Goal: Task Accomplishment & Management: Complete application form

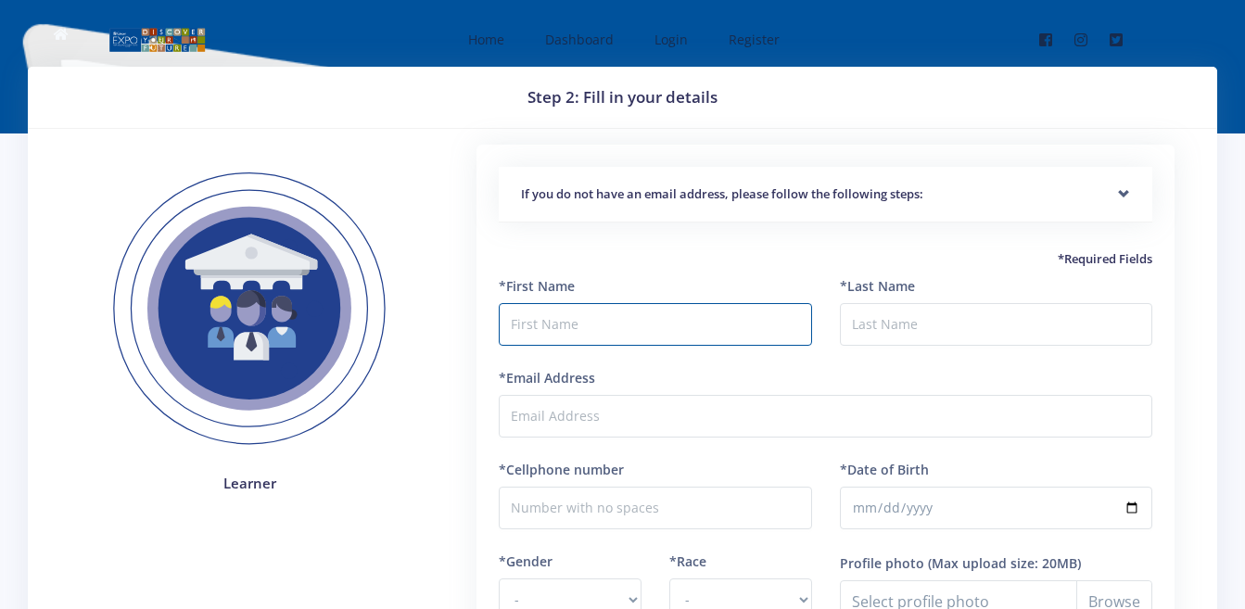
type input "f"
type input "Felicity"
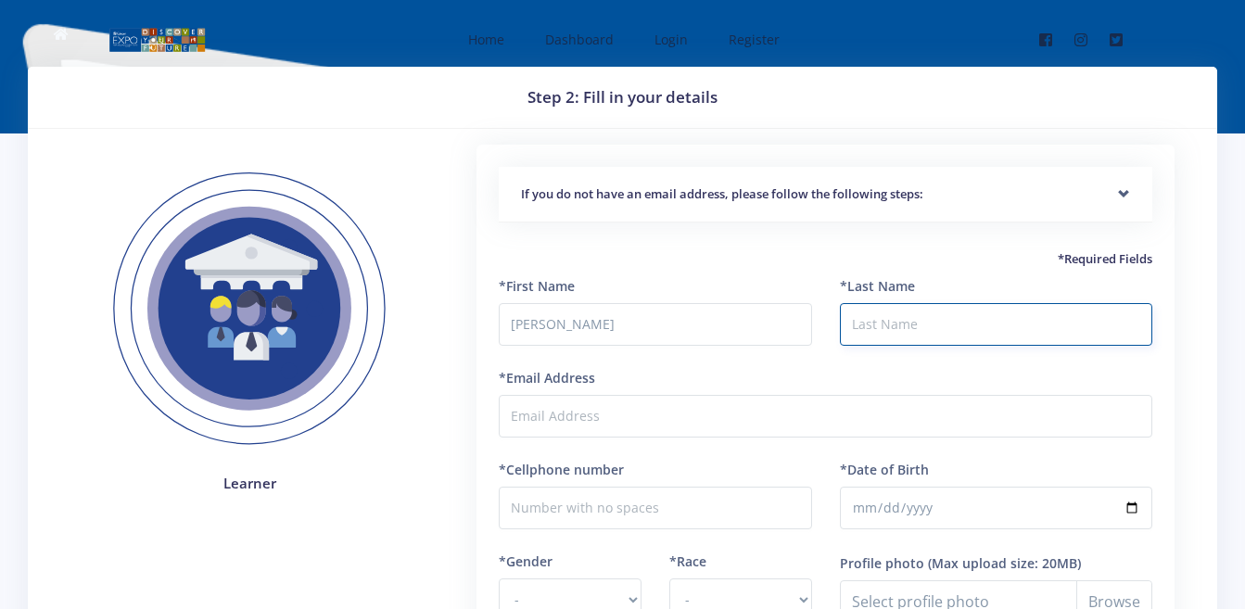
click at [1059, 329] on input "*Last Name" at bounding box center [996, 324] width 312 height 43
type input "Nkuna"
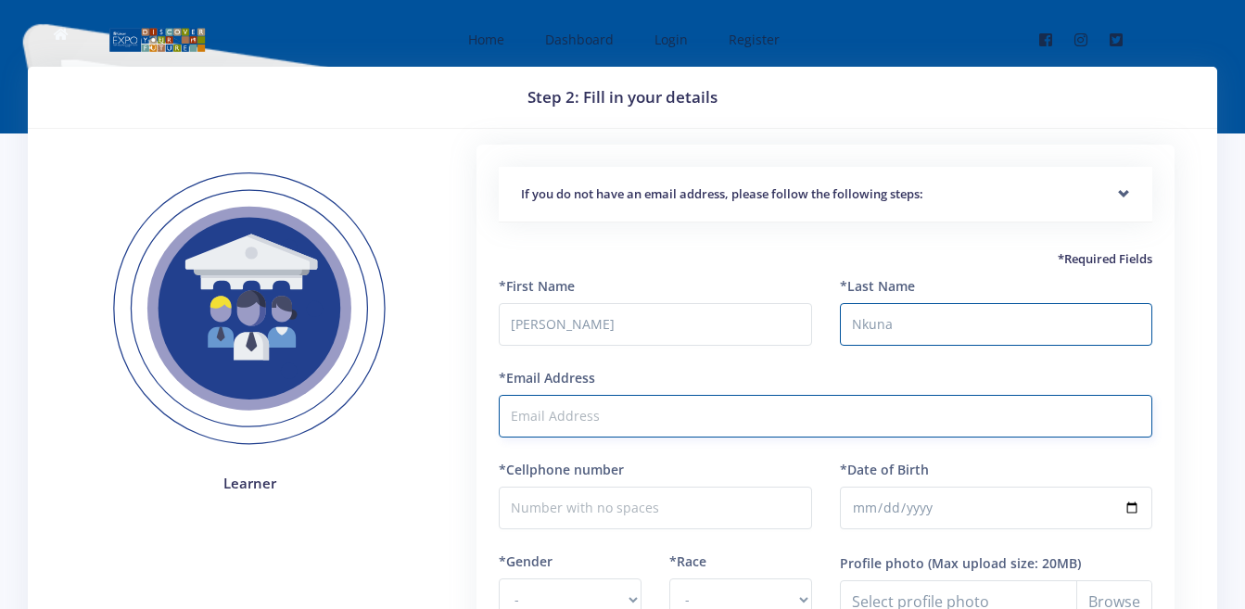
click at [585, 413] on input "*Email Address" at bounding box center [825, 416] width 653 height 43
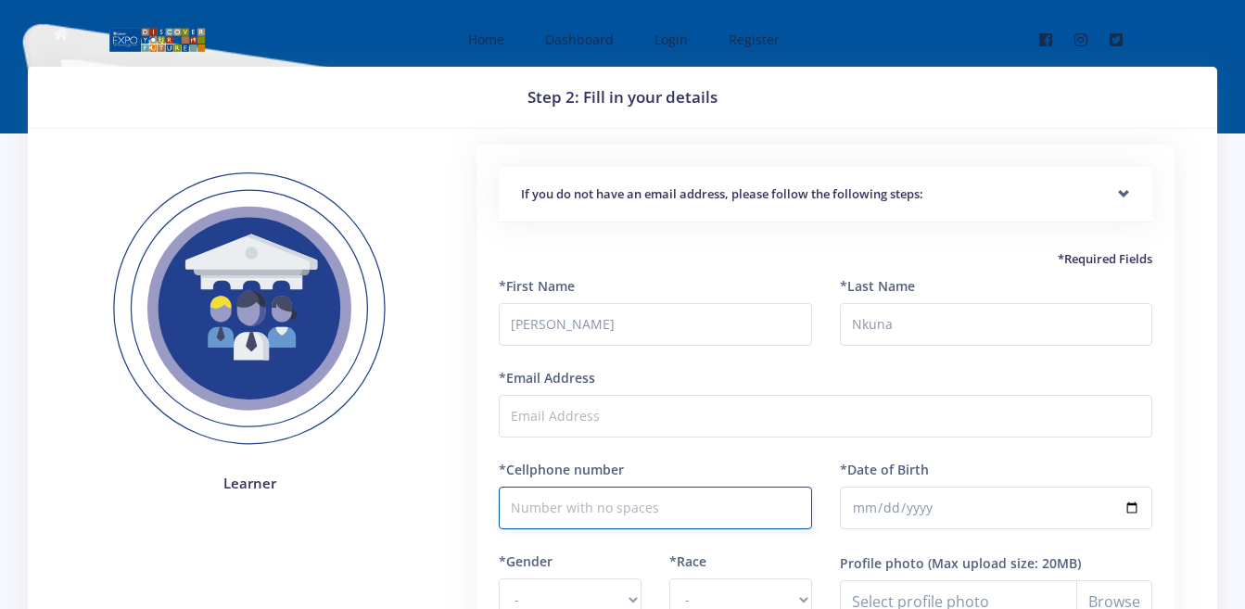
click at [575, 509] on input "*Cellphone number" at bounding box center [655, 508] width 312 height 43
type input "0662241945"
click at [592, 455] on div "Step 2: Fill in your details Learner If you do not have an email address, pleas…" at bounding box center [622, 462] width 1189 height 790
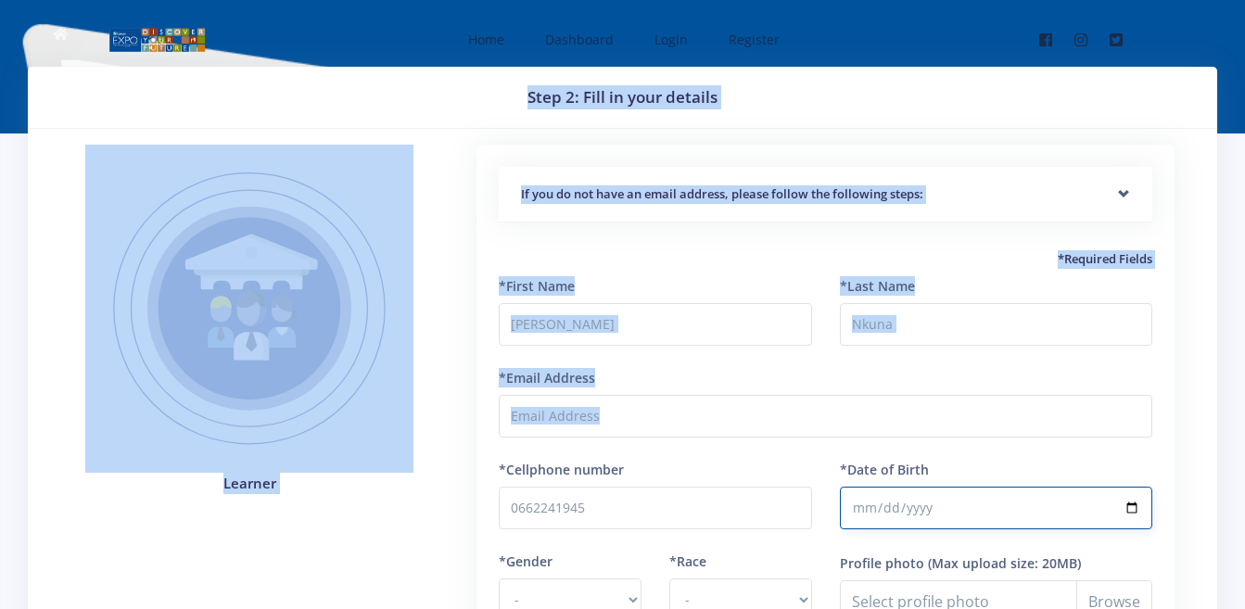
click at [868, 510] on input "*Date of Birth" at bounding box center [996, 508] width 312 height 43
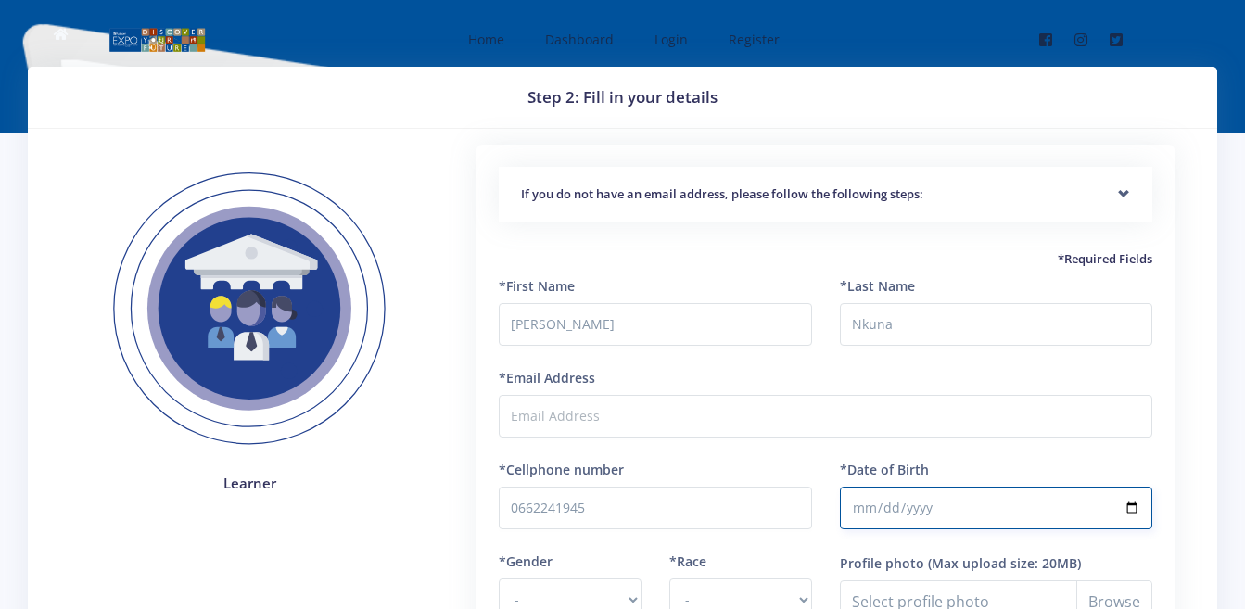
click at [891, 508] on input "*Date of Birth" at bounding box center [996, 508] width 312 height 43
click at [868, 505] on input "*Date of Birth" at bounding box center [996, 508] width 312 height 43
type input "0202-05-26"
type input "0012-05-26"
type input "2012-05-26"
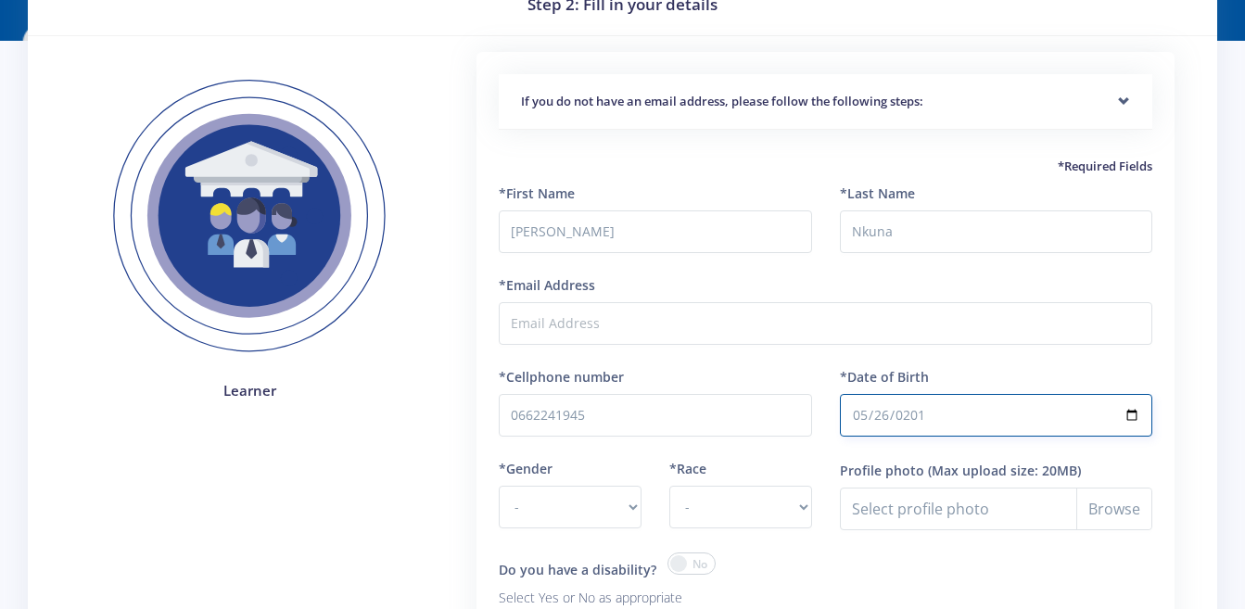
scroll to position [185, 0]
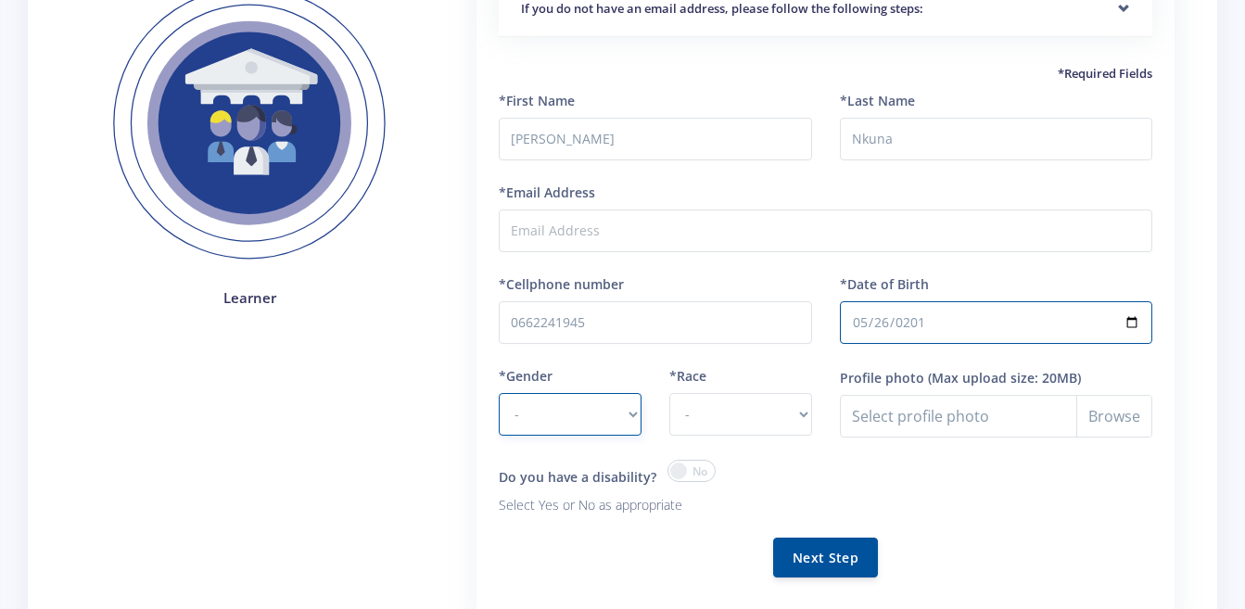
click at [587, 418] on select "- Male Female" at bounding box center [570, 414] width 143 height 43
select select "F"
click at [499, 393] on select "- Male Female" at bounding box center [570, 414] width 143 height 43
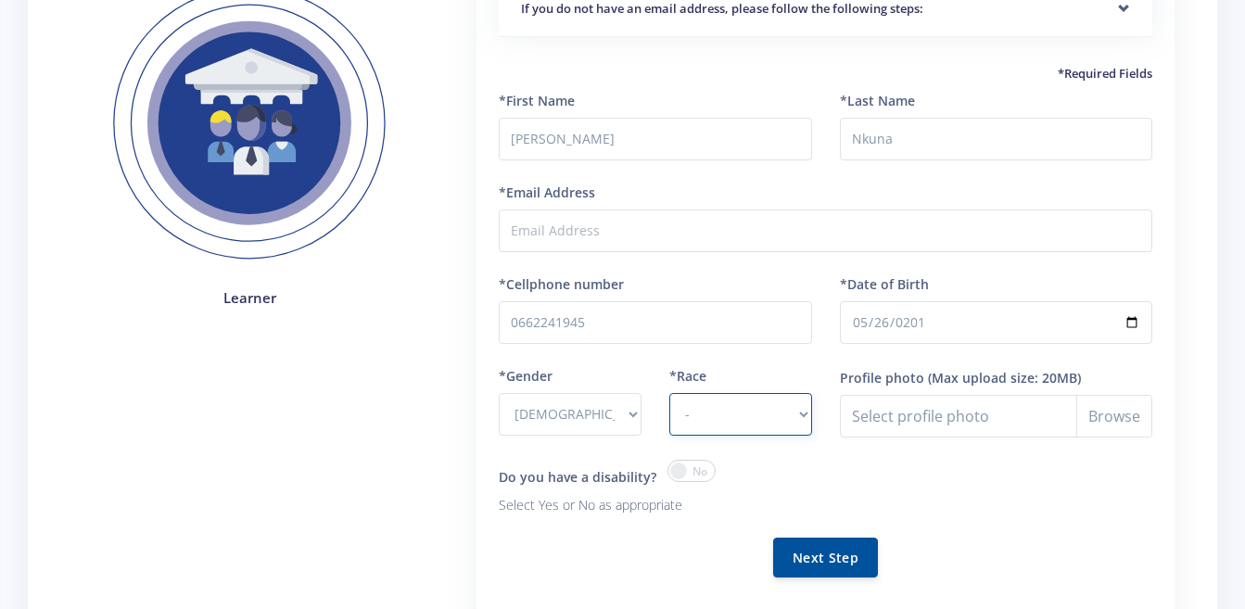
click at [722, 410] on select "- African Asian Coloured Indian White Other" at bounding box center [740, 414] width 143 height 43
select select "African"
click at [669, 393] on select "- African Asian Coloured Indian White Other" at bounding box center [740, 414] width 143 height 43
click at [846, 556] on button "Next Step" at bounding box center [825, 557] width 105 height 40
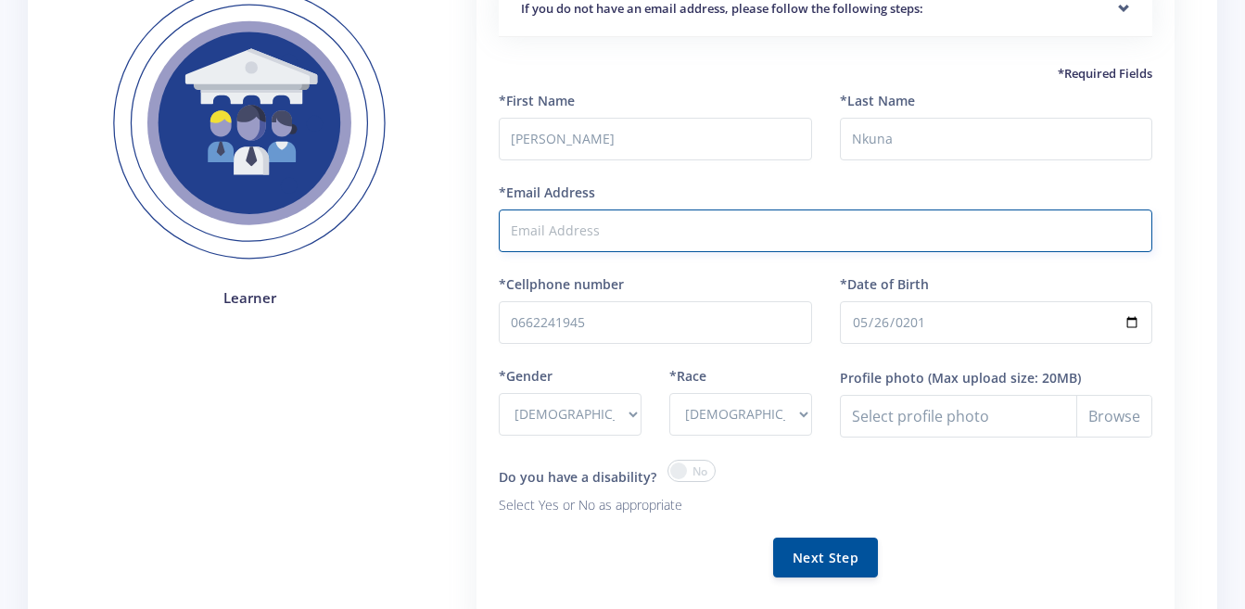
click at [628, 224] on input "*Email Address" at bounding box center [825, 230] width 653 height 43
click at [620, 236] on input "*Email Address" at bounding box center [825, 230] width 653 height 43
type input "Felicitynkuna@gmail.com"
click at [850, 549] on button "Next Step" at bounding box center [825, 557] width 105 height 40
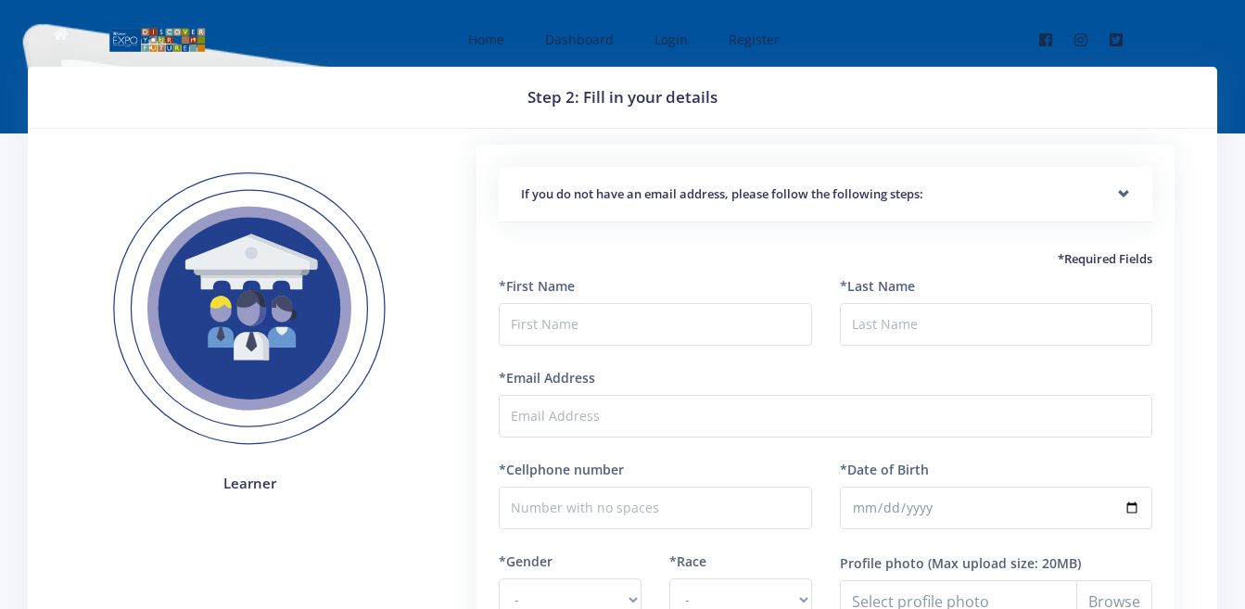
click at [915, 202] on h5 "If you do not have an email address, please follow the following steps:" at bounding box center [825, 194] width 609 height 19
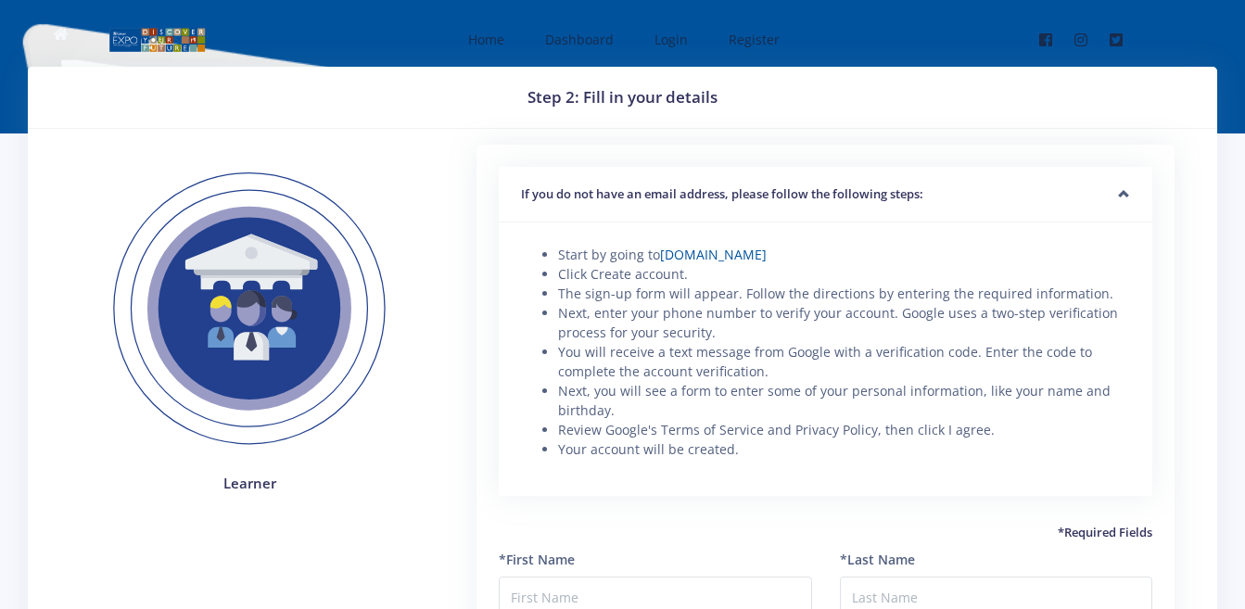
click at [1101, 178] on div "If you do not have an email address, please follow the following steps:" at bounding box center [825, 195] width 653 height 57
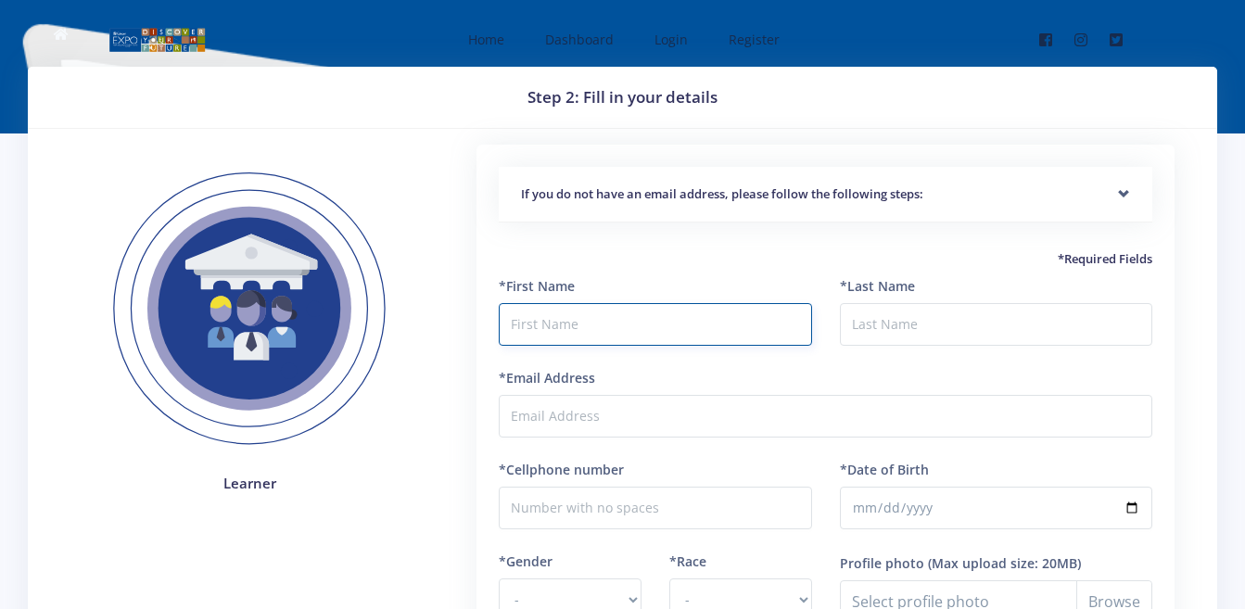
click at [575, 326] on input "text" at bounding box center [655, 324] width 312 height 43
type input "Princess"
click at [936, 335] on input "*Last Name" at bounding box center [996, 324] width 312 height 43
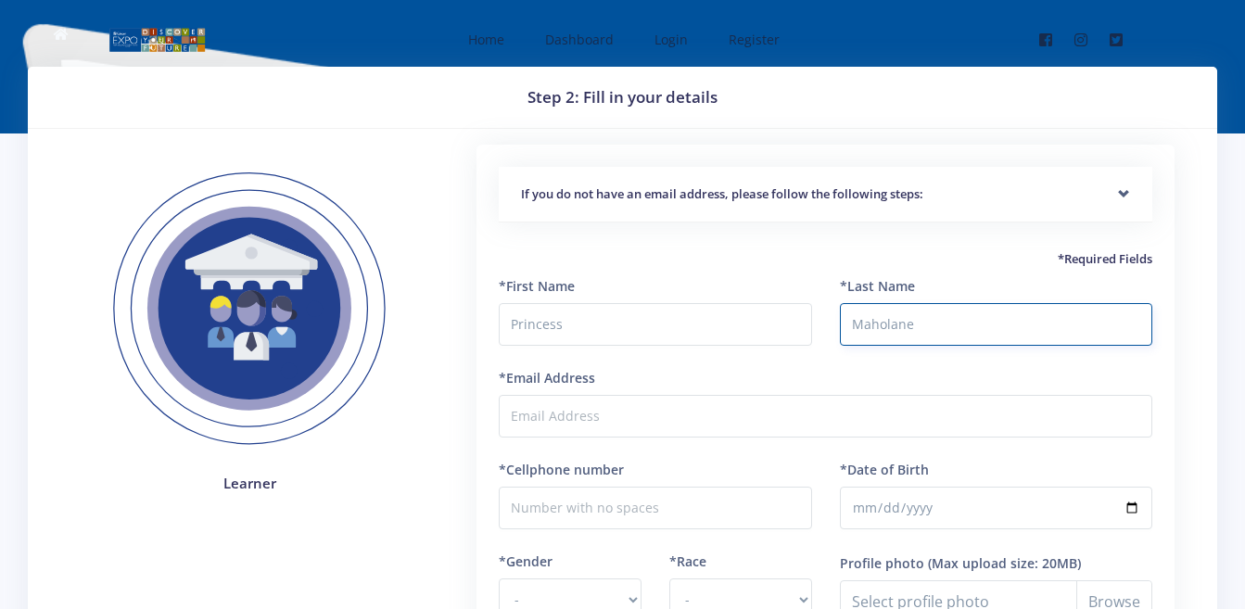
type input "Maholane"
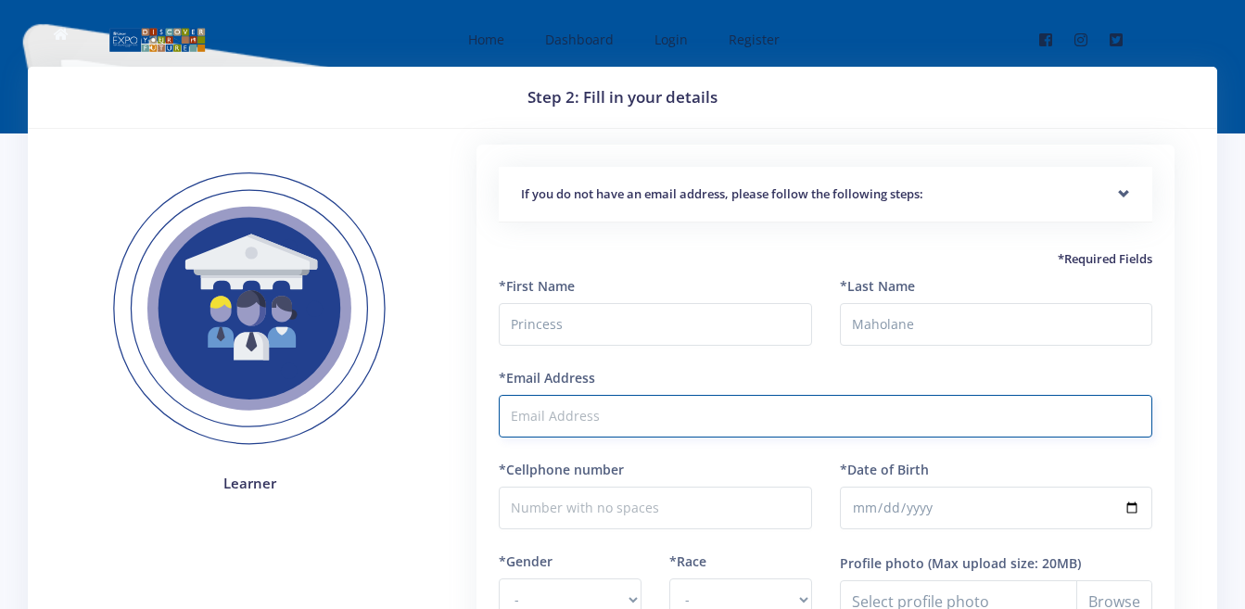
click at [551, 424] on input "*Email Address" at bounding box center [825, 416] width 653 height 43
drag, startPoint x: 0, startPoint y: 150, endPoint x: 0, endPoint y: 168, distance: 17.6
click at [660, 426] on input "JanetGamoo@gmail." at bounding box center [825, 416] width 653 height 43
type input "JanetGamoo@gmail.com"
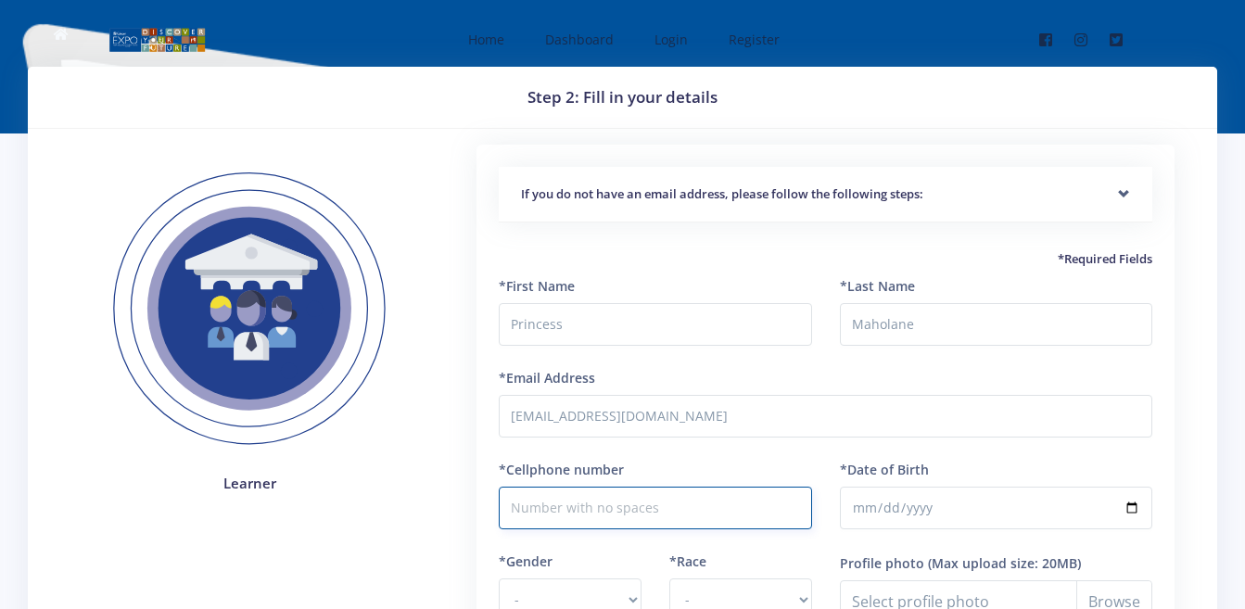
click at [585, 511] on input "*Cellphone number" at bounding box center [655, 508] width 312 height 43
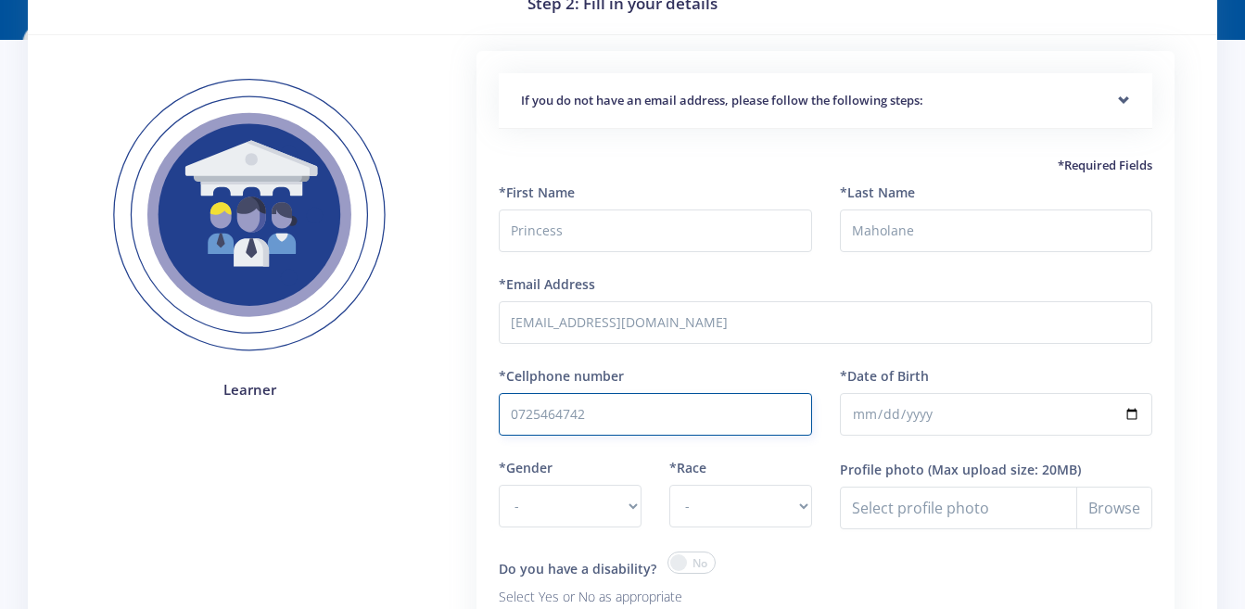
scroll to position [185, 0]
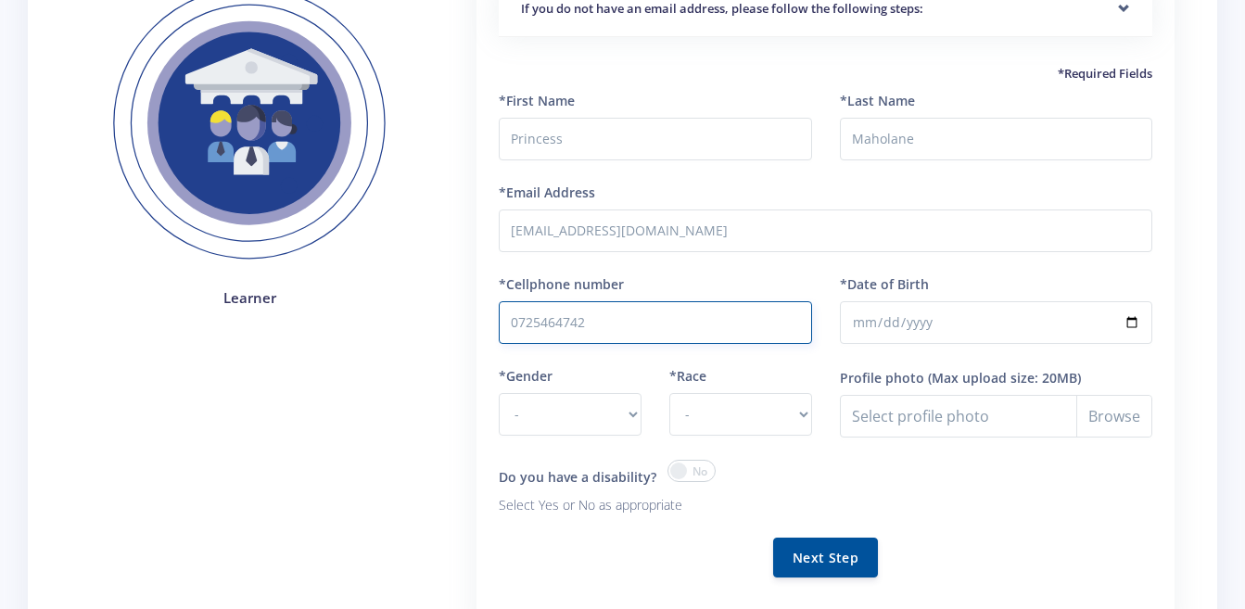
type input "0725464742"
click at [847, 315] on input "*Date of Birth" at bounding box center [996, 322] width 312 height 43
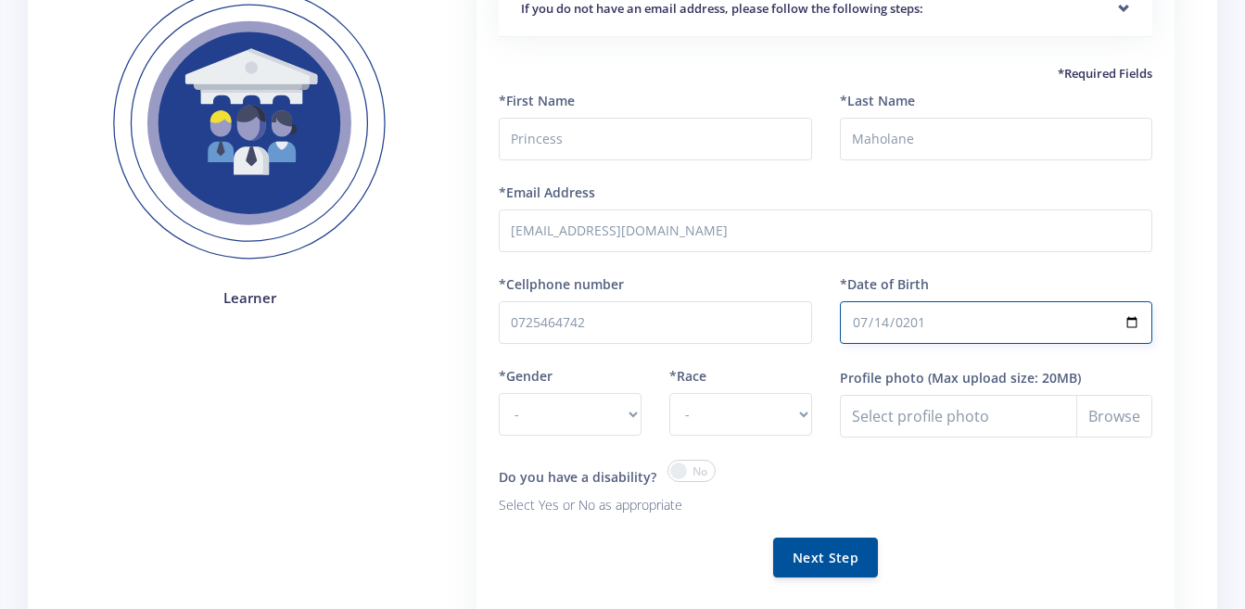
type input "2012-07-14"
click at [524, 416] on select "- Male Female" at bounding box center [570, 414] width 143 height 43
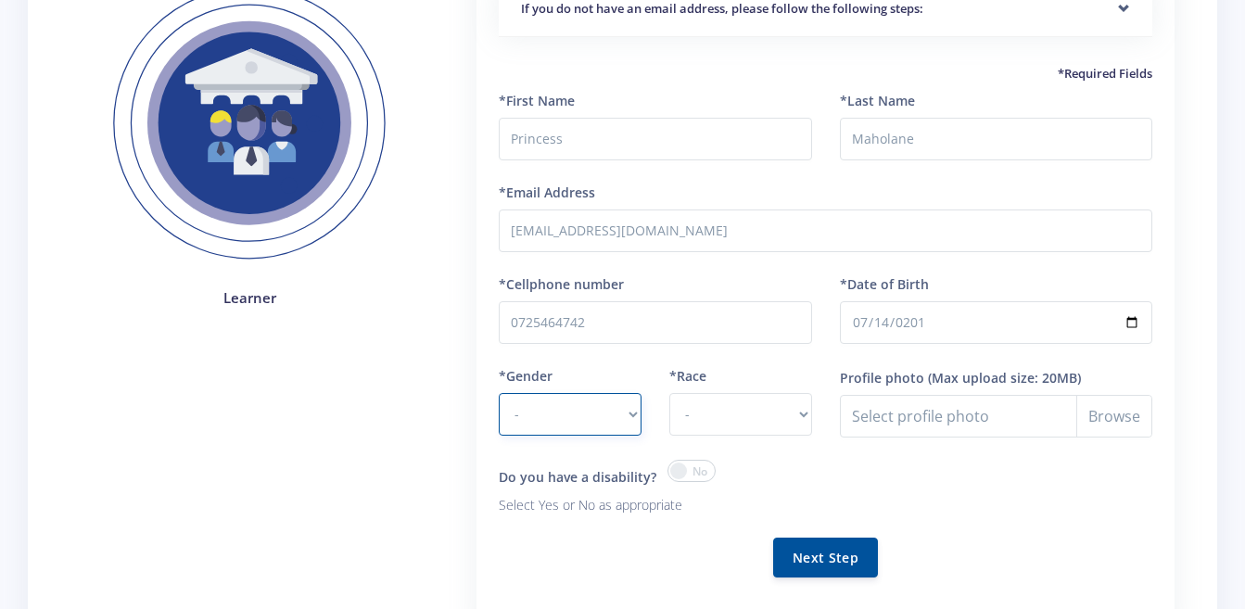
select select "F"
click at [499, 393] on select "- Male Female" at bounding box center [570, 414] width 143 height 43
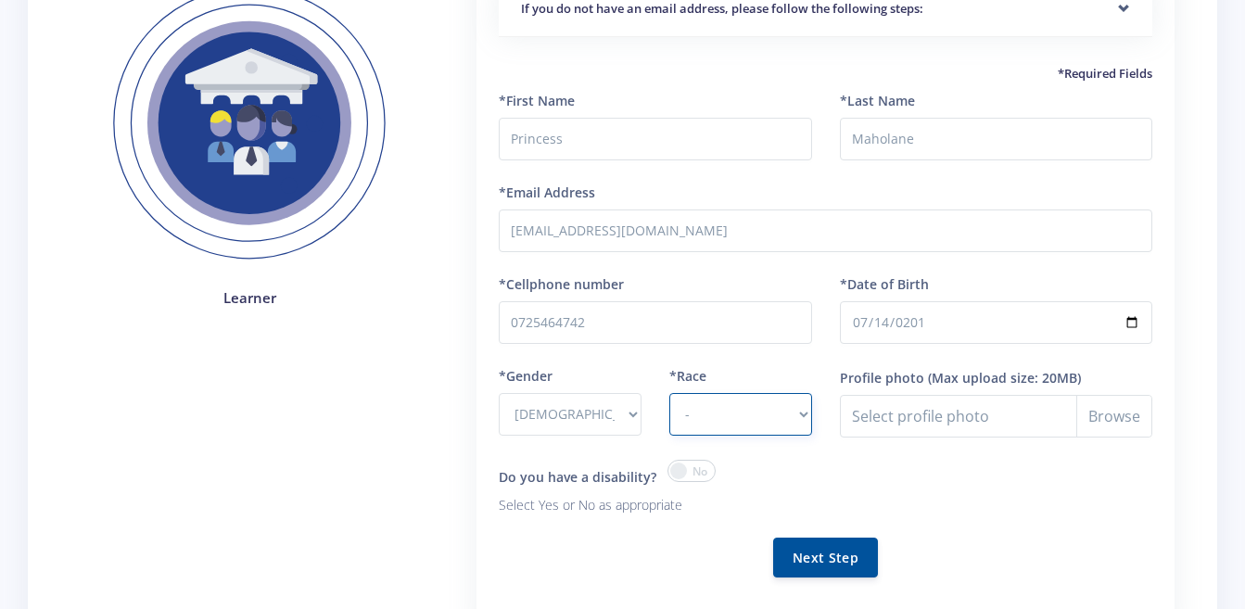
click at [694, 408] on select "- African Asian Coloured Indian White Other" at bounding box center [740, 414] width 143 height 43
select select "Coloured"
click at [669, 393] on select "- [DEMOGRAPHIC_DATA] Coloured Indian White Other" at bounding box center [740, 414] width 143 height 43
click at [846, 574] on button "Next Step" at bounding box center [825, 557] width 105 height 40
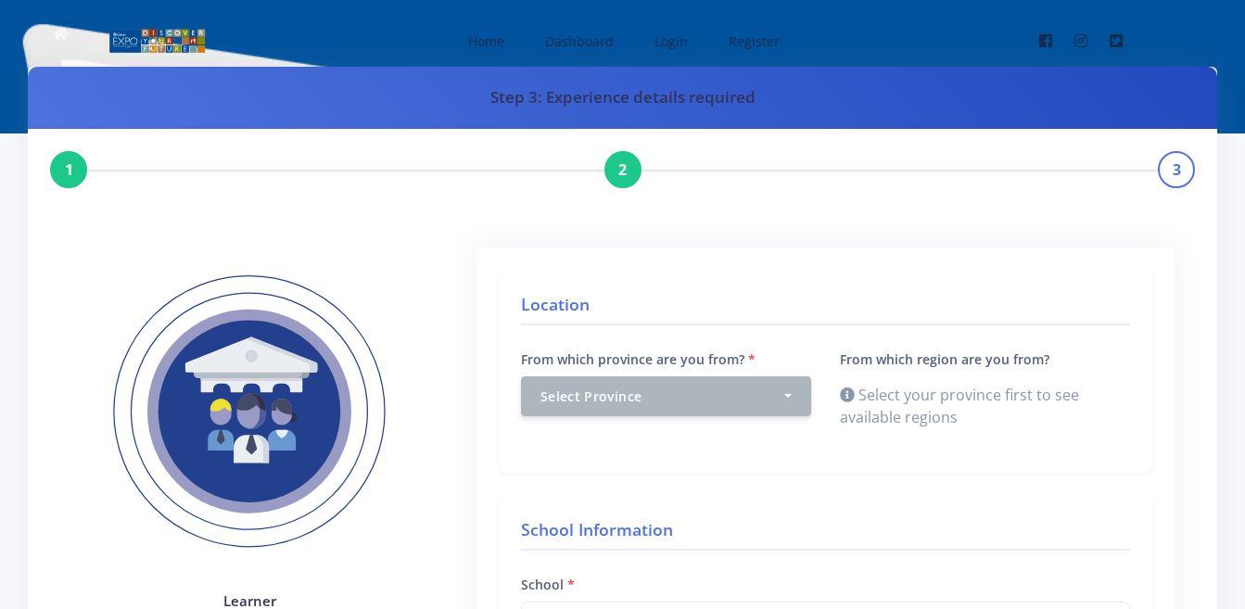
scroll to position [93, 0]
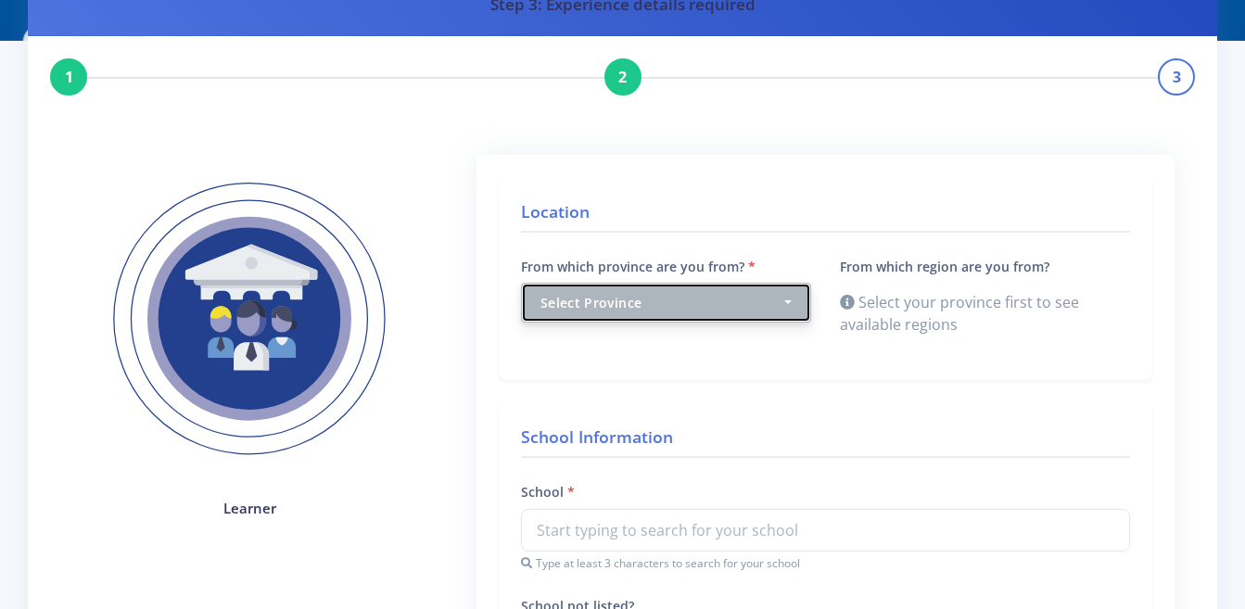
click at [728, 304] on div "Select Province" at bounding box center [660, 302] width 241 height 19
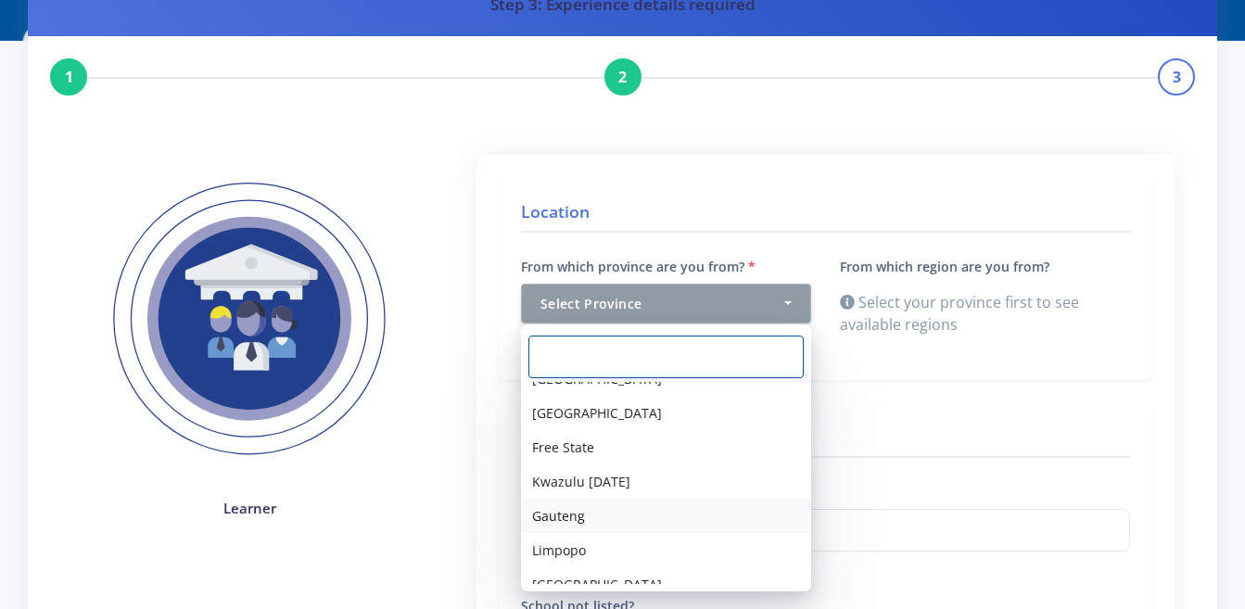
scroll to position [141, 0]
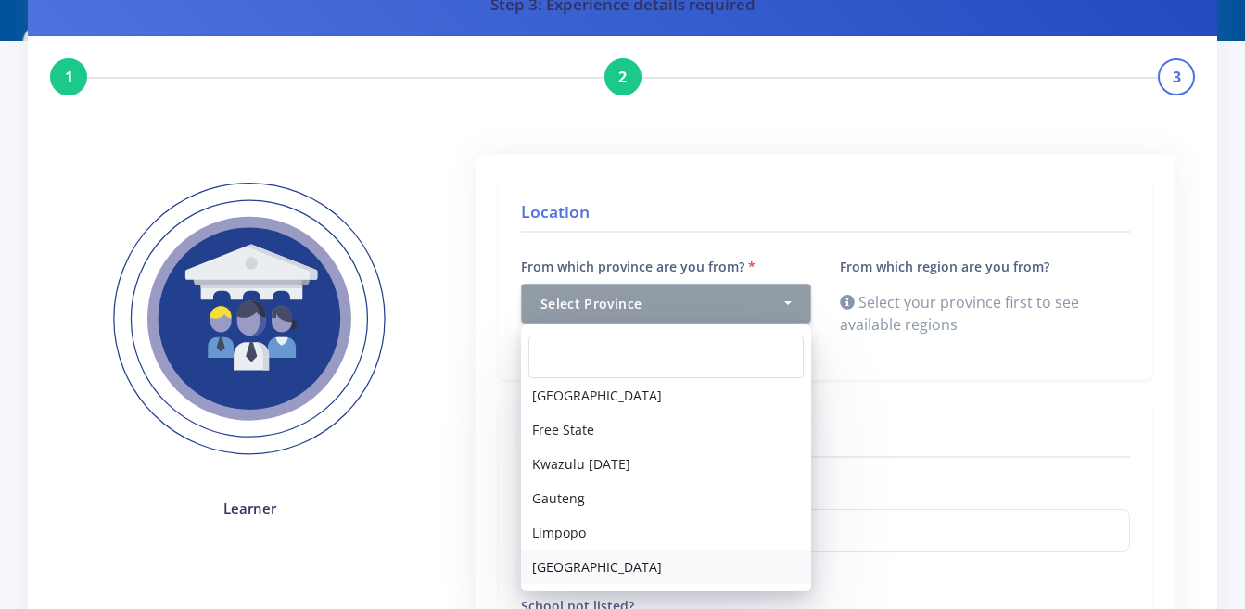
click at [640, 562] on link "Mpumalanga" at bounding box center [666, 567] width 290 height 34
select select "9"
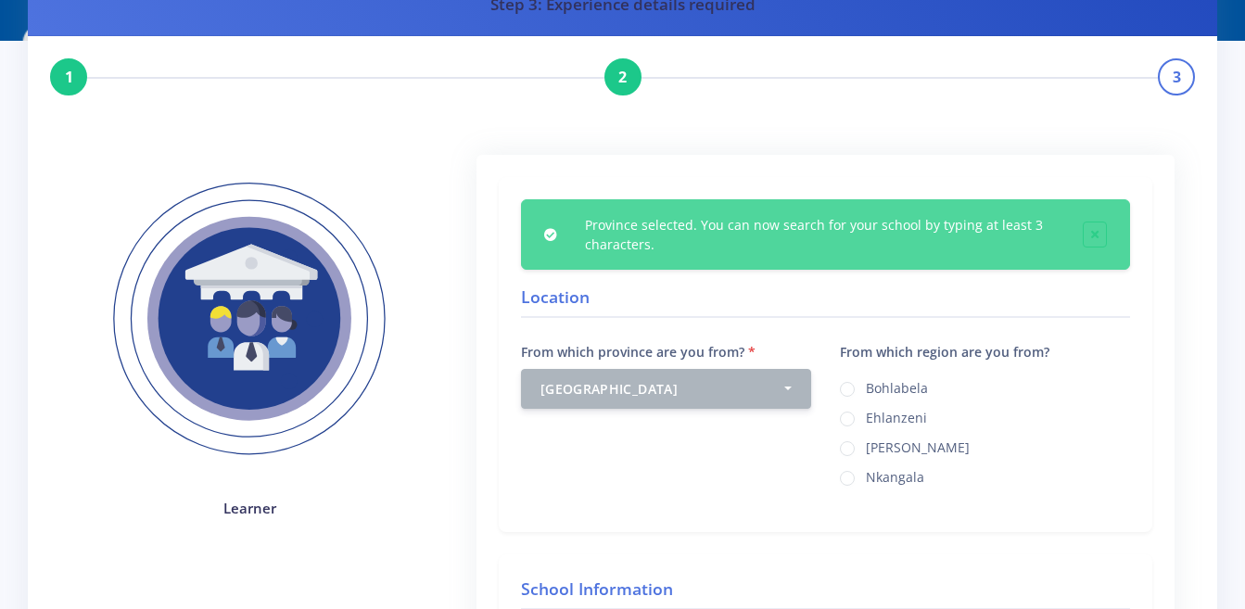
click at [873, 421] on label "Ehlanzeni" at bounding box center [896, 415] width 61 height 15
click at [873, 418] on input "Ehlanzeni" at bounding box center [872, 412] width 12 height 12
radio input "true"
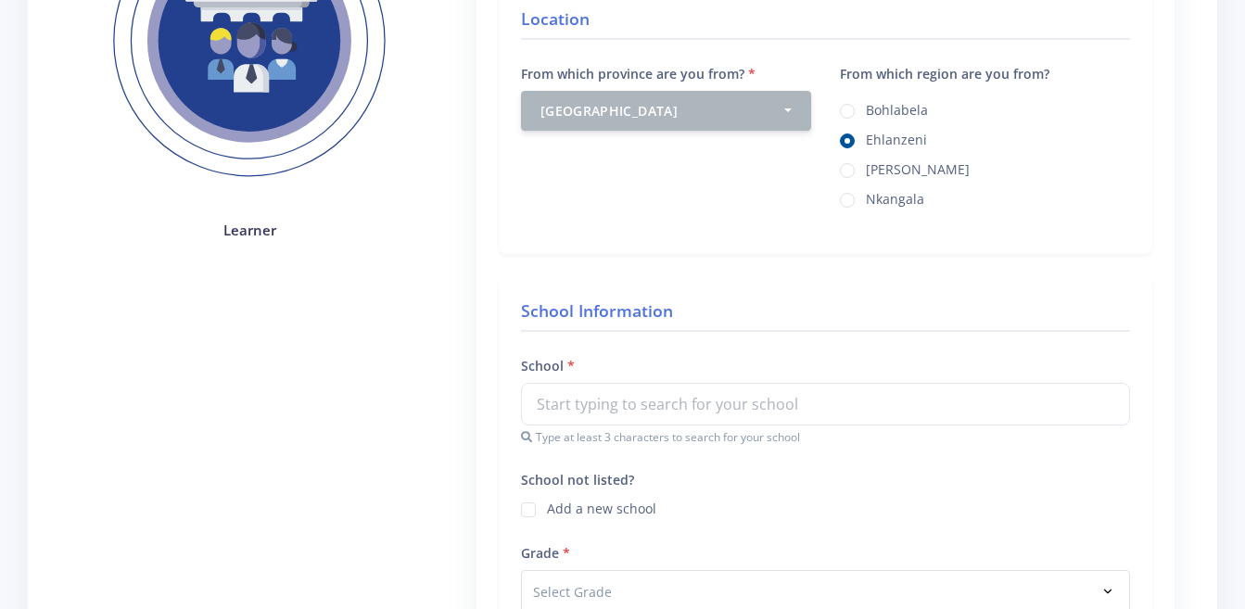
scroll to position [463, 0]
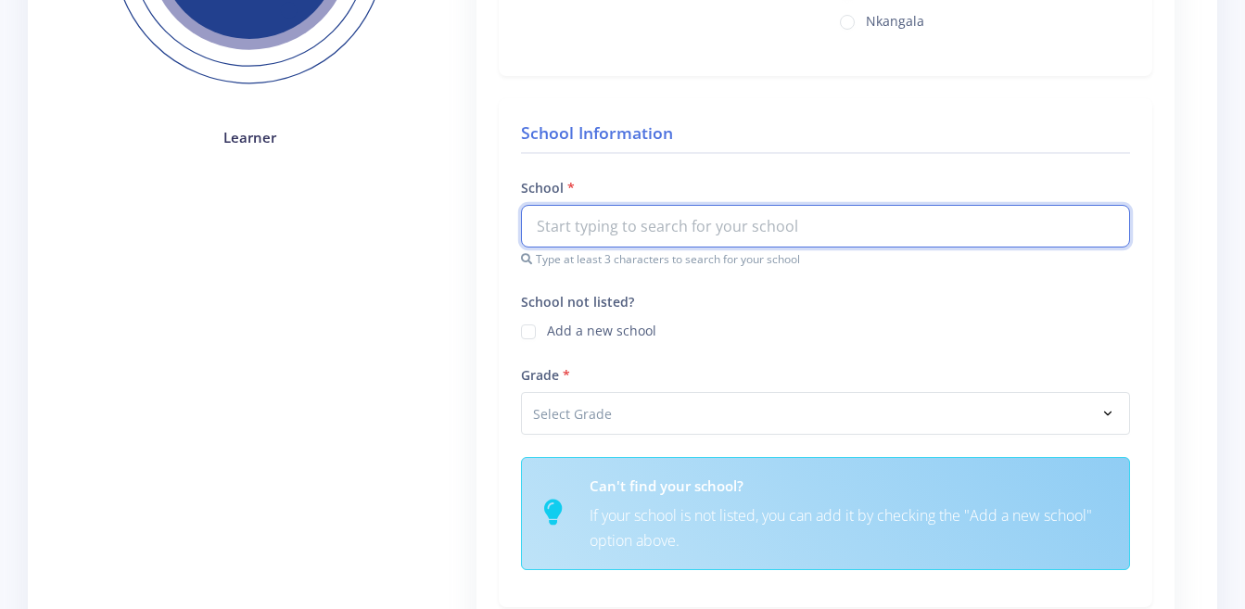
click at [649, 220] on input "text" at bounding box center [825, 226] width 609 height 43
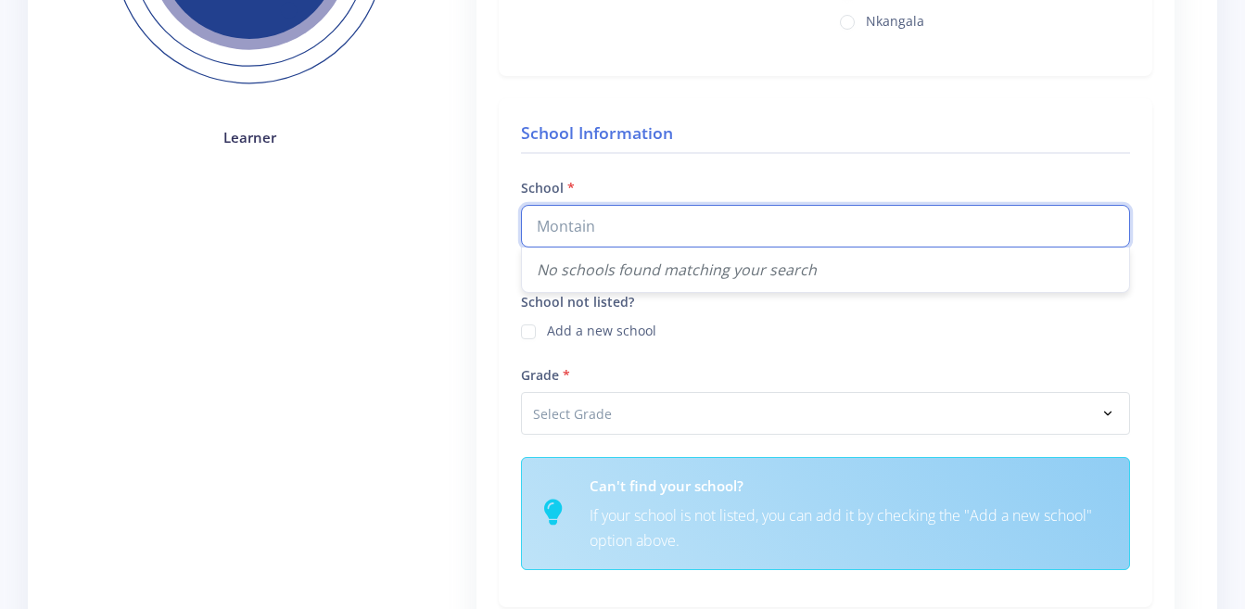
click at [558, 234] on input "Montain" at bounding box center [825, 226] width 609 height 43
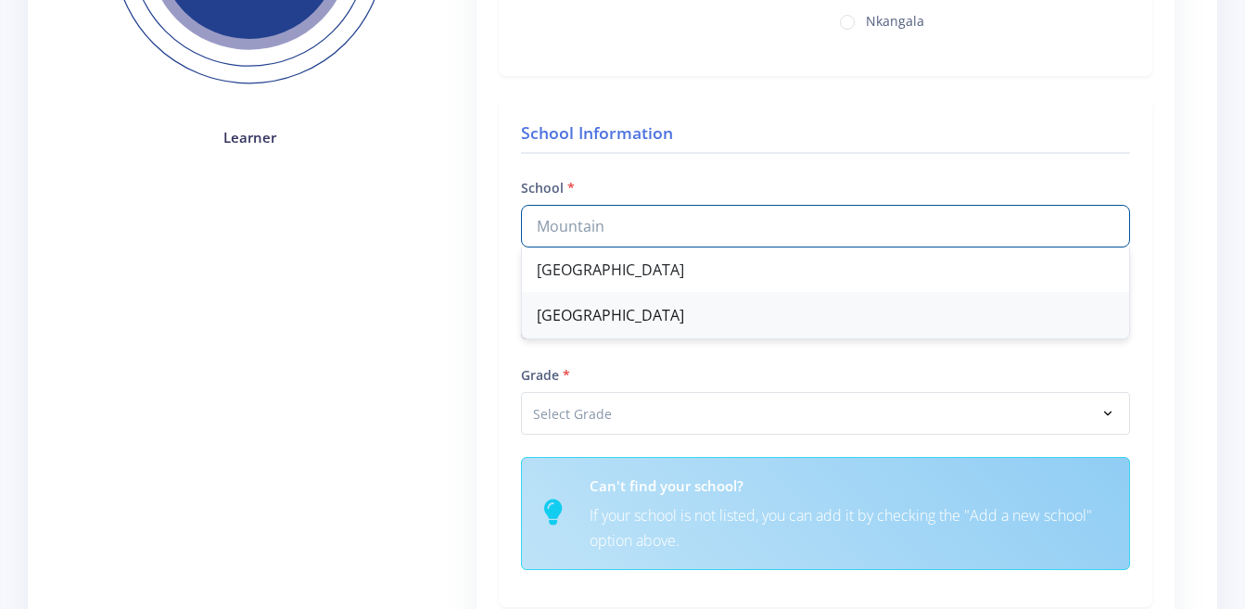
click at [613, 310] on div "Mountain View School" at bounding box center [825, 315] width 607 height 45
type input "Mountain View School"
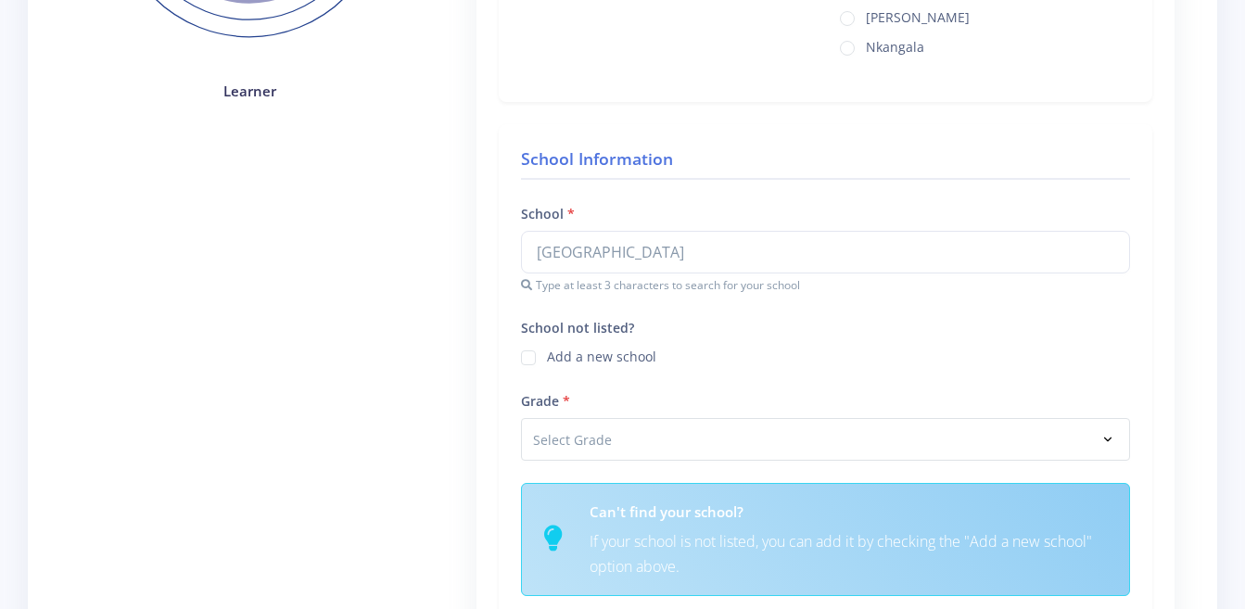
scroll to position [556, 0]
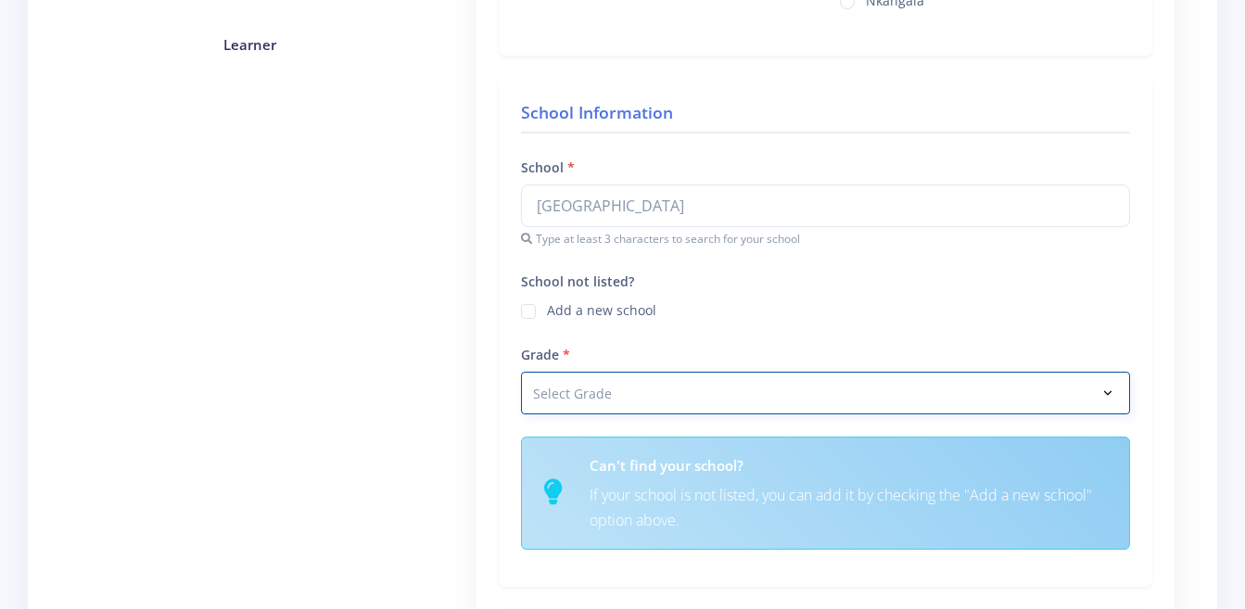
click at [604, 399] on select "Select Grade Grade 4 Grade 5 Grade 6 Grade 7" at bounding box center [825, 393] width 609 height 43
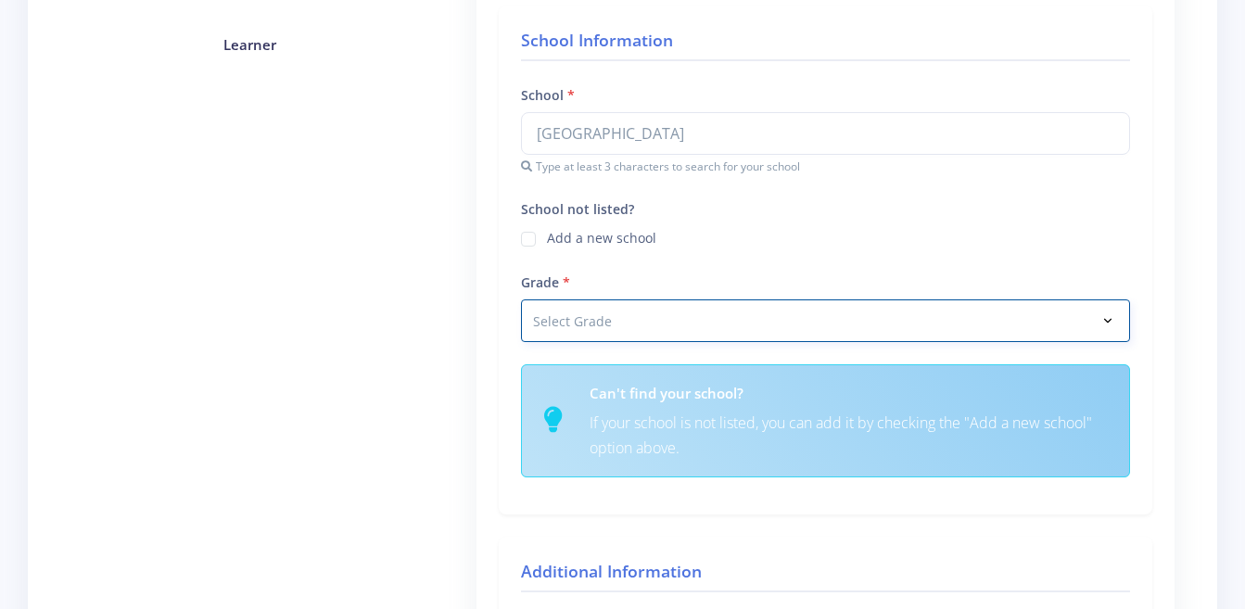
select select "Grade 7"
click at [521, 299] on select "Select Grade Grade 4 Grade 5 Grade 6 Grade 7" at bounding box center [825, 320] width 609 height 43
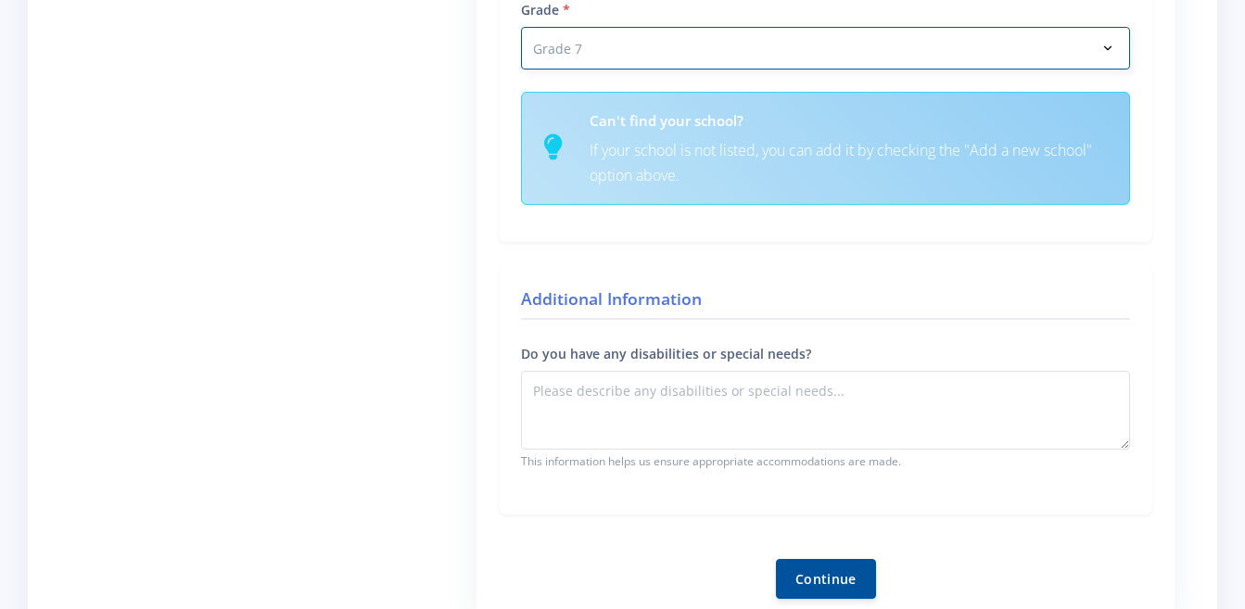
scroll to position [927, 0]
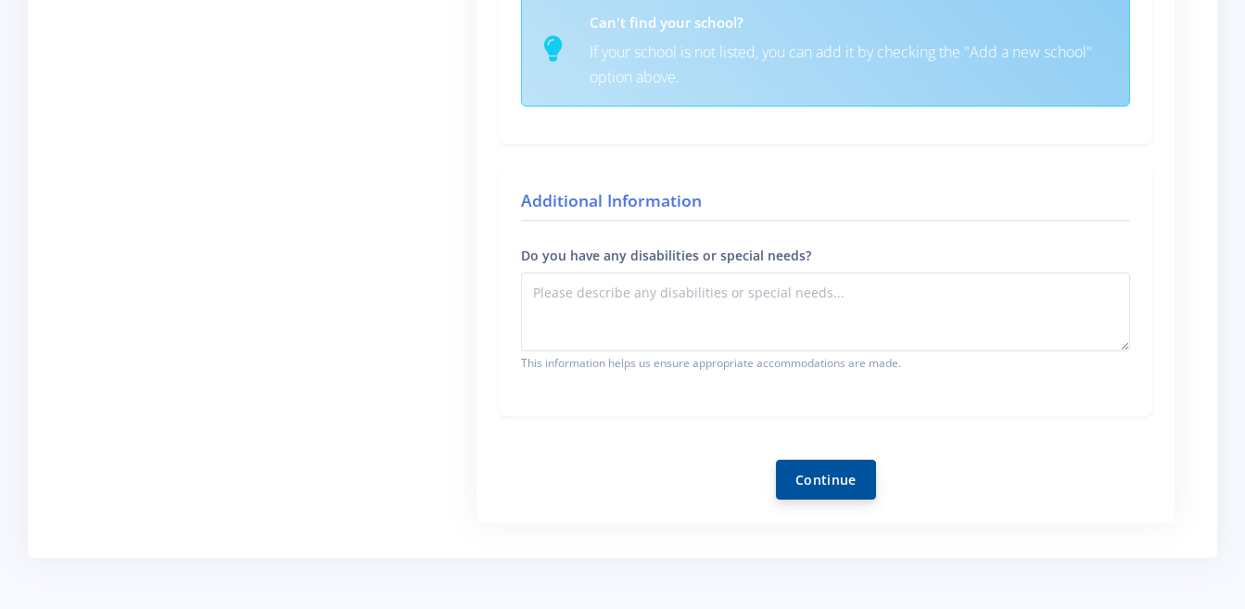
click at [836, 486] on button "Continue" at bounding box center [826, 480] width 100 height 40
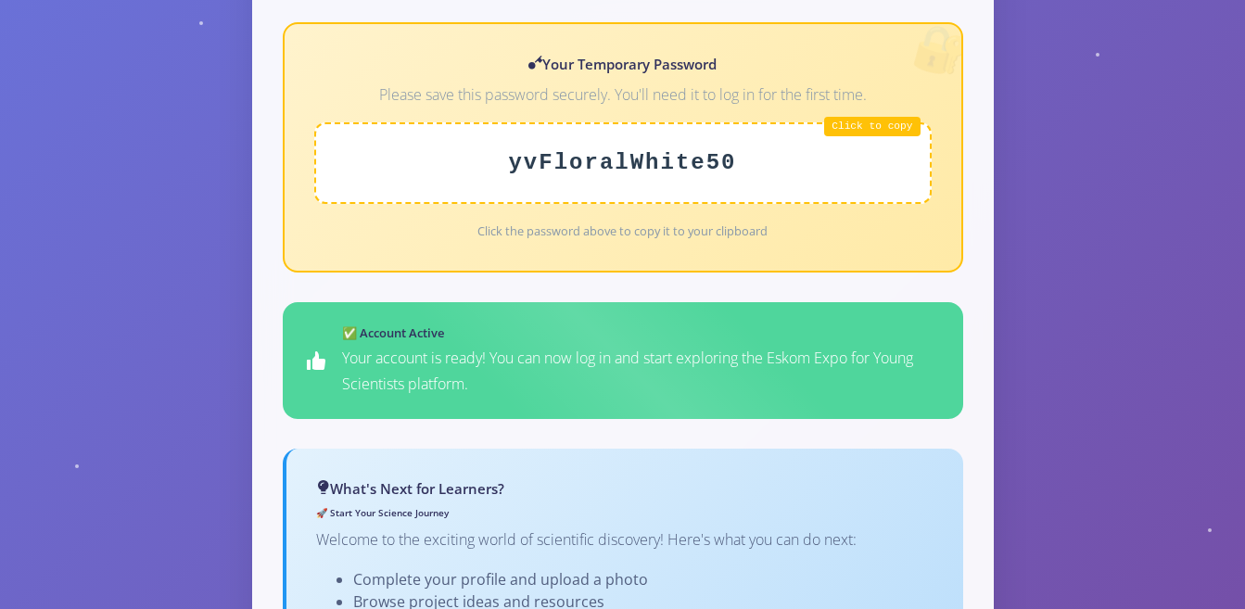
scroll to position [685, 0]
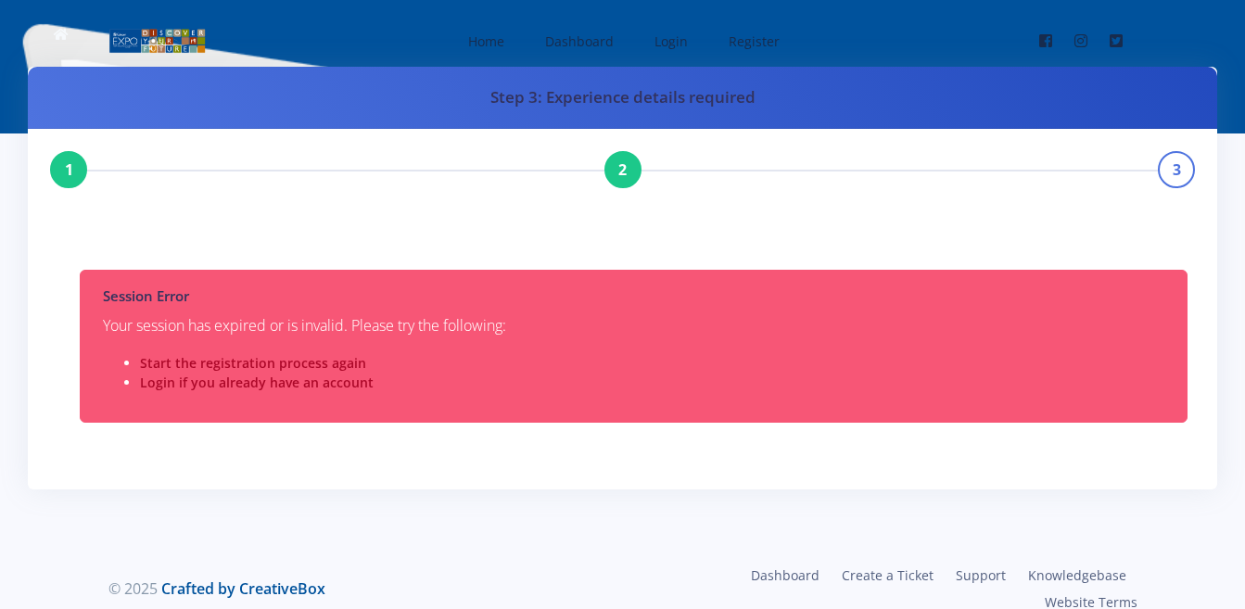
scroll to position [51, 0]
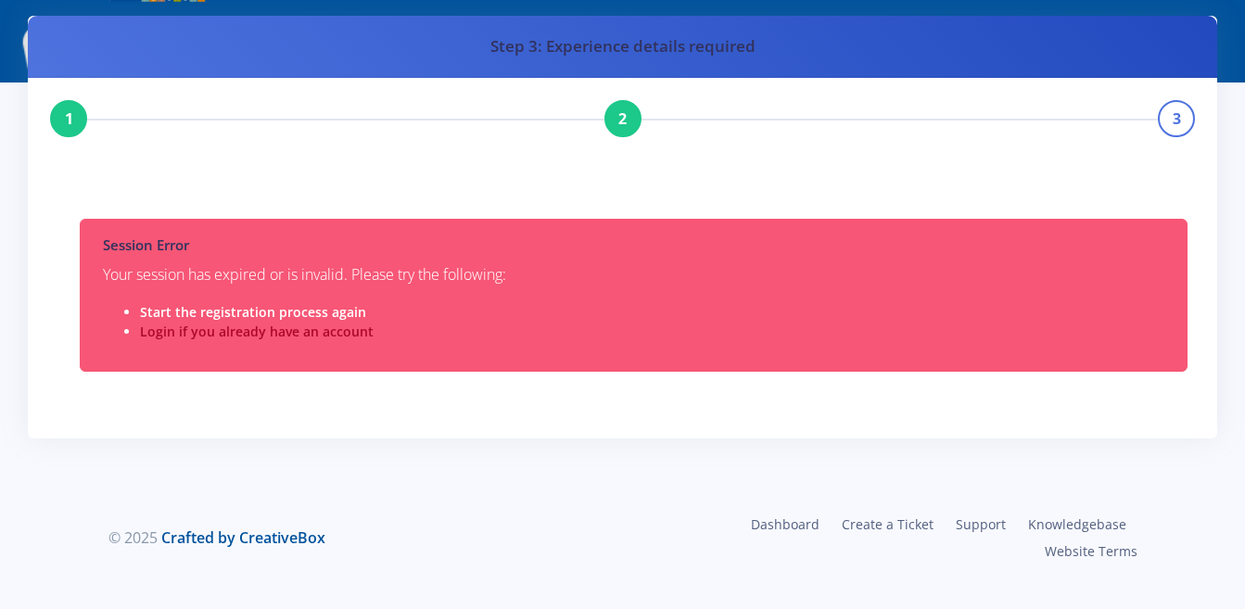
click at [330, 310] on link "Start the registration process again" at bounding box center [253, 312] width 226 height 18
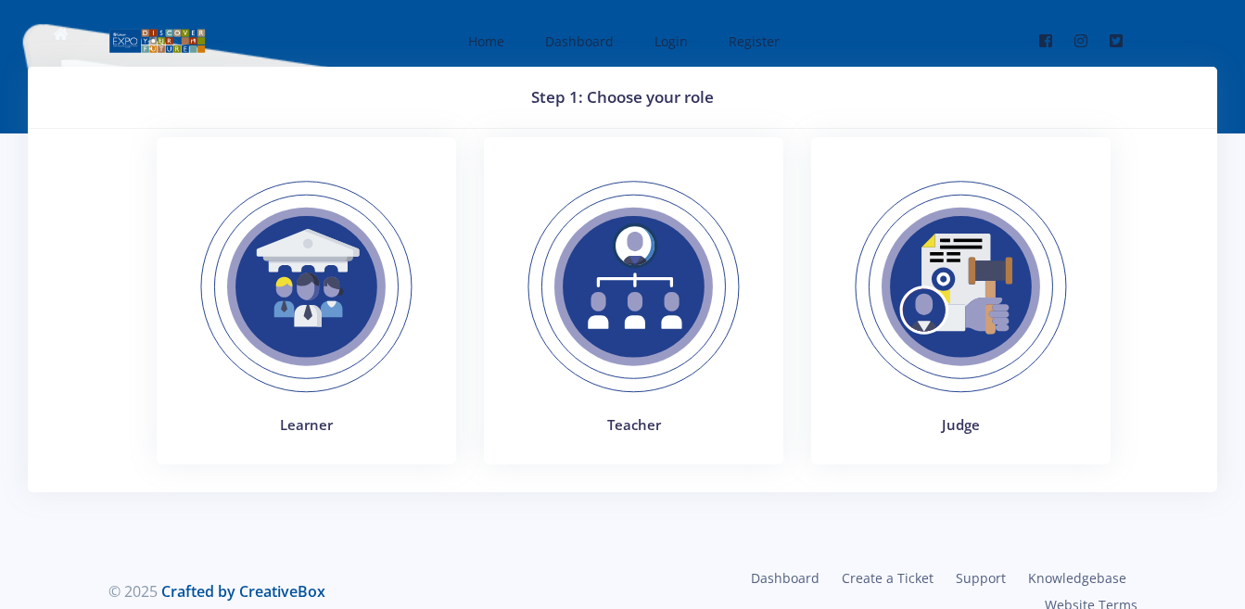
click at [311, 361] on img at bounding box center [306, 286] width 255 height 255
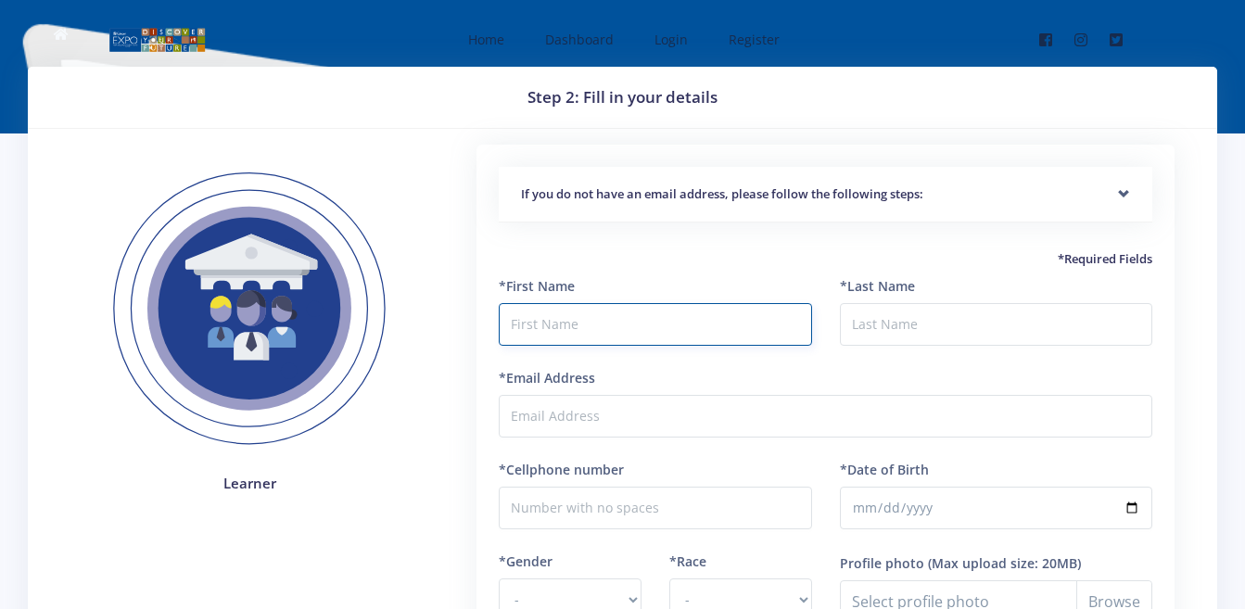
click at [643, 318] on input "text" at bounding box center [655, 324] width 312 height 43
type input "Princess"
click at [915, 321] on input "*Last Name" at bounding box center [996, 324] width 312 height 43
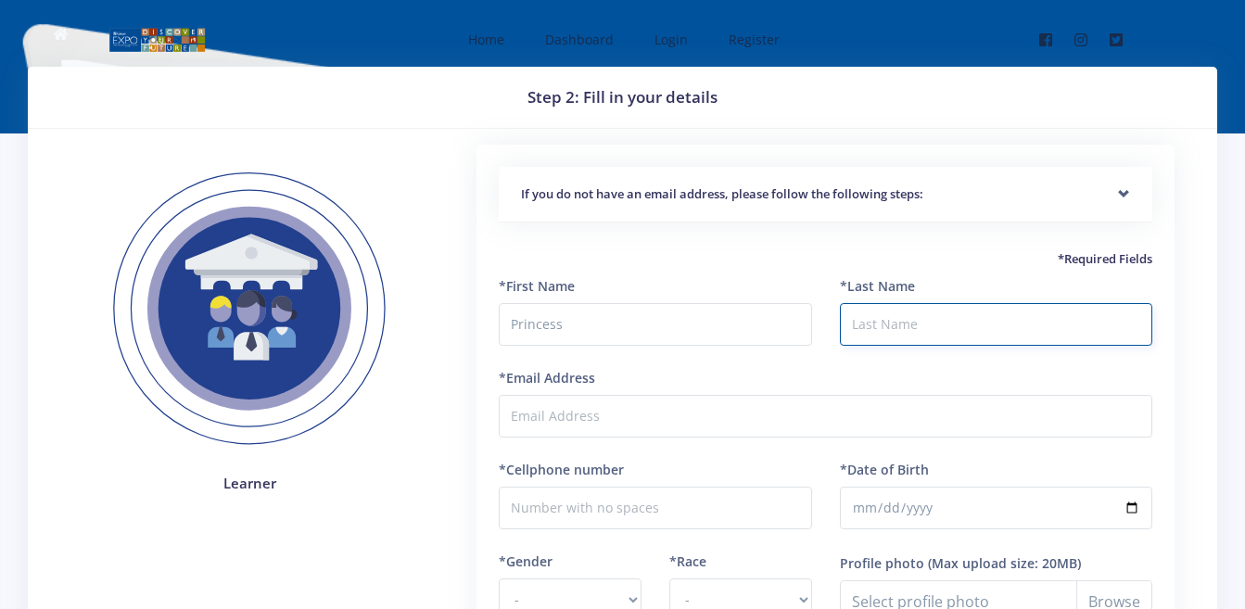
type input "Maholane"
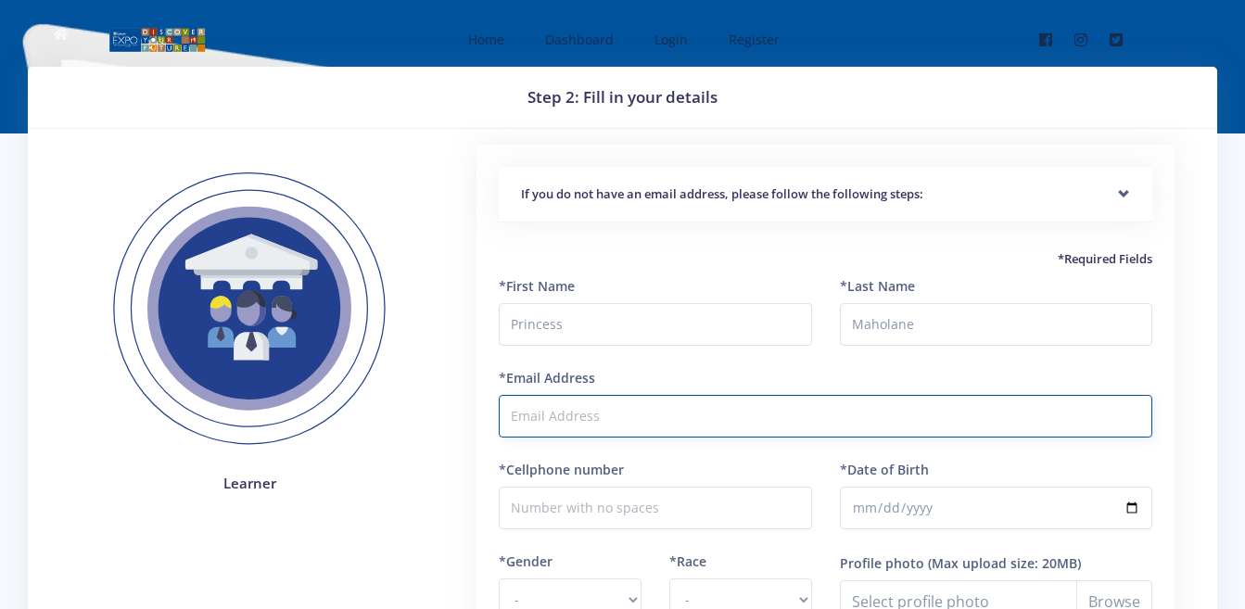
click at [795, 430] on input "*Email Address" at bounding box center [825, 416] width 653 height 43
type input "JanetGamoo@gmail.com"
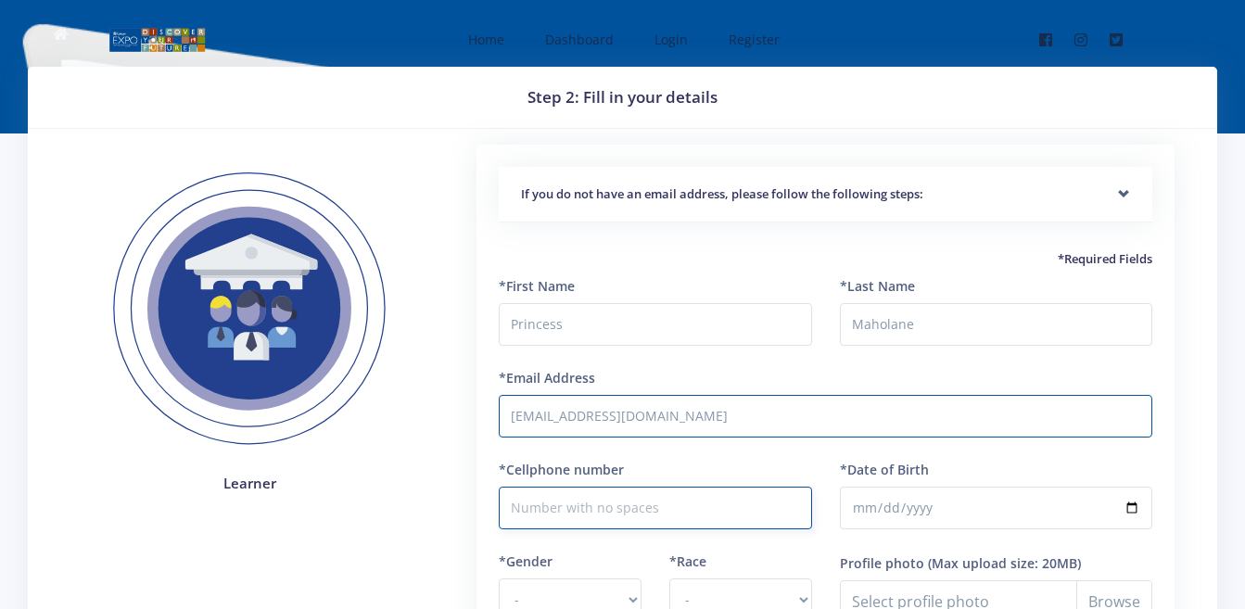
click at [644, 501] on input "*Cellphone number" at bounding box center [655, 508] width 312 height 43
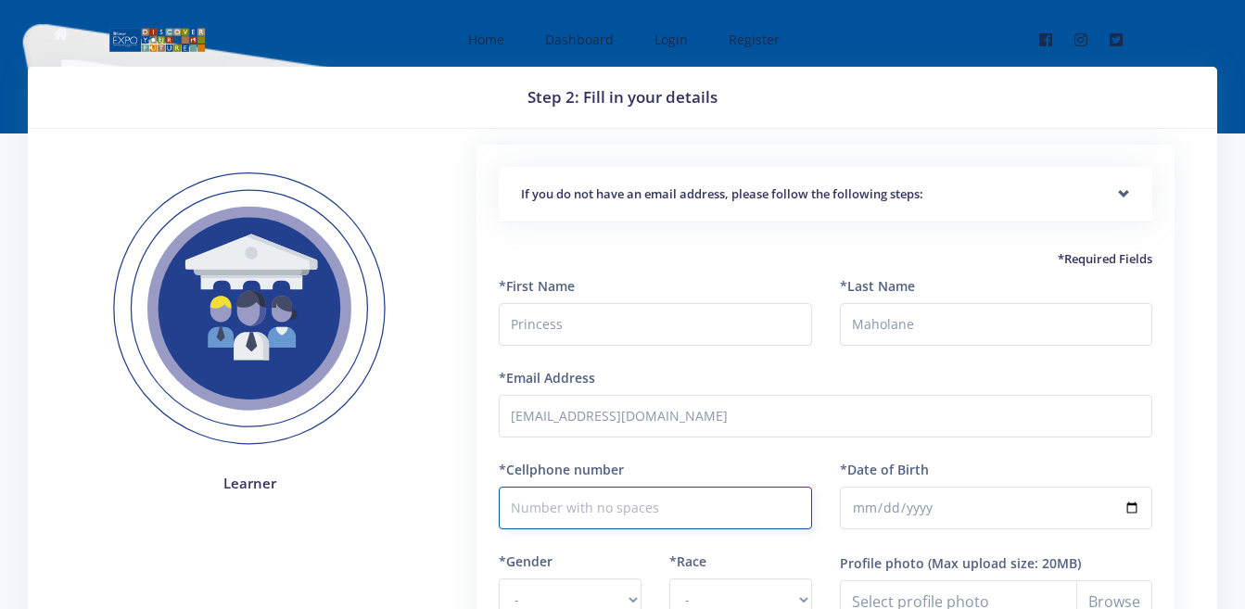
type input "0725464742"
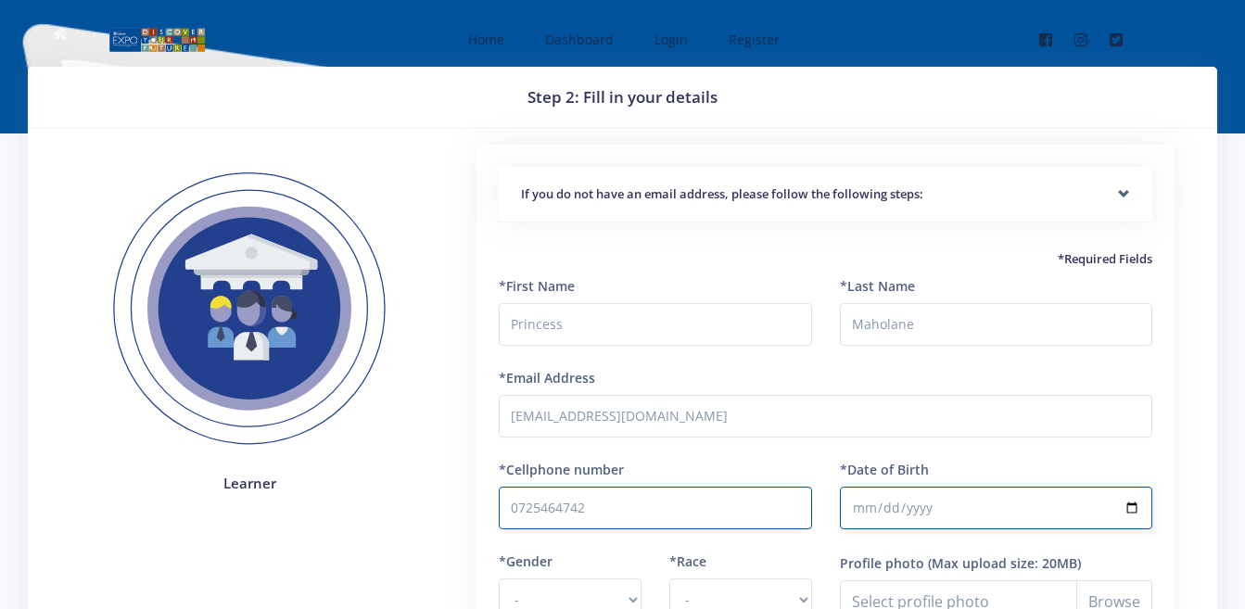
click at [891, 499] on input "*Date of Birth" at bounding box center [996, 508] width 312 height 43
click at [856, 517] on input "*Date of Birth" at bounding box center [996, 508] width 312 height 43
click at [857, 507] on input "*Date of Birth" at bounding box center [996, 508] width 312 height 43
type input "2012-07-14"
click at [573, 579] on select "- Male Female" at bounding box center [570, 599] width 143 height 43
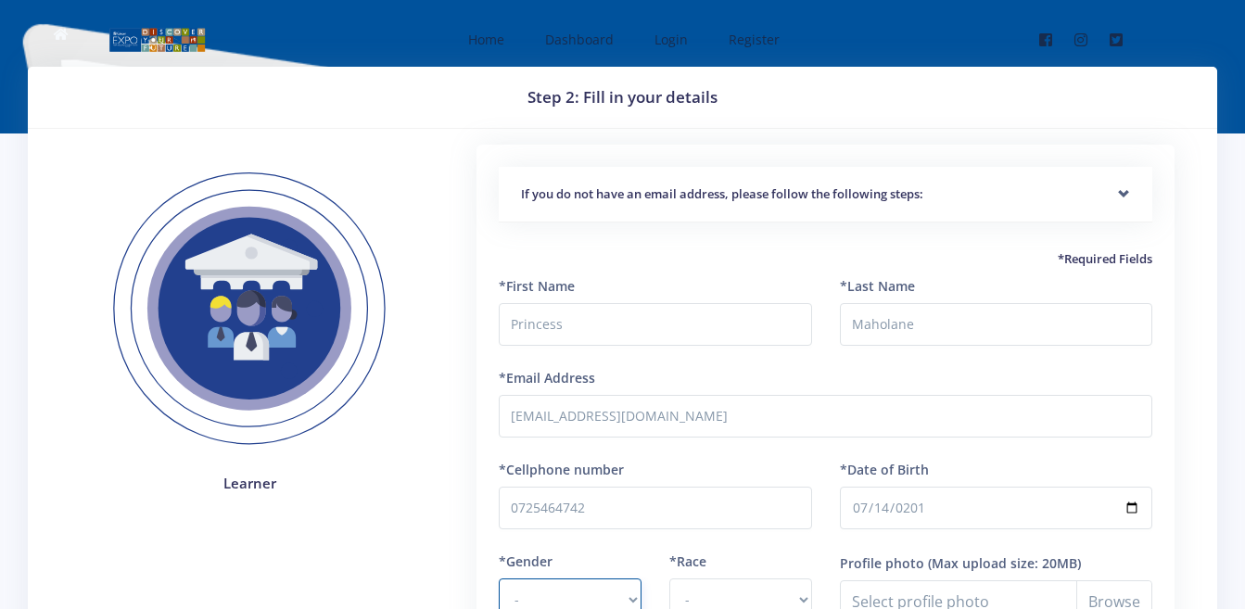
scroll to position [11, 0]
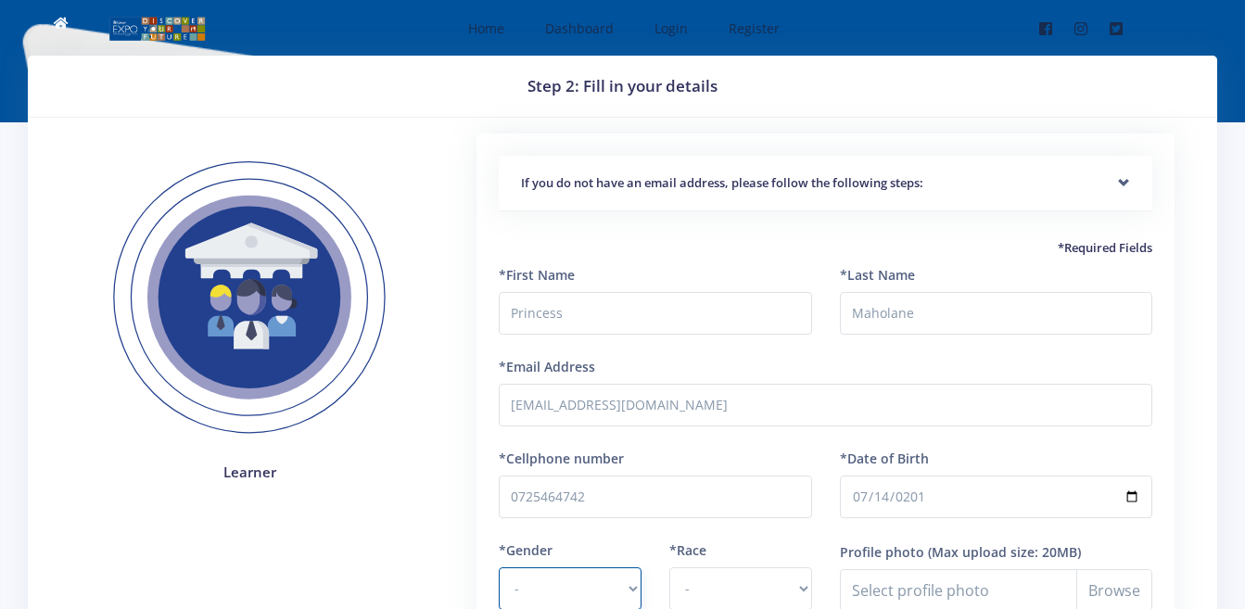
select select "F"
click at [499, 567] on select "- Male Female" at bounding box center [570, 588] width 143 height 43
click at [715, 582] on select "- African Asian Coloured Indian White Other" at bounding box center [740, 588] width 143 height 43
select select "African"
click at [669, 567] on select "- African Asian Coloured Indian White Other" at bounding box center [740, 588] width 143 height 43
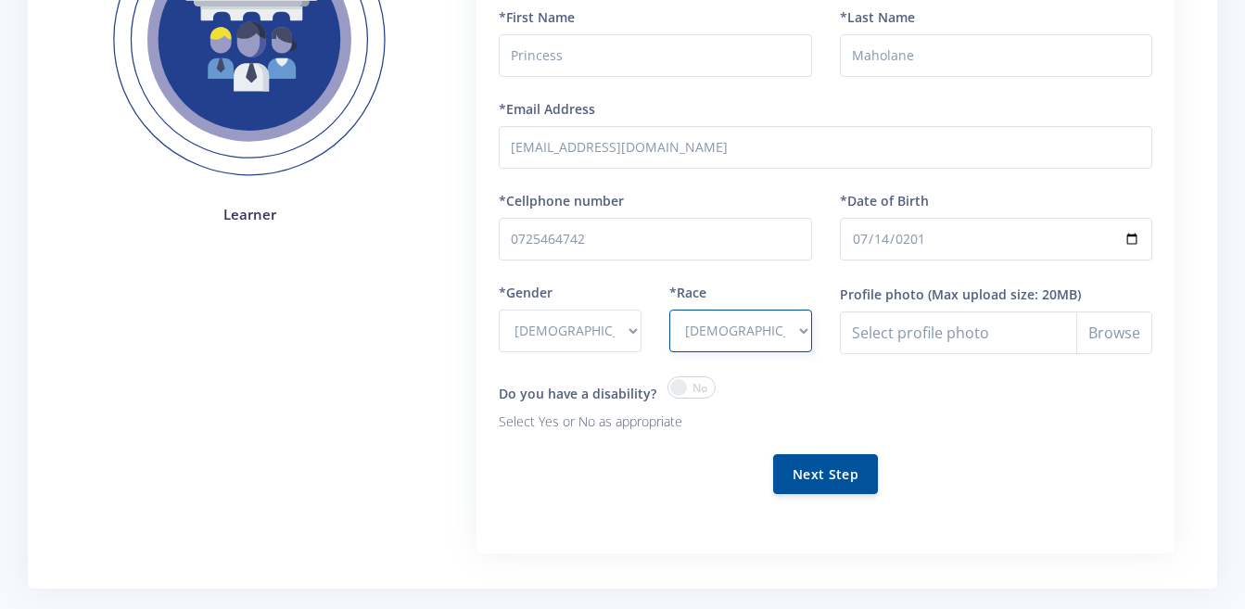
scroll to position [289, 0]
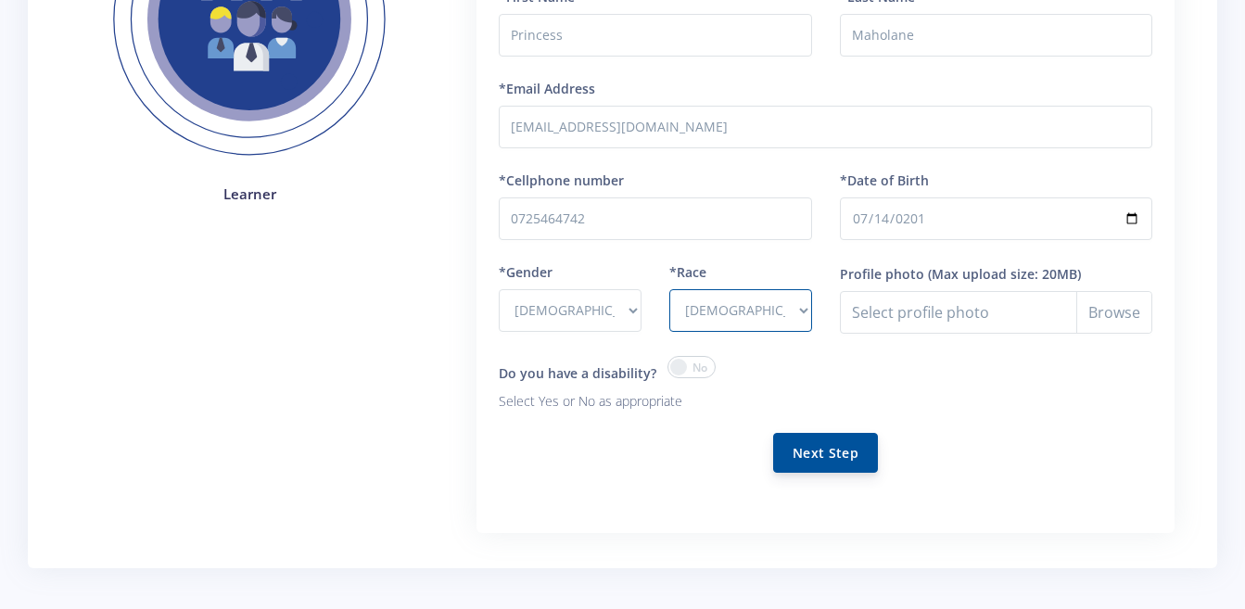
click at [821, 464] on button "Next Step" at bounding box center [825, 453] width 105 height 40
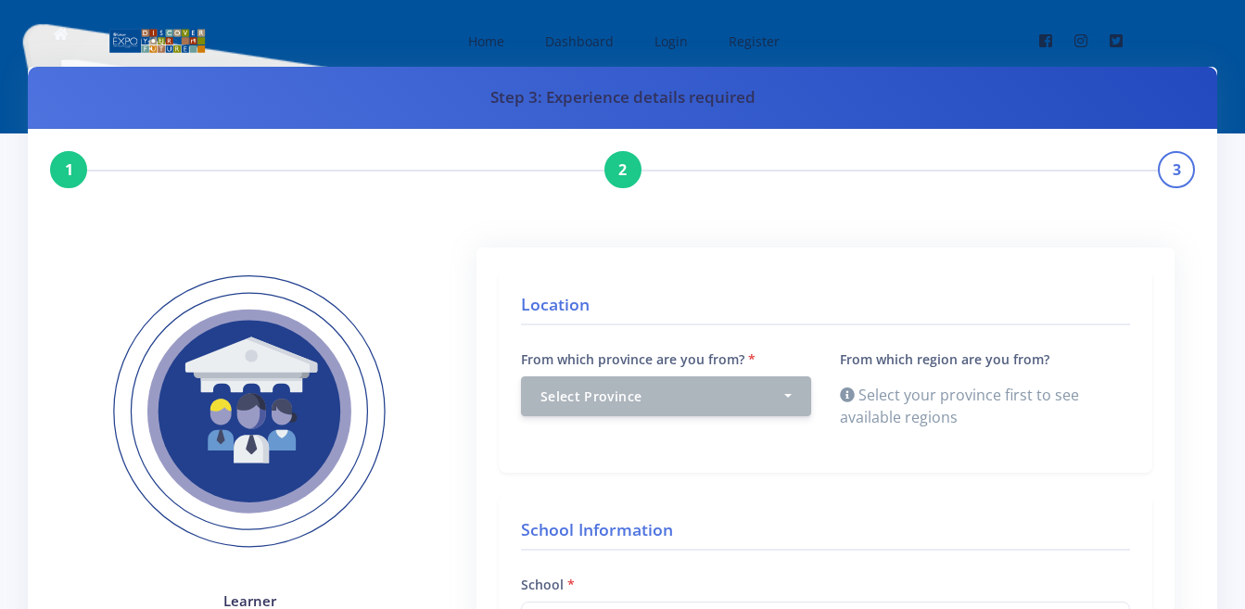
click at [655, 352] on label "From which province are you from?" at bounding box center [638, 358] width 234 height 19
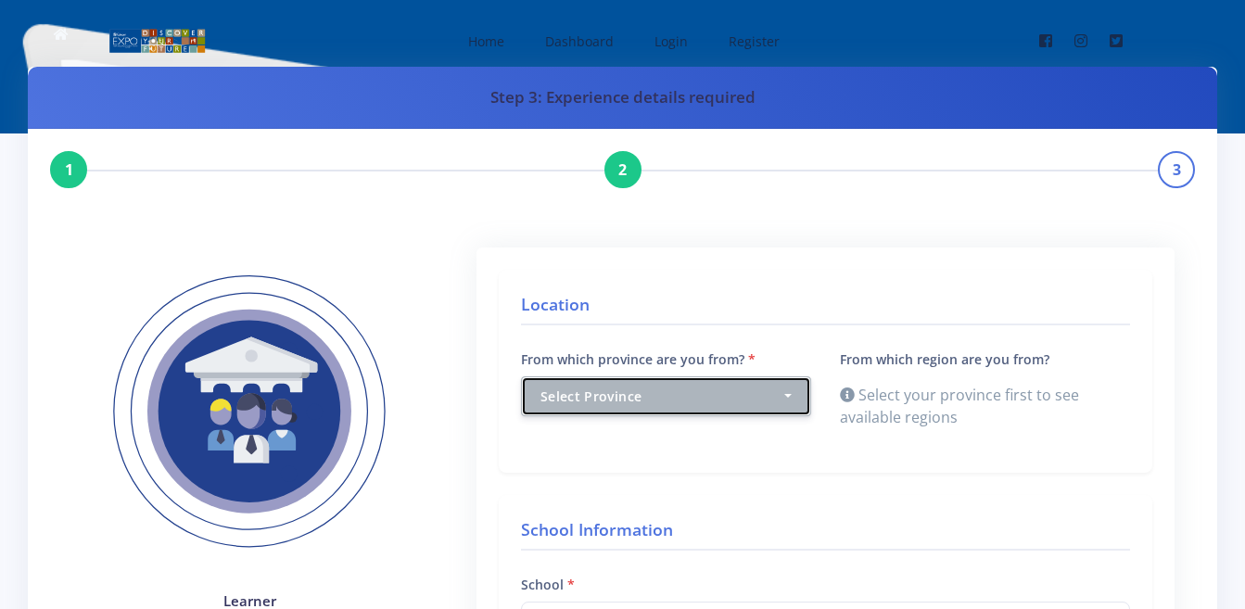
click at [666, 376] on select "Select Province [GEOGRAPHIC_DATA] [GEOGRAPHIC_DATA] [GEOGRAPHIC_DATA] [GEOGRAPH…" at bounding box center [666, 396] width 1 height 40
click at [646, 398] on div "Select Province" at bounding box center [660, 395] width 241 height 19
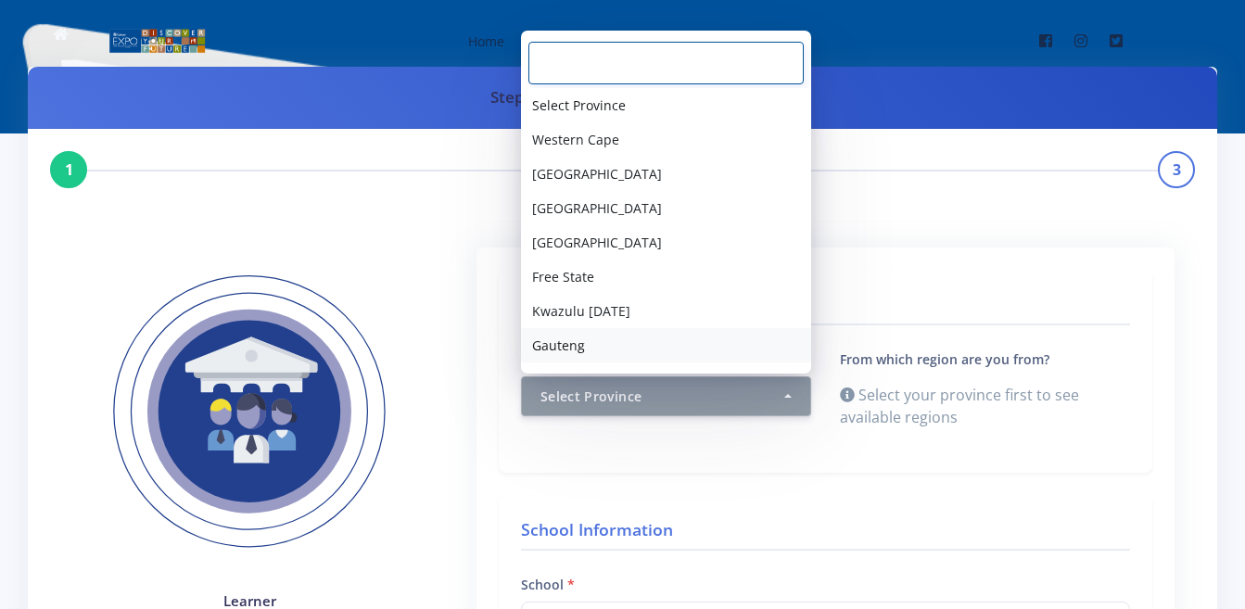
scroll to position [65, 0]
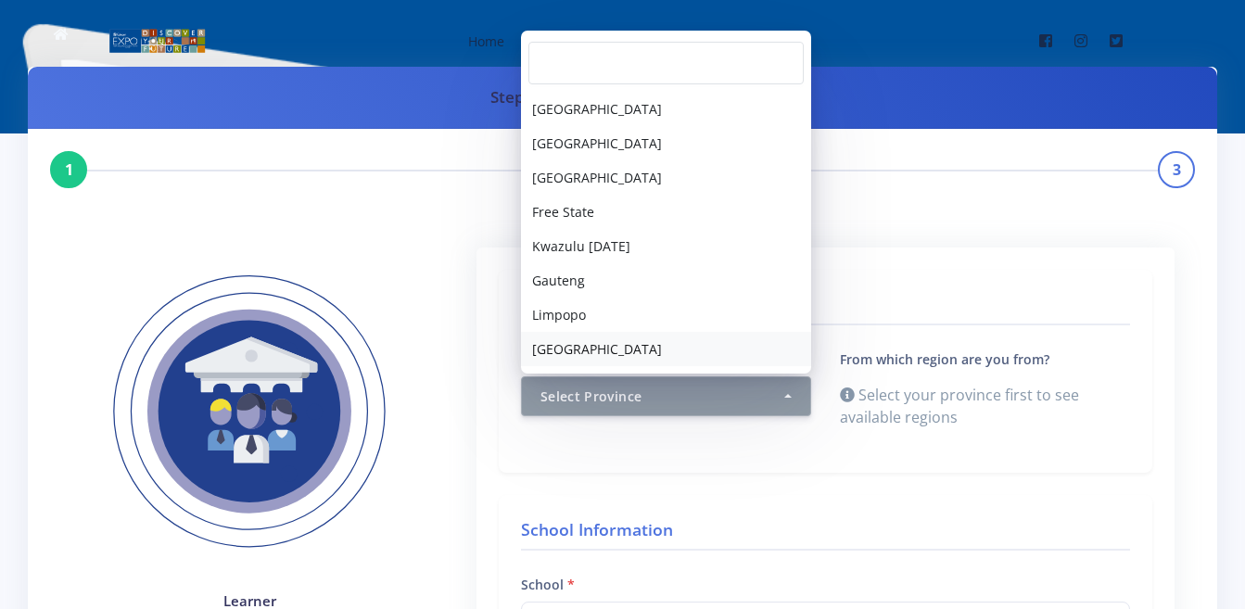
drag, startPoint x: 632, startPoint y: 335, endPoint x: 632, endPoint y: 346, distance: 10.2
click at [632, 346] on link "Mpumalanga" at bounding box center [666, 349] width 290 height 34
select select "9"
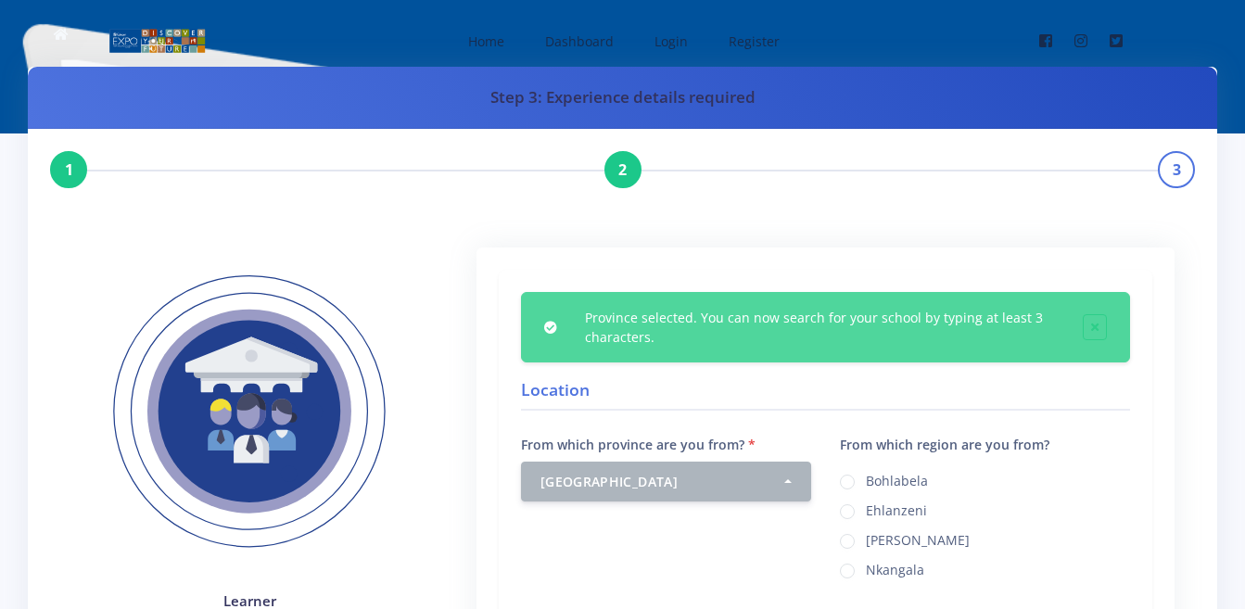
click at [875, 504] on label "Ehlanzeni" at bounding box center [896, 507] width 61 height 15
click at [875, 504] on input "Ehlanzeni" at bounding box center [872, 505] width 12 height 12
radio input "true"
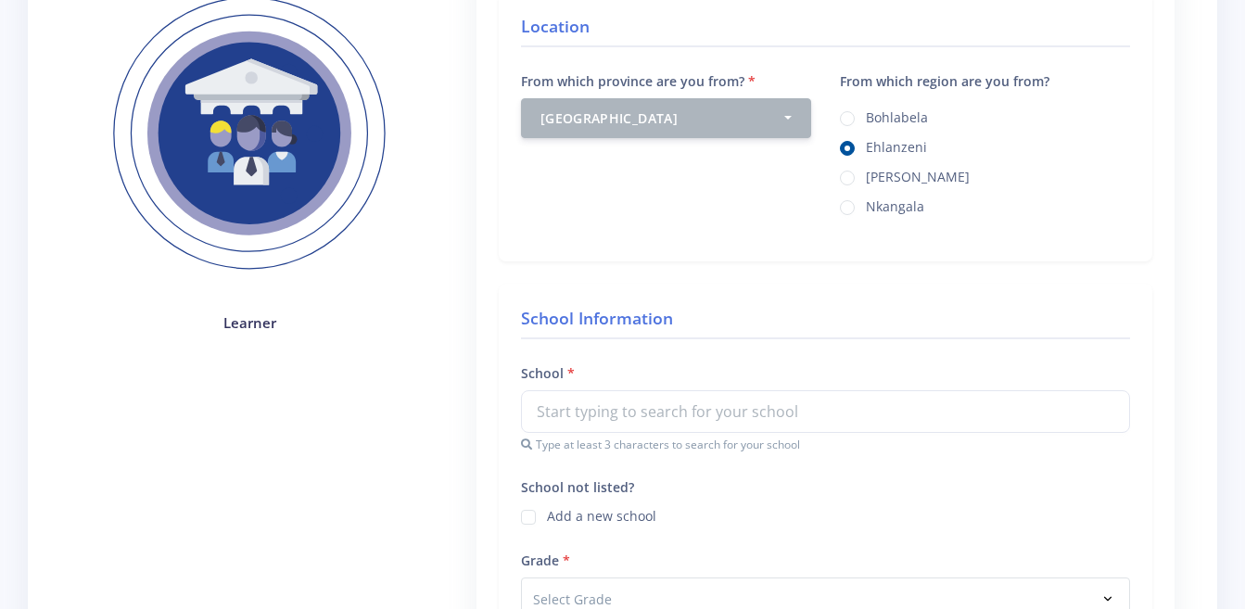
scroll to position [371, 0]
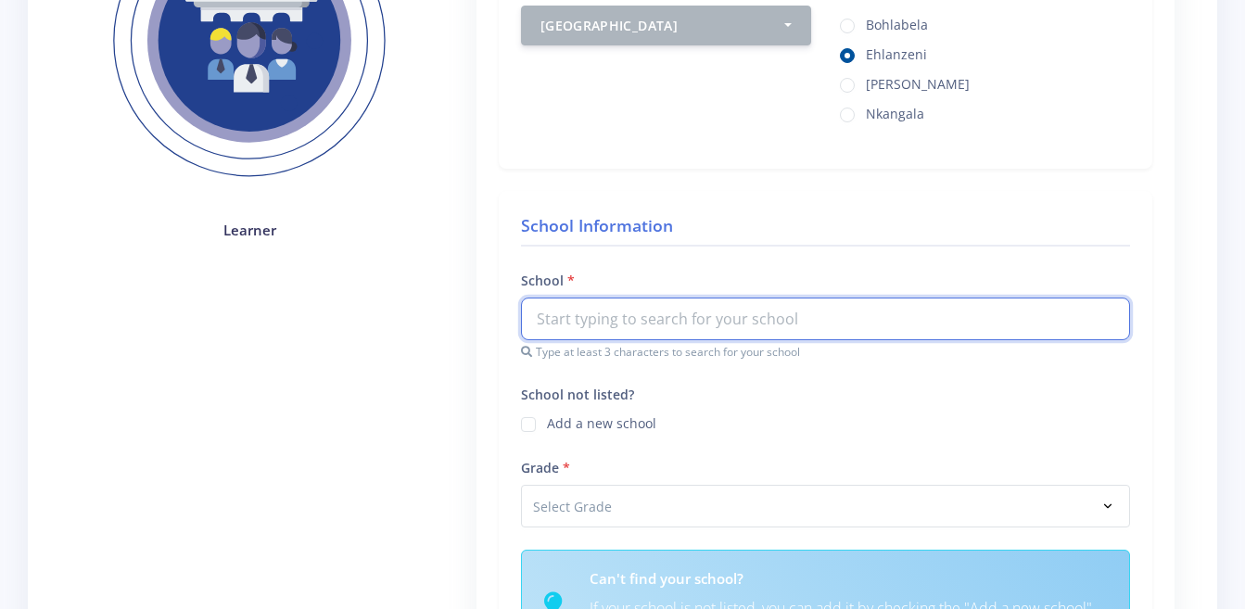
click at [746, 318] on input "text" at bounding box center [825, 318] width 609 height 43
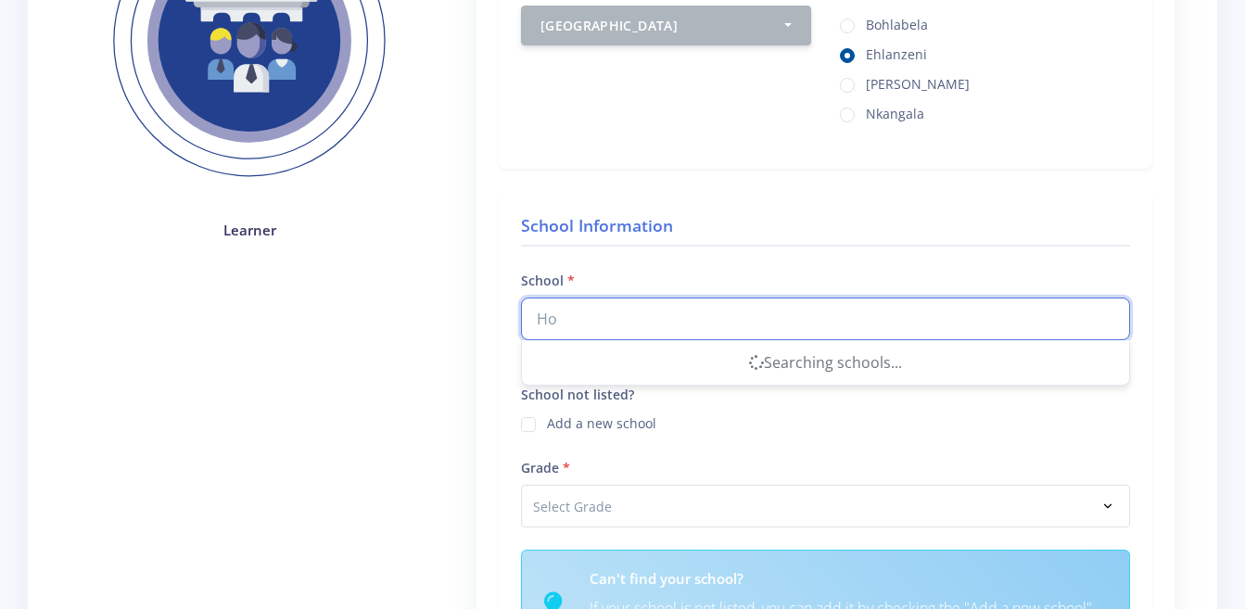
type input "H"
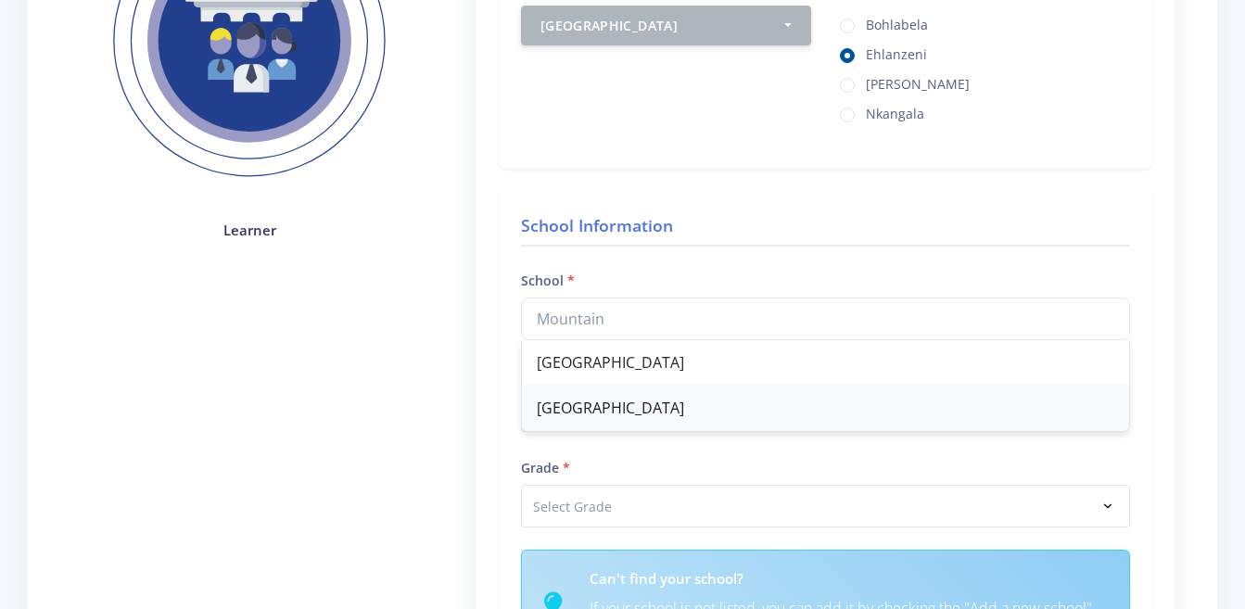
click at [707, 424] on div "[GEOGRAPHIC_DATA]" at bounding box center [825, 408] width 607 height 45
type input "[GEOGRAPHIC_DATA]"
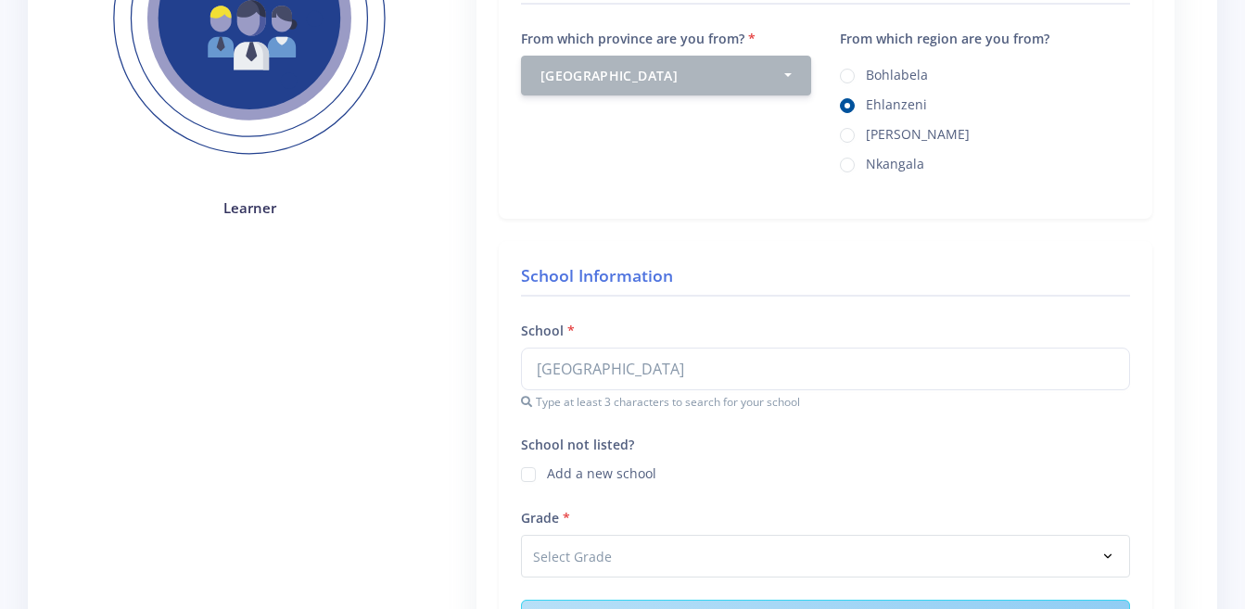
scroll to position [649, 0]
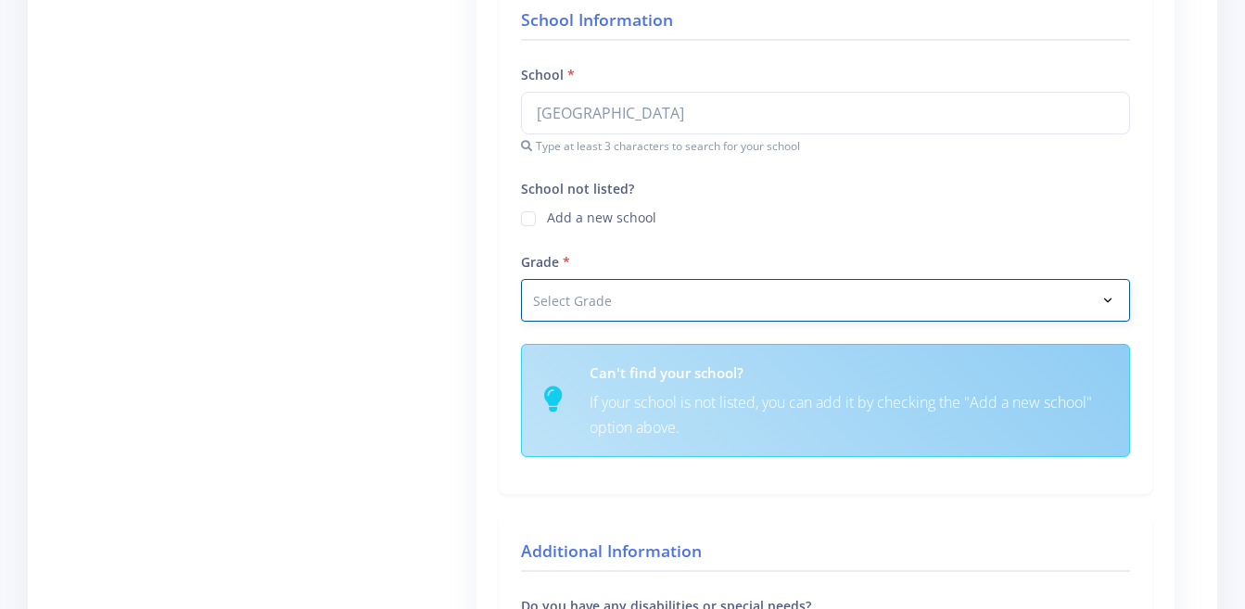
click at [587, 299] on select "Select Grade Grade 4 Grade 5 Grade 6 Grade 7" at bounding box center [825, 300] width 609 height 43
select select "Grade 7"
click at [521, 279] on select "Select Grade Grade 4 Grade 5 Grade 6 Grade 7" at bounding box center [825, 300] width 609 height 43
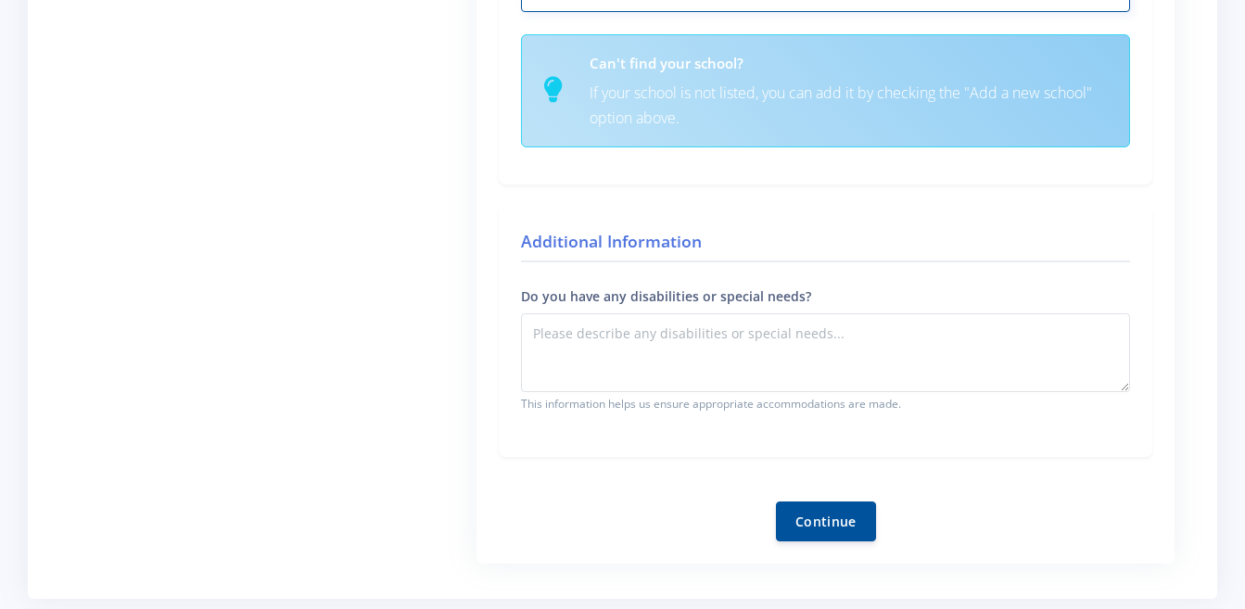
scroll to position [1019, 0]
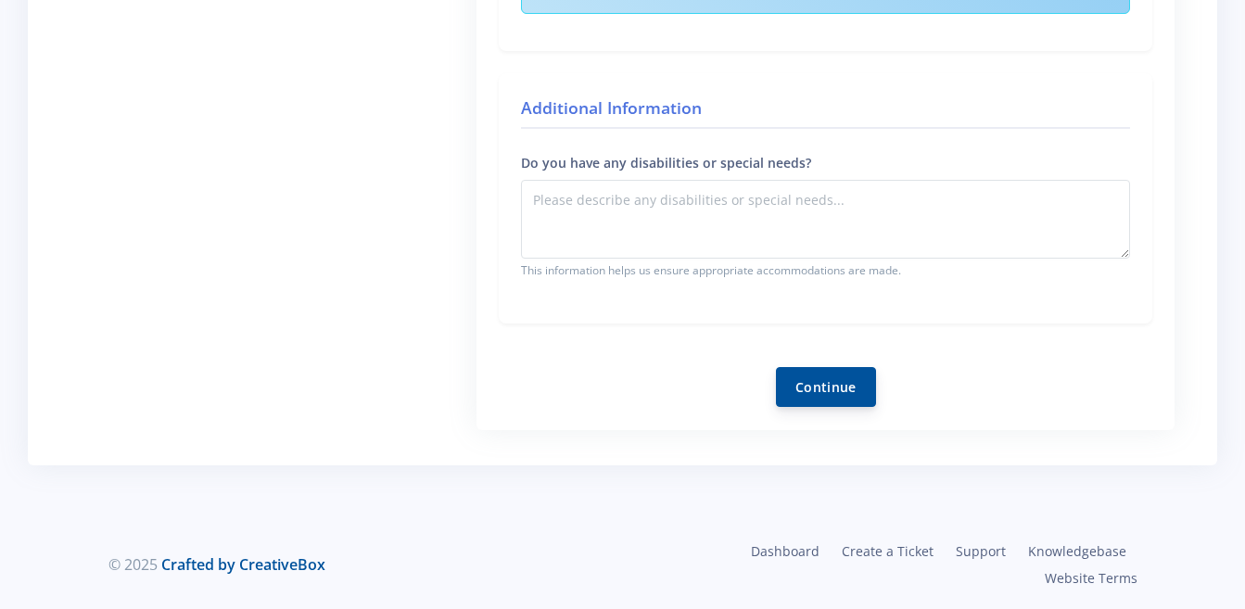
click at [841, 396] on button "Continue" at bounding box center [826, 387] width 100 height 40
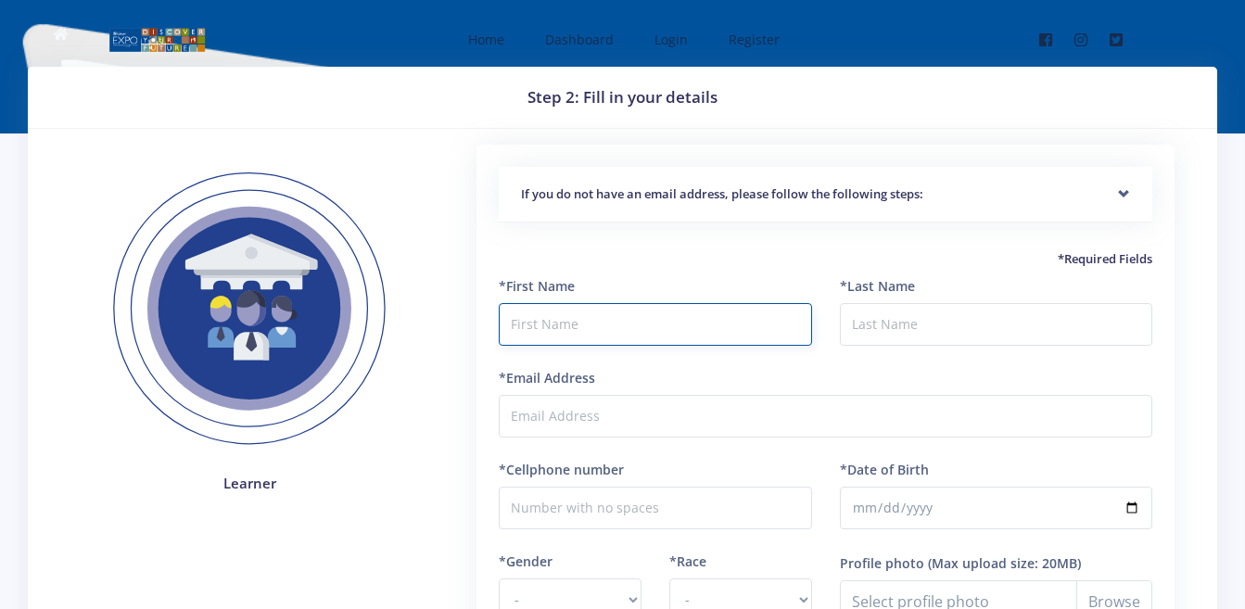
click at [627, 335] on input "text" at bounding box center [655, 324] width 312 height 43
type input "Okuhle"
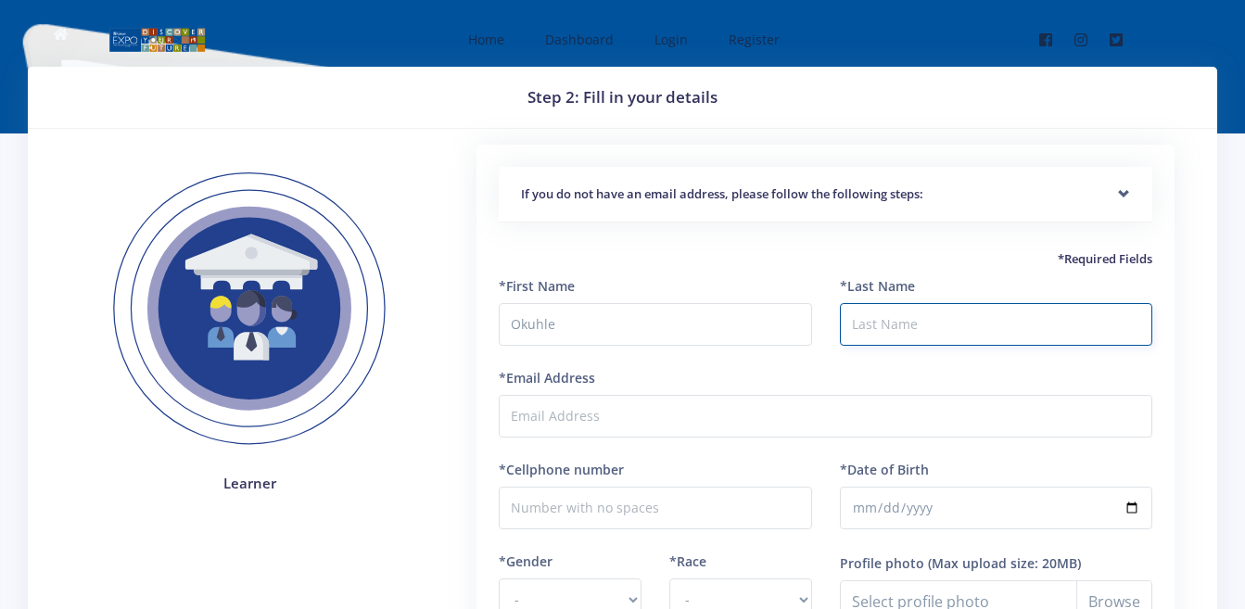
click at [866, 322] on input "*Last Name" at bounding box center [996, 324] width 312 height 43
type input "Mashabane"
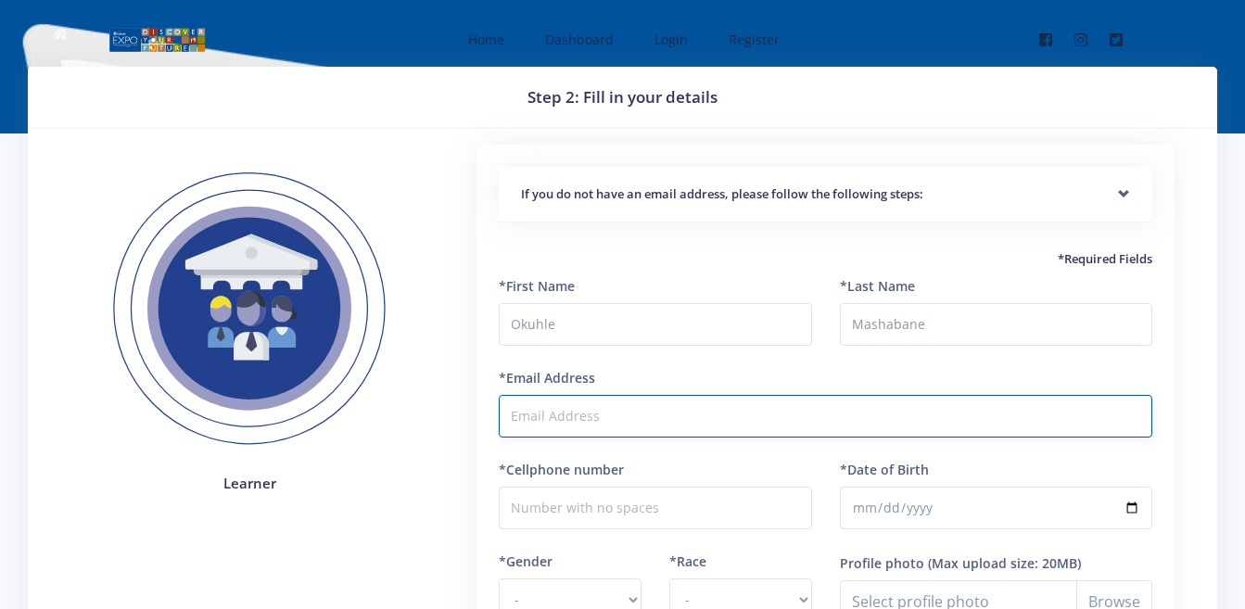
click at [782, 410] on input "*Email Address" at bounding box center [825, 416] width 653 height 43
type input "okuhlemashabane3@gmail.com"
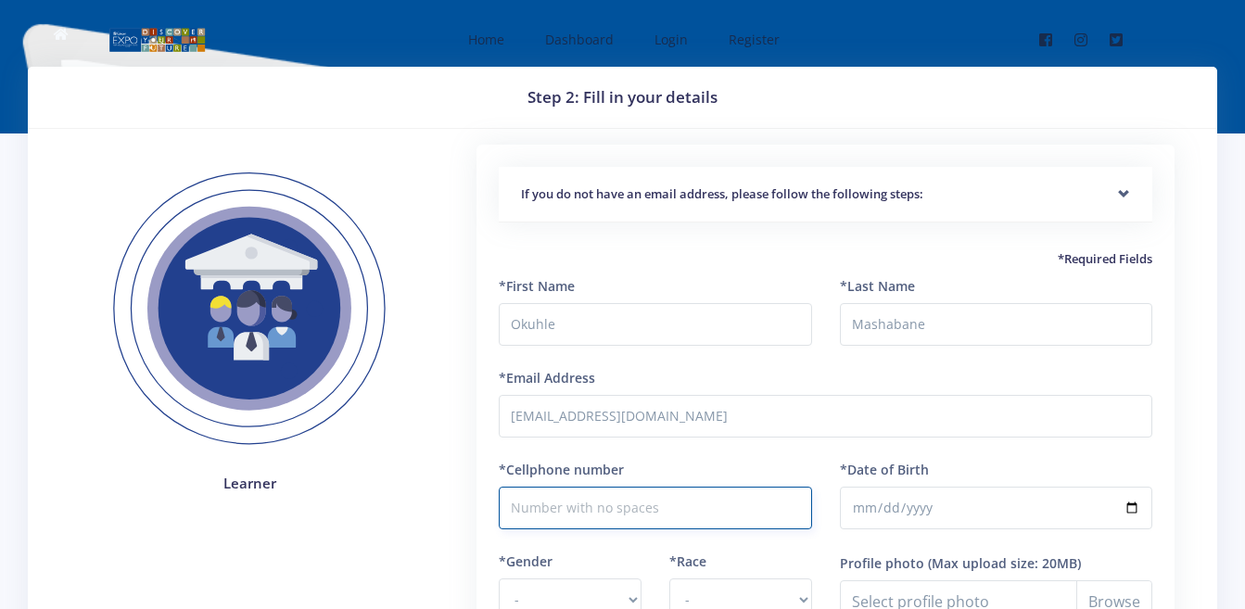
click at [629, 513] on input "*Cellphone number" at bounding box center [655, 508] width 312 height 43
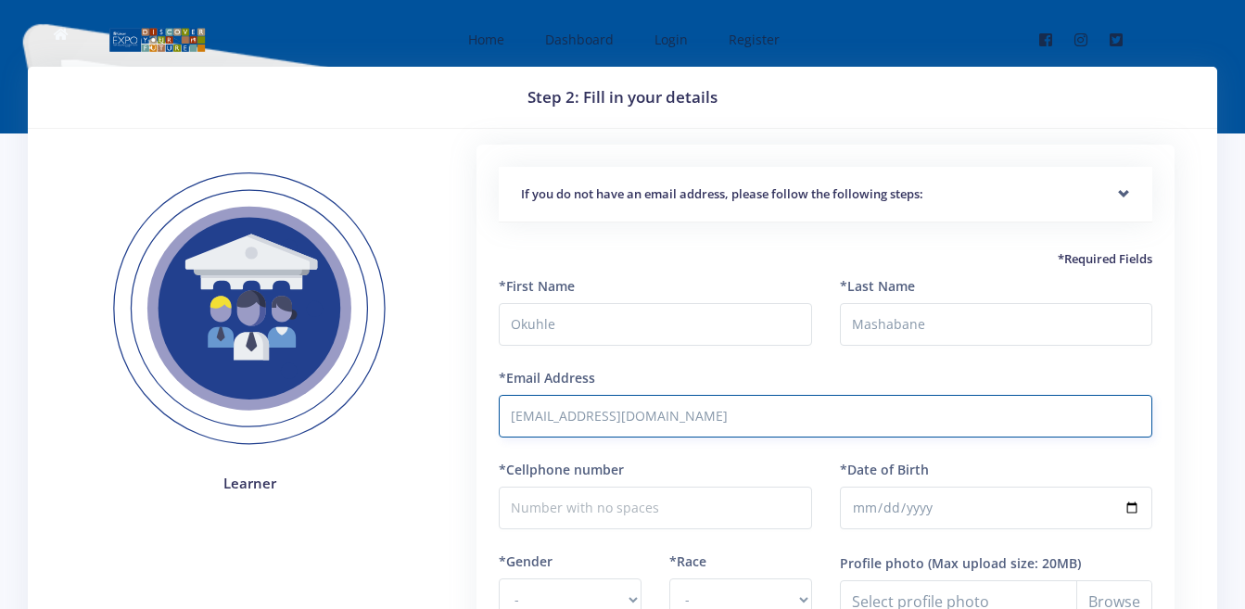
click at [717, 423] on input "okuhlemashabane3@gmail.com" at bounding box center [825, 416] width 653 height 43
click at [635, 415] on input "okuhlemashabane3@gmail.com" at bounding box center [825, 416] width 653 height 43
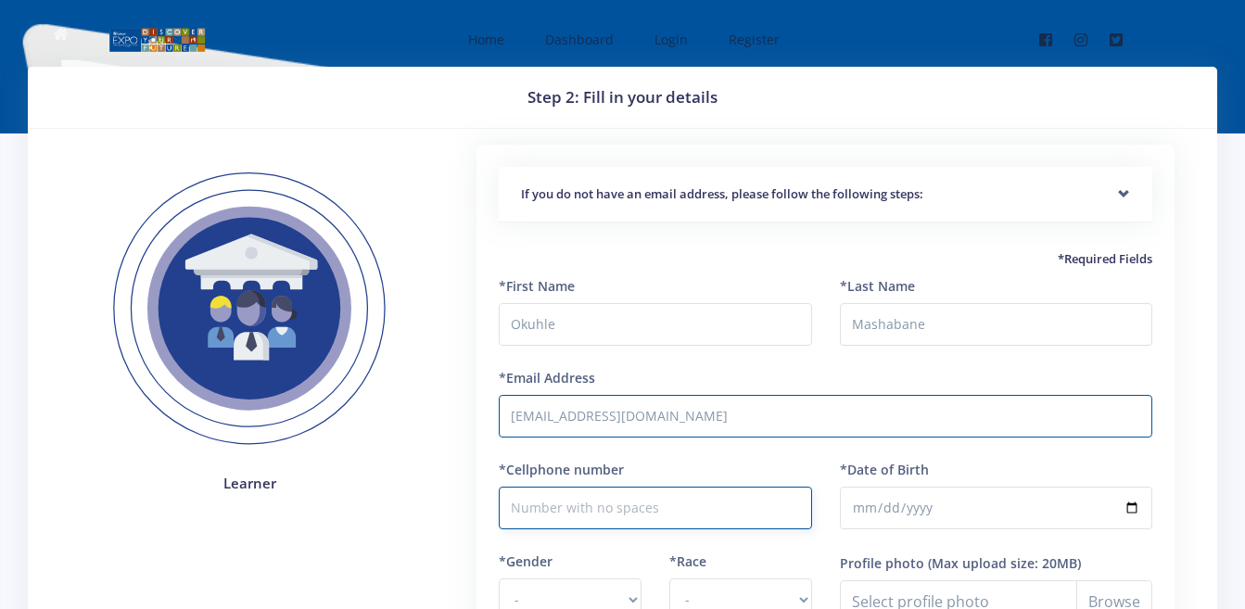
click at [647, 506] on input "*Cellphone number" at bounding box center [655, 508] width 312 height 43
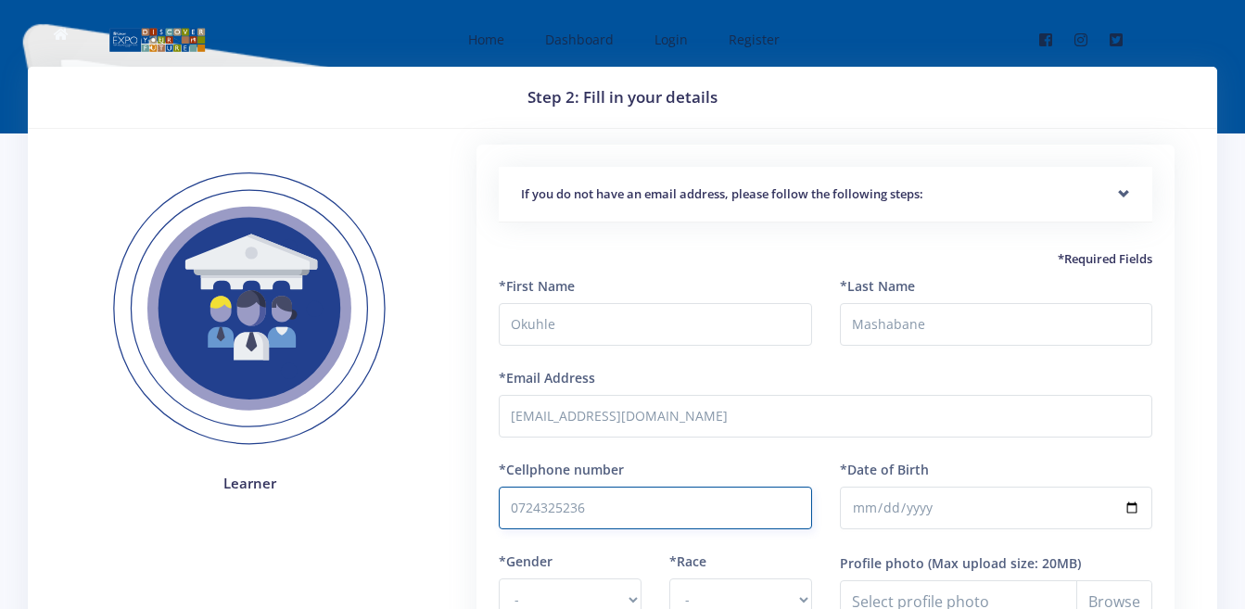
type input "0724325236"
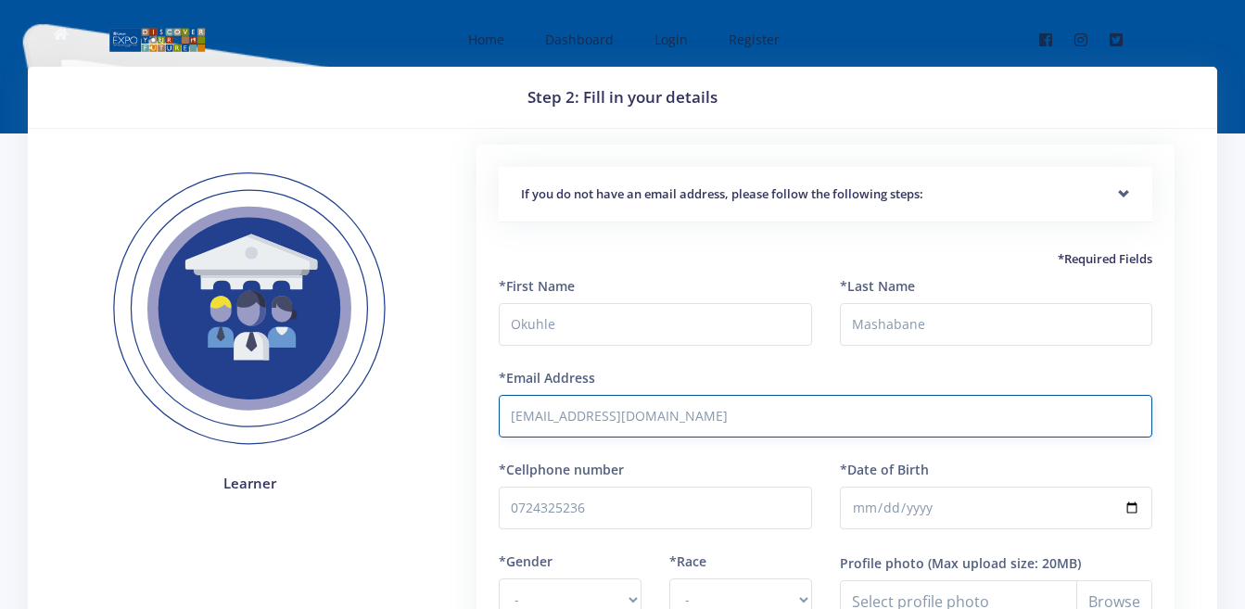
click at [637, 423] on input "okuhlemashabane3@gmail.com" at bounding box center [825, 416] width 653 height 43
type input "[EMAIL_ADDRESS][DOMAIN_NAME]"
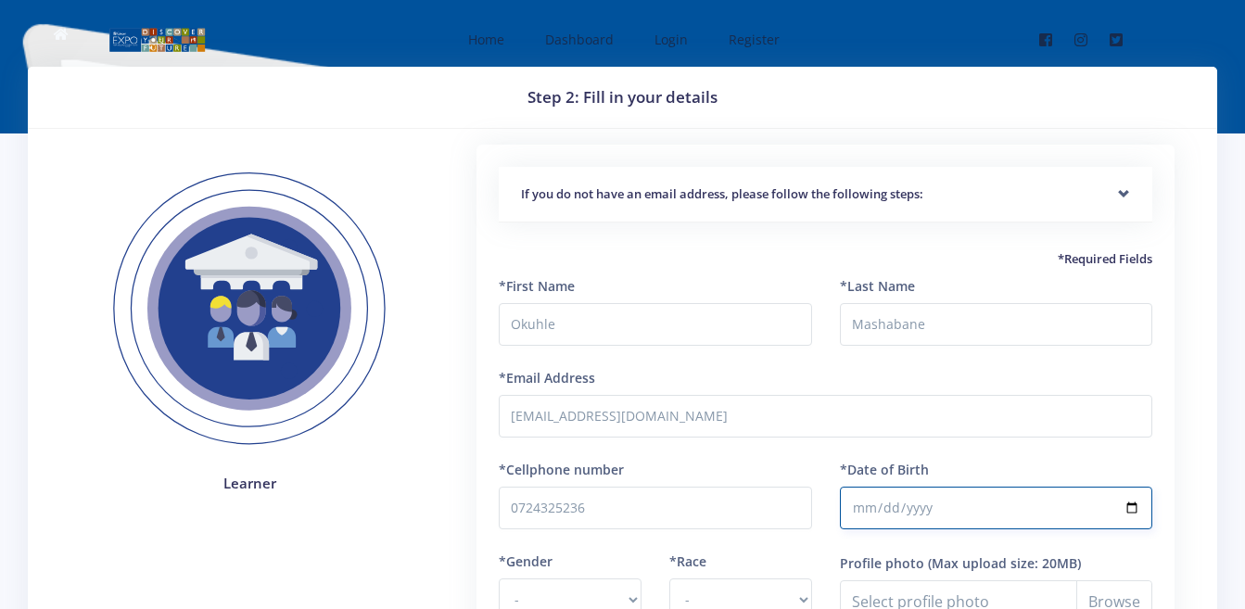
click at [862, 511] on input "*Date of Birth" at bounding box center [996, 508] width 312 height 43
type input "2012-06-03"
click at [879, 507] on input "2012-06-03" at bounding box center [996, 508] width 312 height 43
type input "2012-06-08"
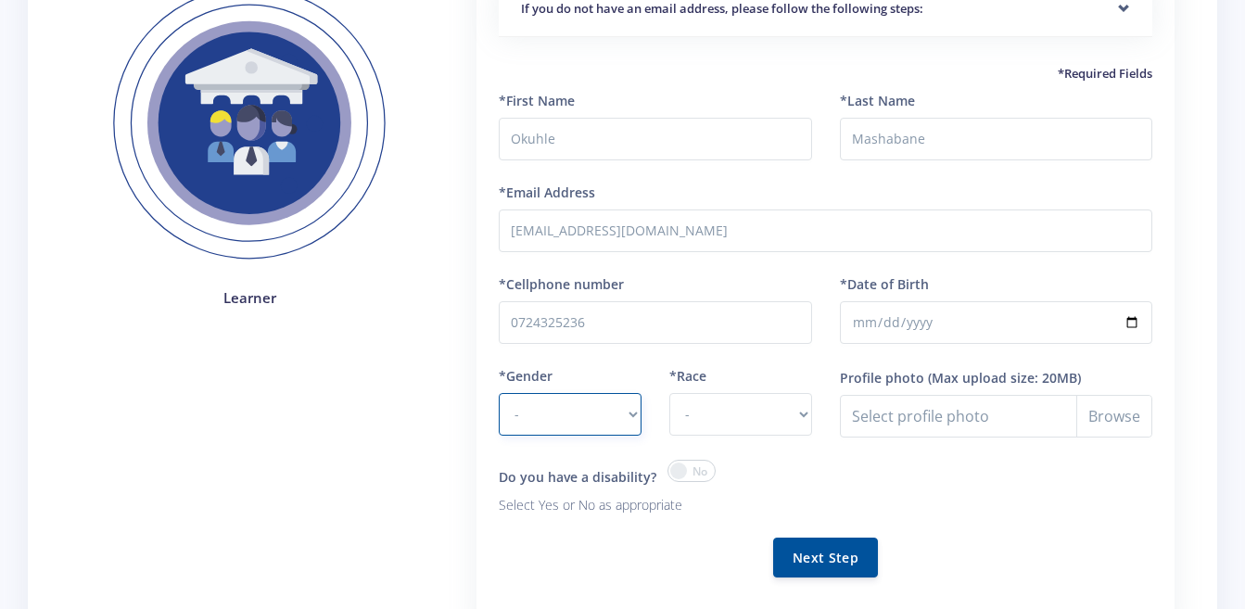
click at [560, 424] on select "- [DEMOGRAPHIC_DATA] [DEMOGRAPHIC_DATA]" at bounding box center [570, 414] width 143 height 43
select select "F"
click at [499, 393] on select "- [DEMOGRAPHIC_DATA] [DEMOGRAPHIC_DATA]" at bounding box center [570, 414] width 143 height 43
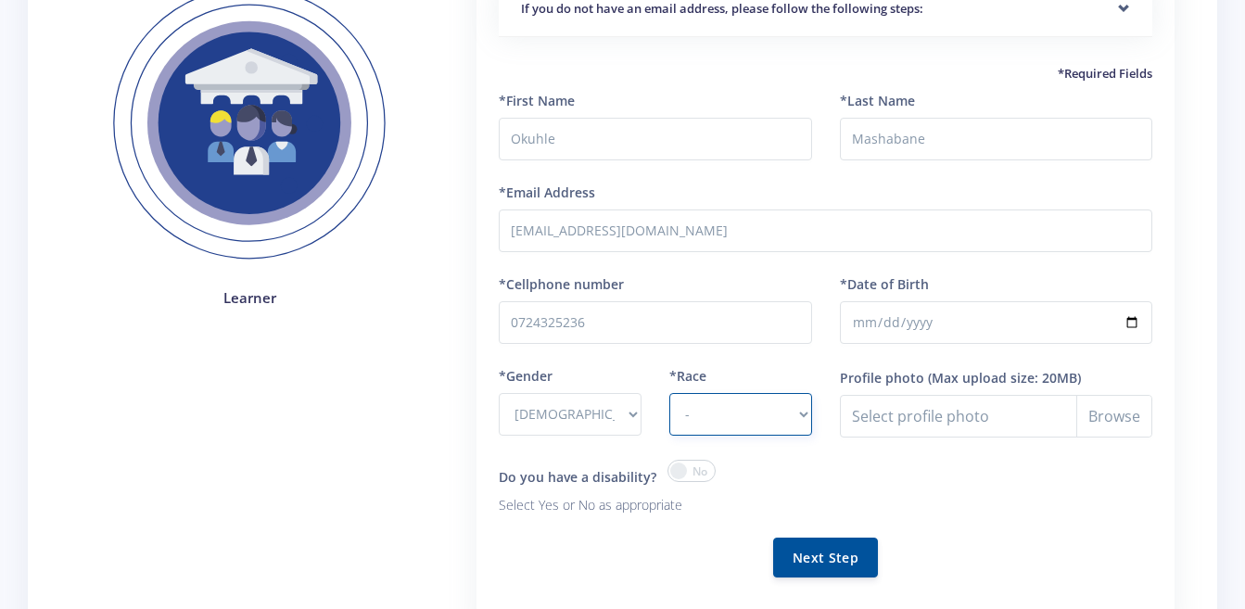
click at [702, 410] on select "- [DEMOGRAPHIC_DATA] Coloured Indian White Other" at bounding box center [740, 414] width 143 height 43
click at [669, 393] on select "- [DEMOGRAPHIC_DATA] Coloured Indian White Other" at bounding box center [740, 414] width 143 height 43
click at [737, 419] on select "- [DEMOGRAPHIC_DATA] Coloured Indian White Other" at bounding box center [740, 414] width 143 height 43
select select "[DEMOGRAPHIC_DATA]"
click at [669, 393] on select "- [DEMOGRAPHIC_DATA] Coloured Indian White Other" at bounding box center [740, 414] width 143 height 43
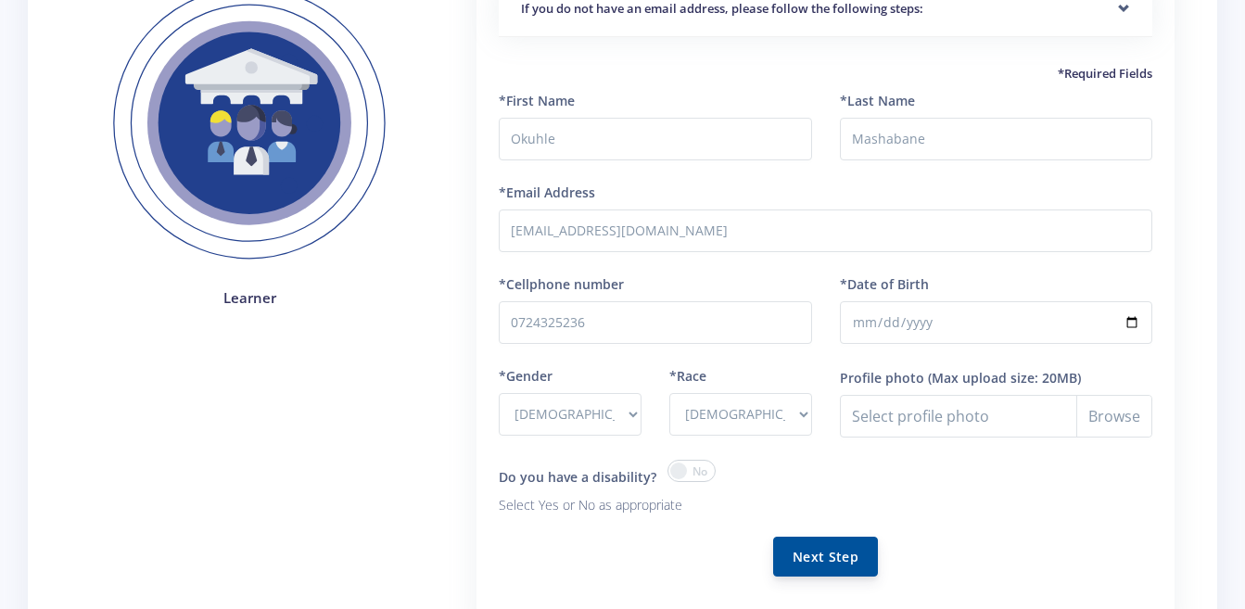
click at [805, 573] on button "Next Step" at bounding box center [825, 557] width 105 height 40
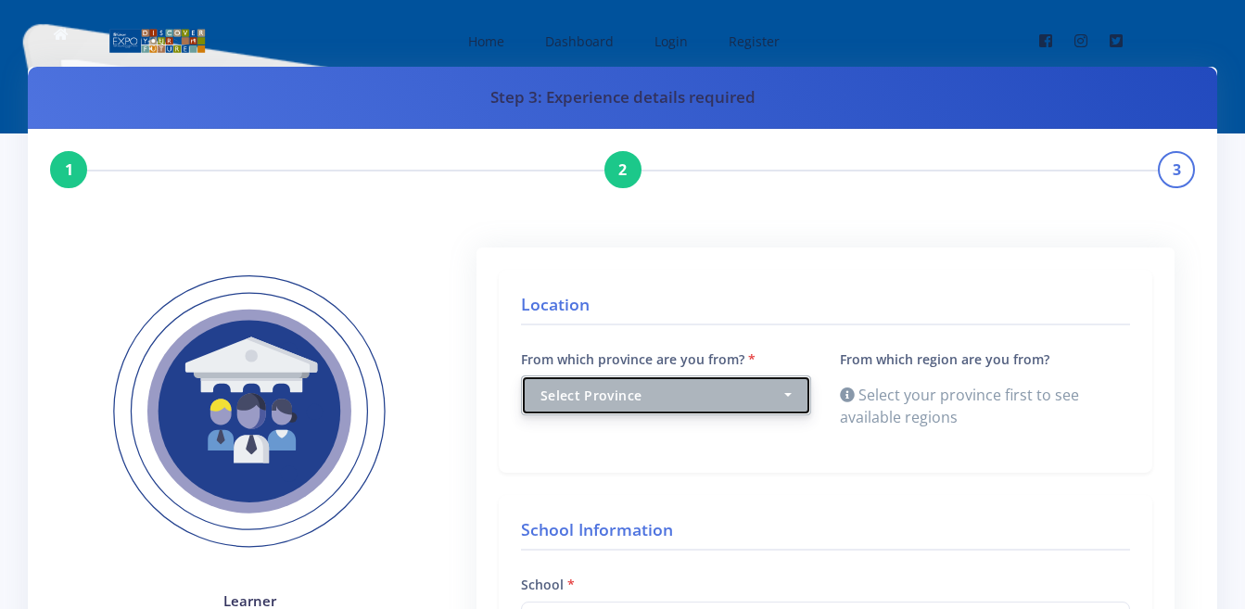
click at [685, 404] on div "Select Province" at bounding box center [660, 395] width 241 height 19
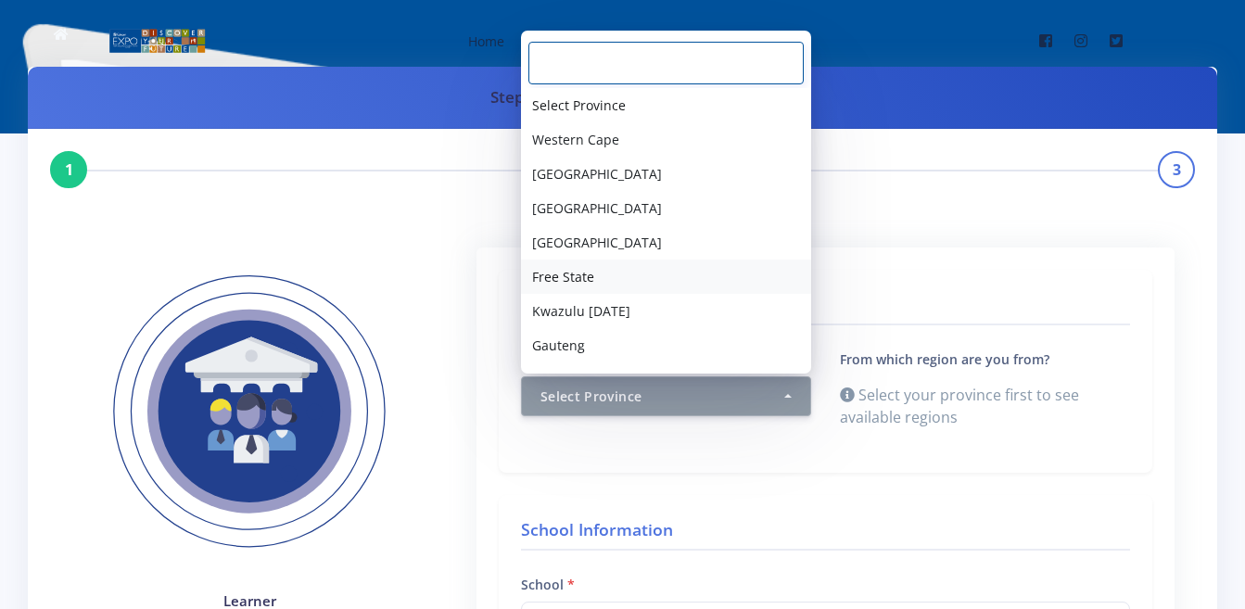
scroll to position [65, 0]
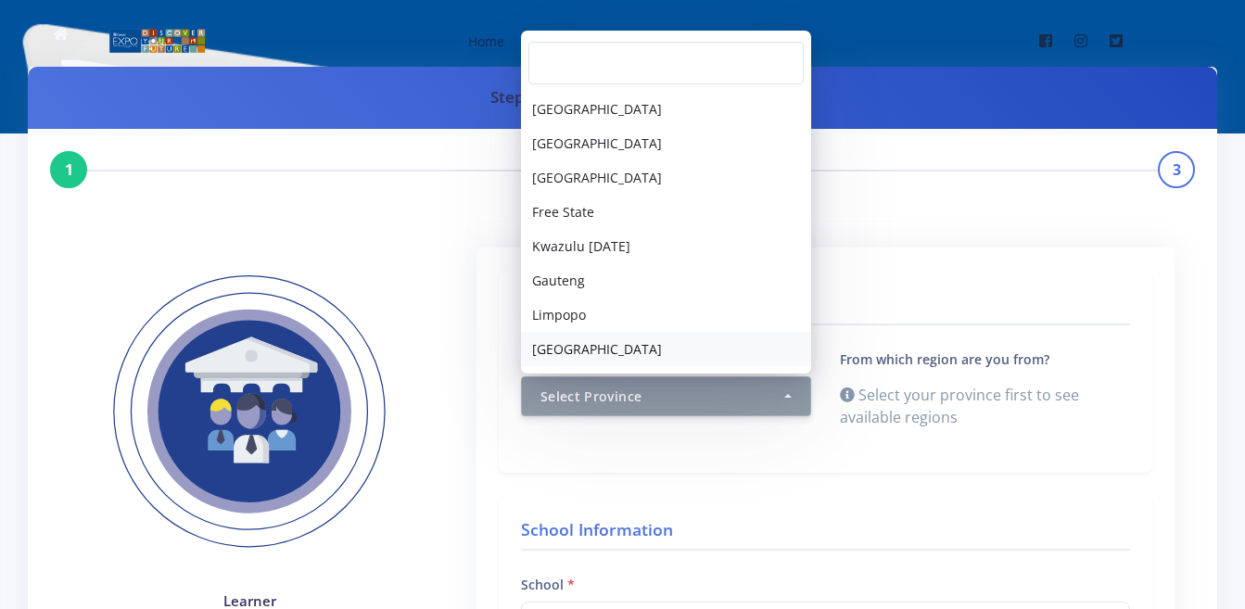
click at [584, 349] on span "[GEOGRAPHIC_DATA]" at bounding box center [597, 348] width 130 height 19
select select "9"
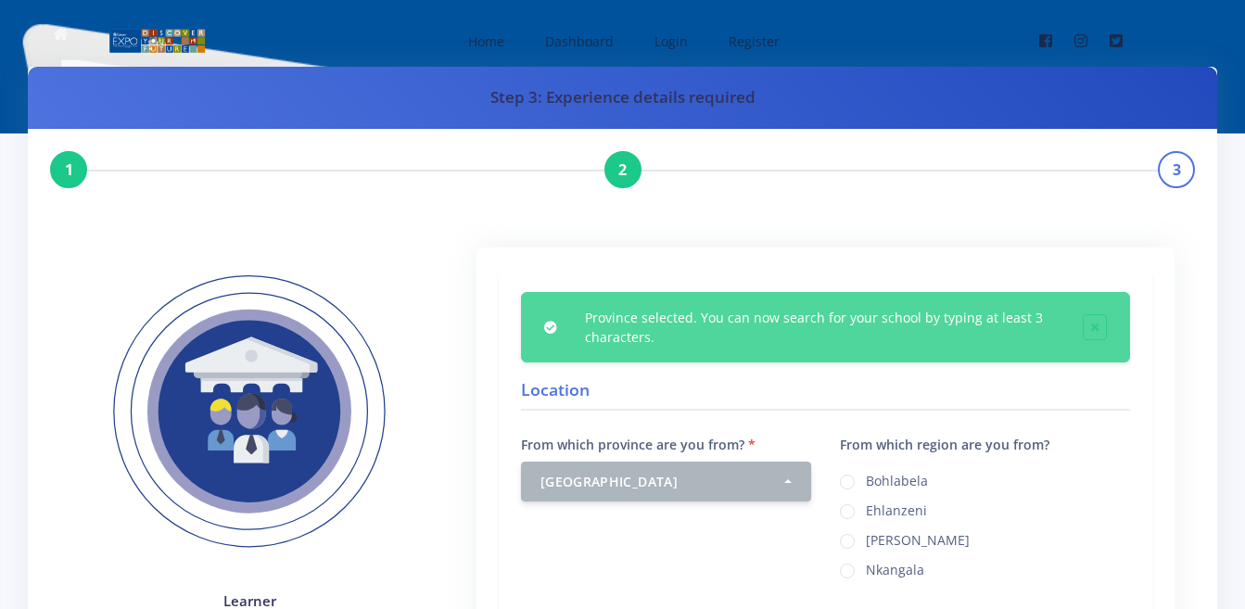
click at [861, 478] on div "Bohlabela" at bounding box center [985, 480] width 290 height 22
click at [866, 511] on label "Ehlanzeni" at bounding box center [896, 507] width 61 height 15
click at [866, 511] on input "Ehlanzeni" at bounding box center [872, 505] width 12 height 12
radio input "true"
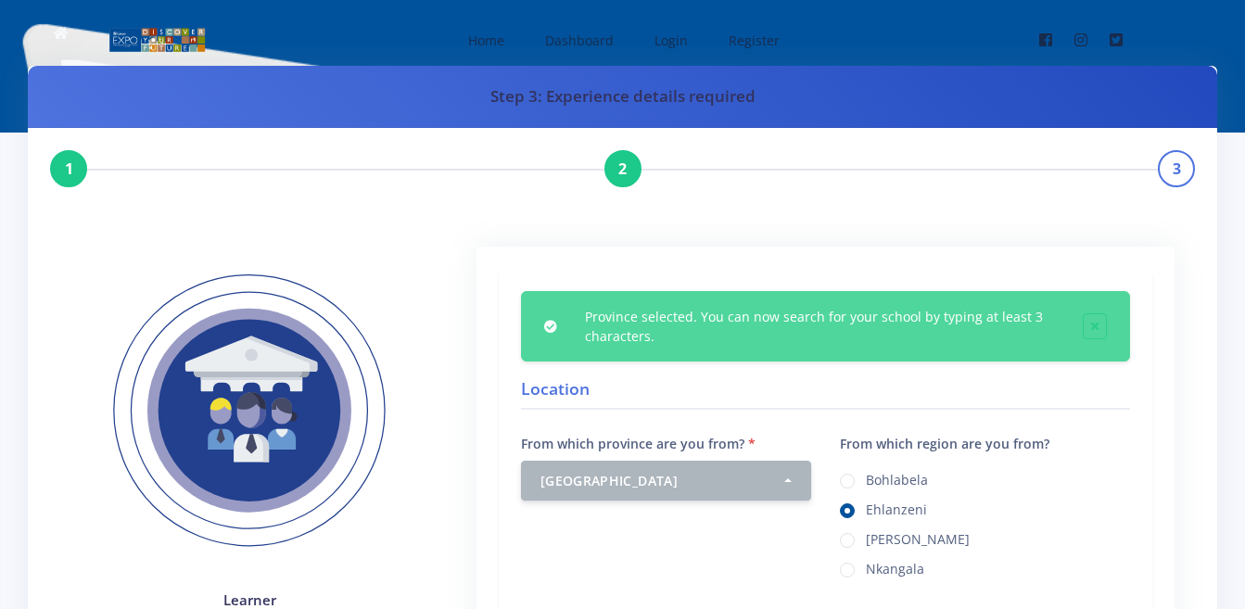
scroll to position [278, 0]
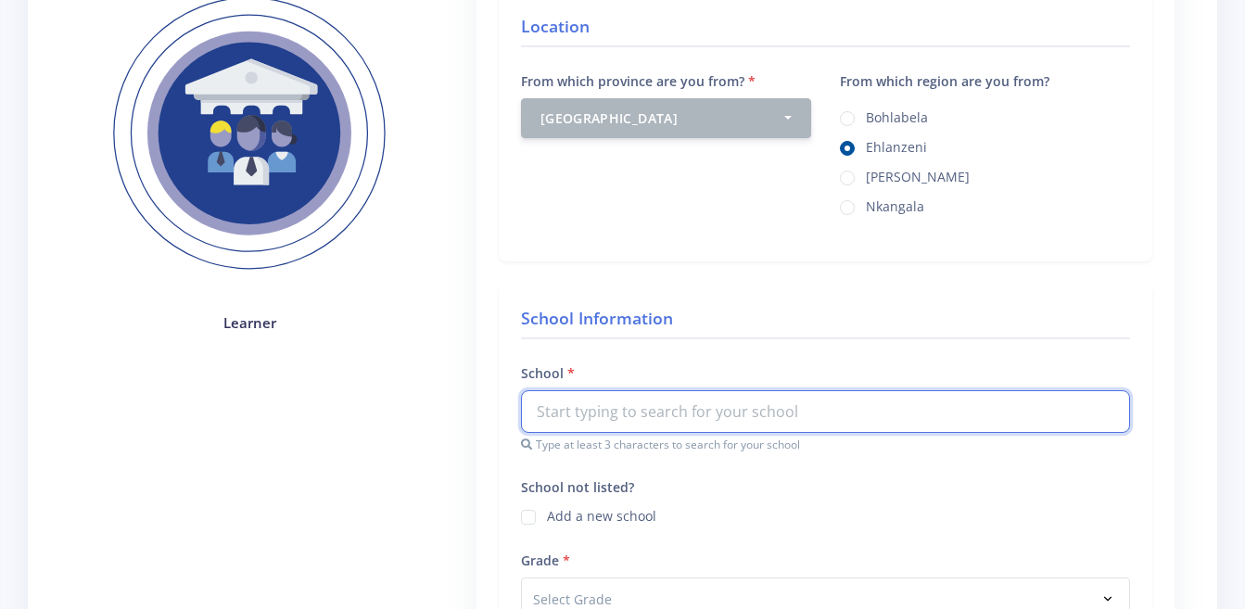
click at [627, 416] on input "text" at bounding box center [825, 411] width 609 height 43
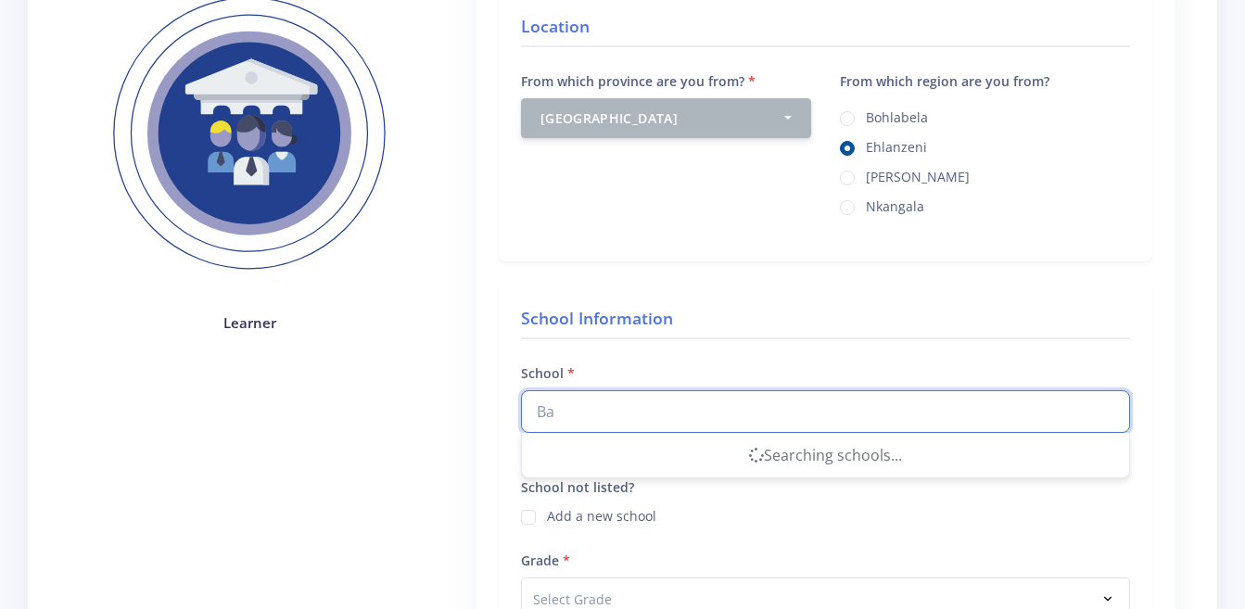
type input "B"
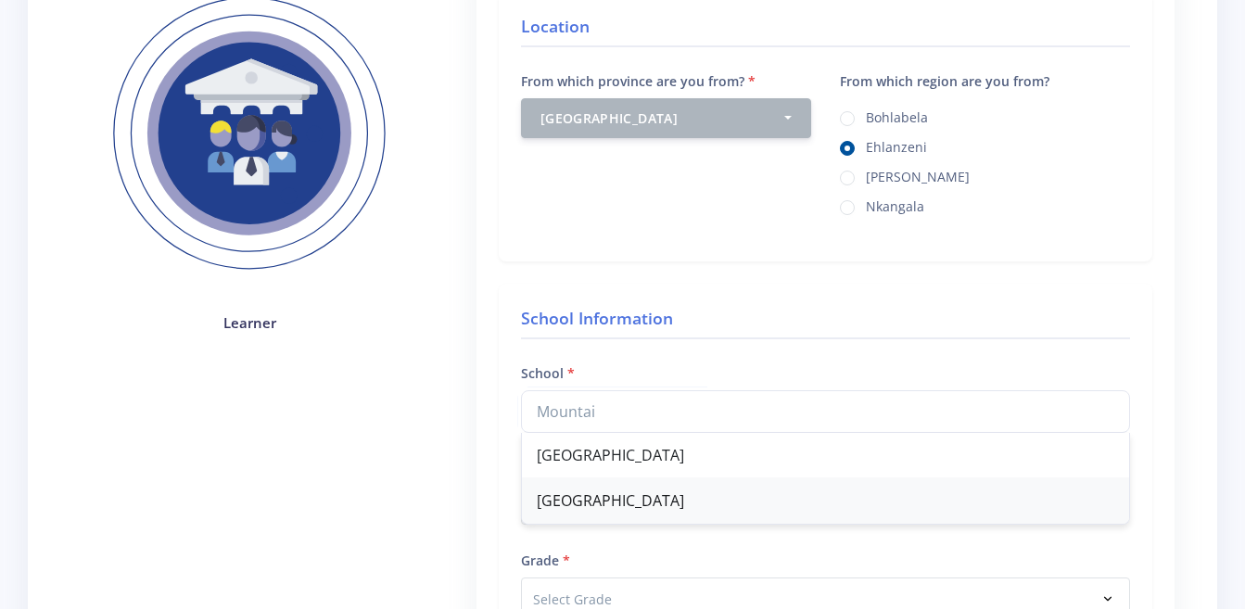
click at [596, 486] on div "Mountain View School" at bounding box center [825, 500] width 607 height 45
type input "Mountain View School"
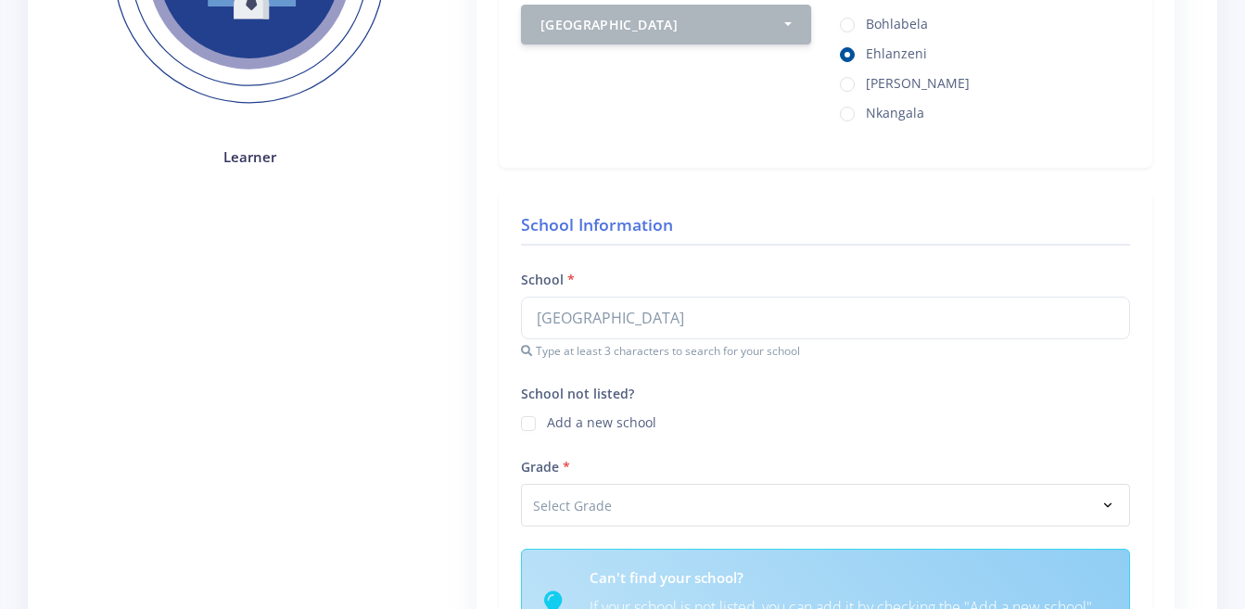
scroll to position [463, 0]
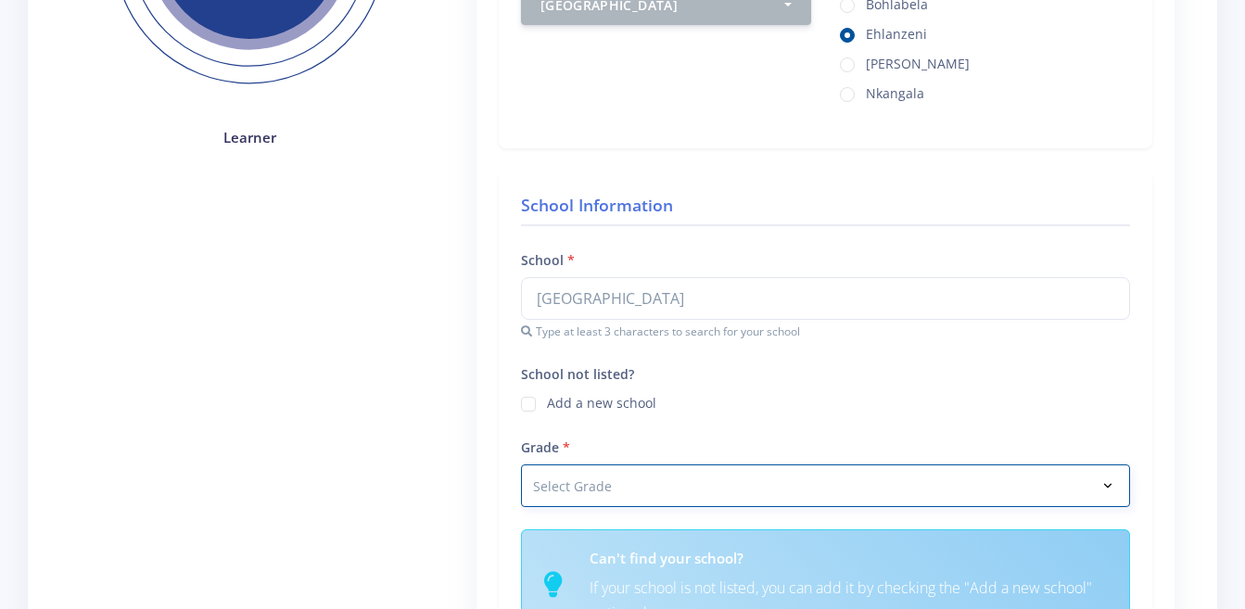
click at [592, 476] on select "Select Grade Grade 4 Grade 5 Grade 6 Grade 7" at bounding box center [825, 485] width 609 height 43
click at [521, 464] on select "Select Grade Grade 4 Grade 5 Grade 6 Grade 7" at bounding box center [825, 485] width 609 height 43
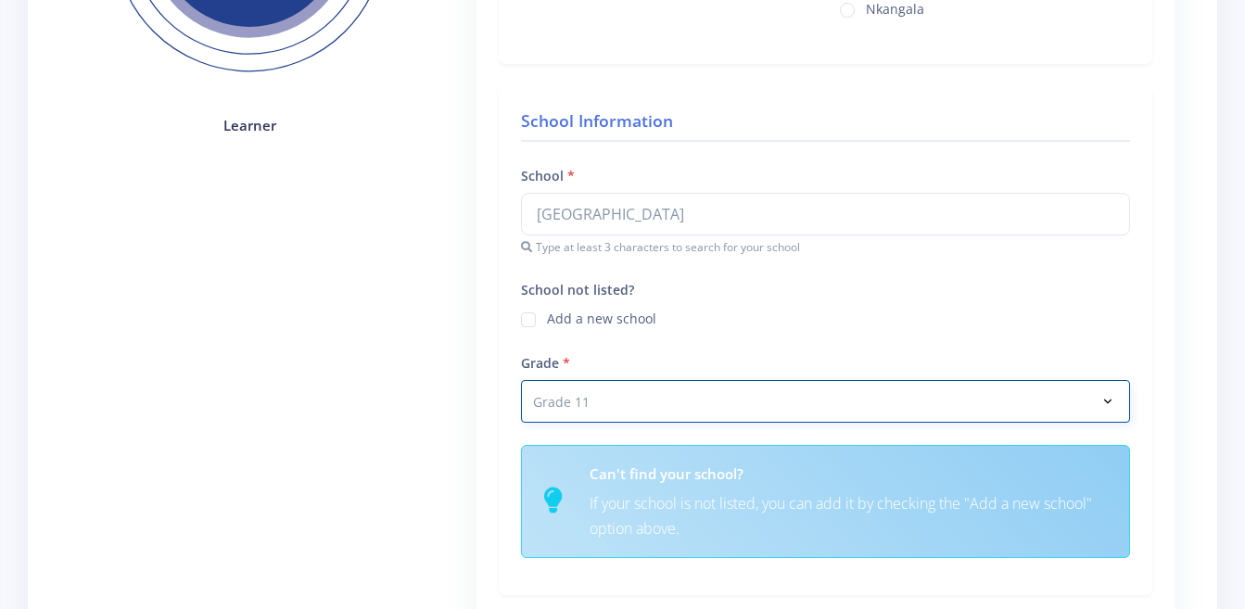
scroll to position [556, 0]
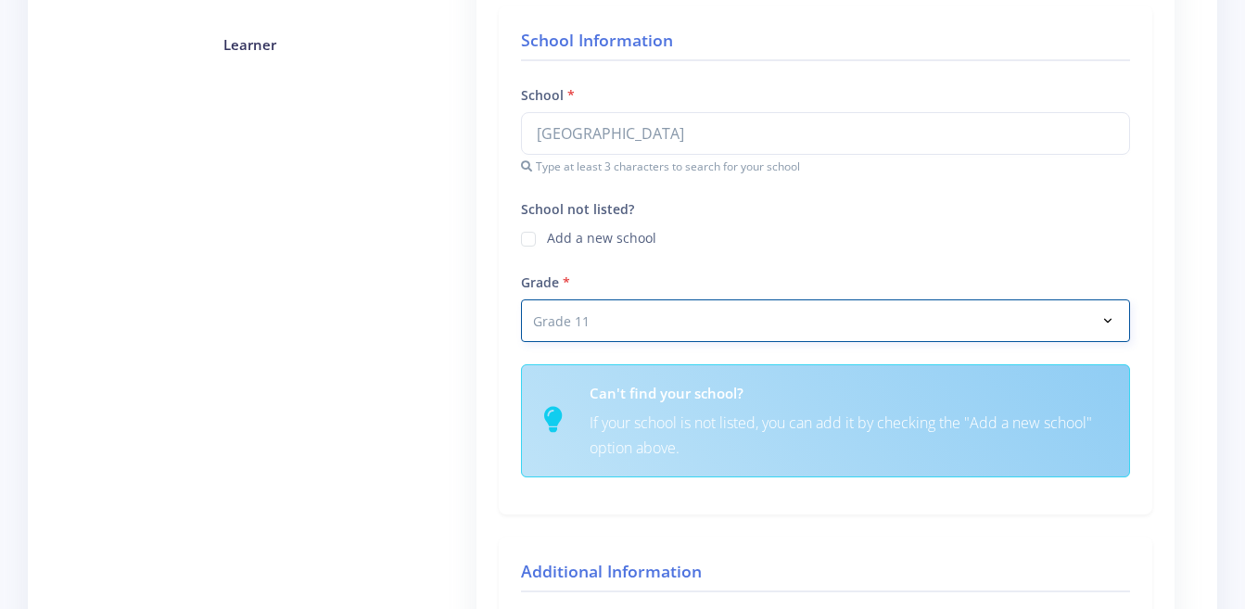
click at [582, 327] on select "Select Grade Grade 4 Grade 5 Grade 6 Grade 7" at bounding box center [825, 320] width 609 height 43
select select "Grade 7"
click at [521, 299] on select "Select Grade Grade 4 Grade 5 Grade 6 Grade 7" at bounding box center [825, 320] width 609 height 43
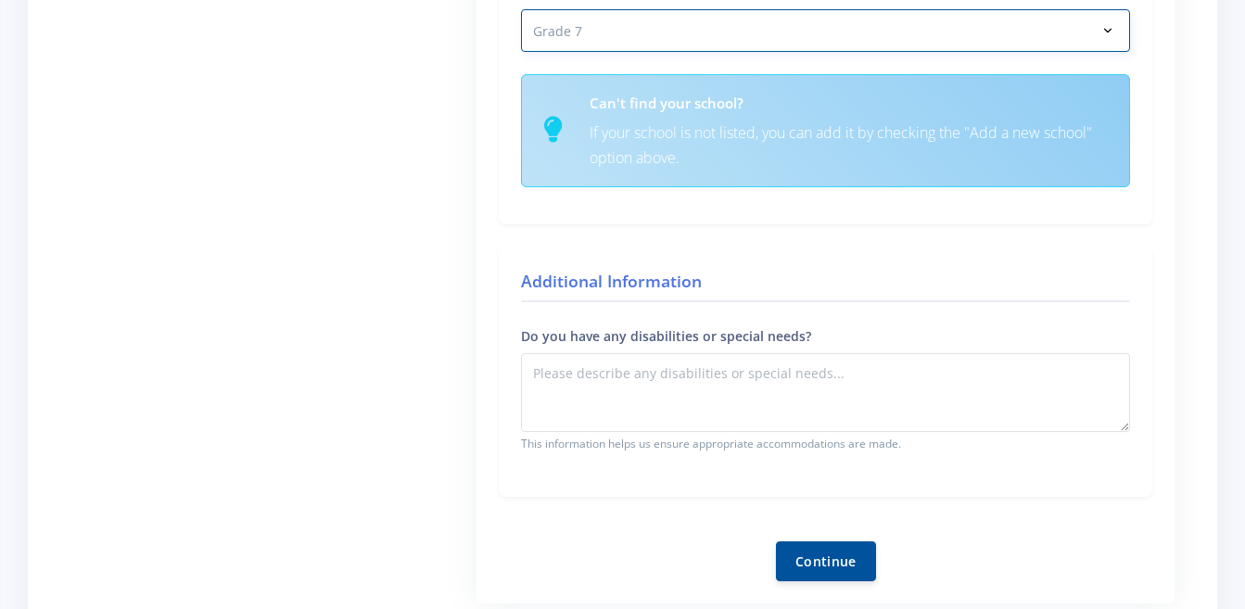
scroll to position [927, 0]
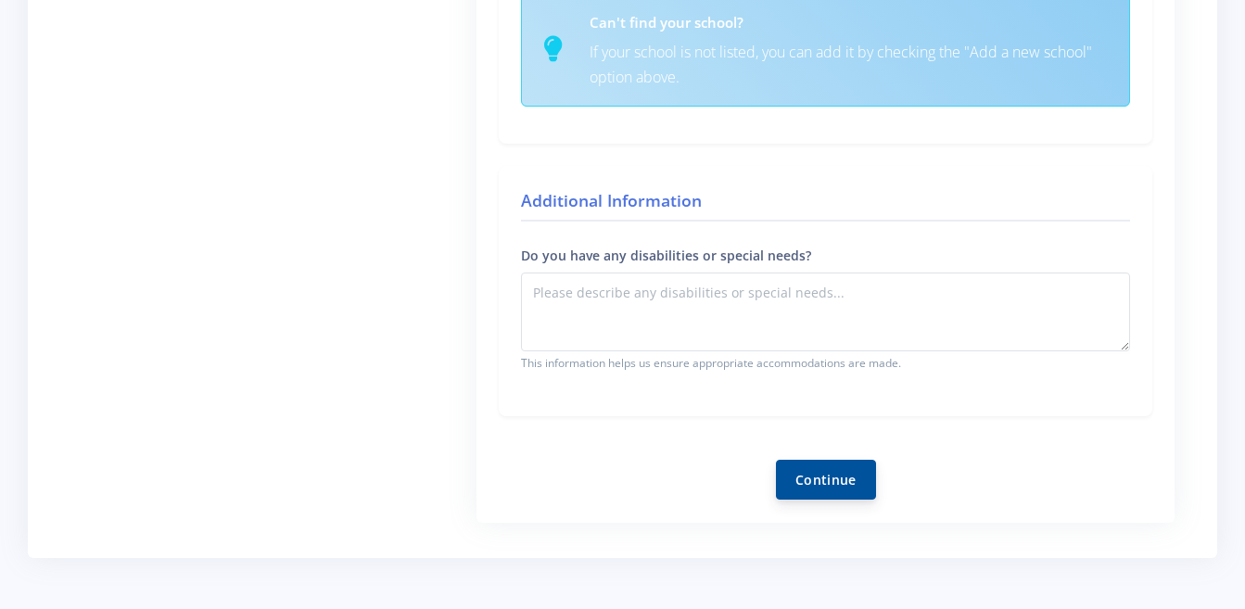
click at [826, 492] on button "Continue" at bounding box center [826, 480] width 100 height 40
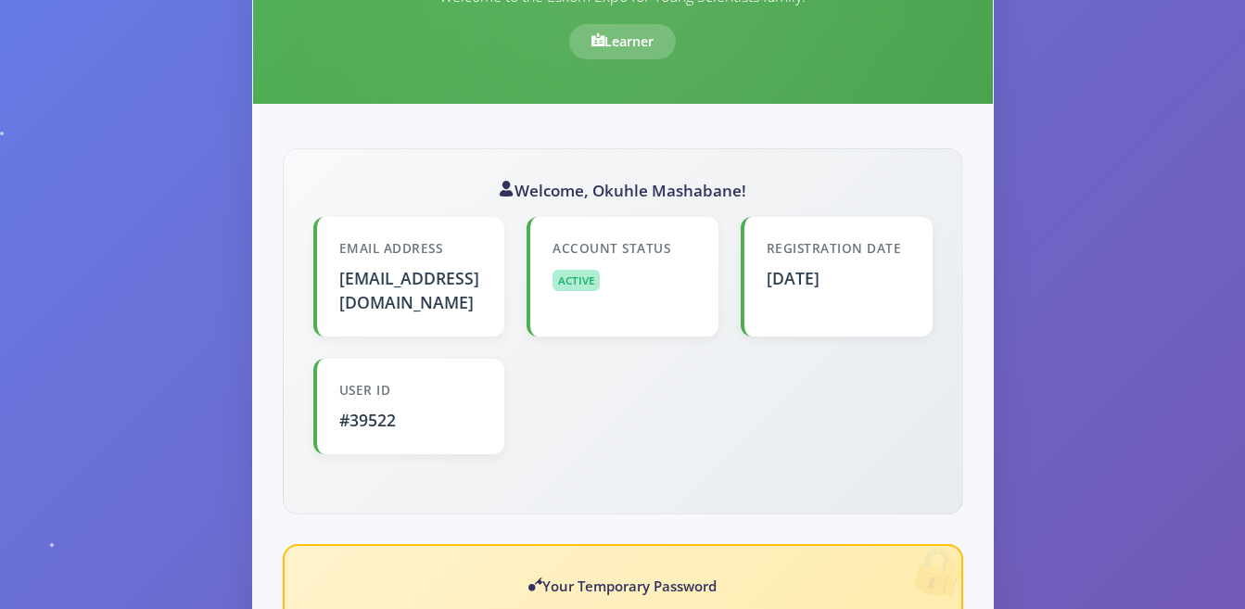
scroll to position [348, 0]
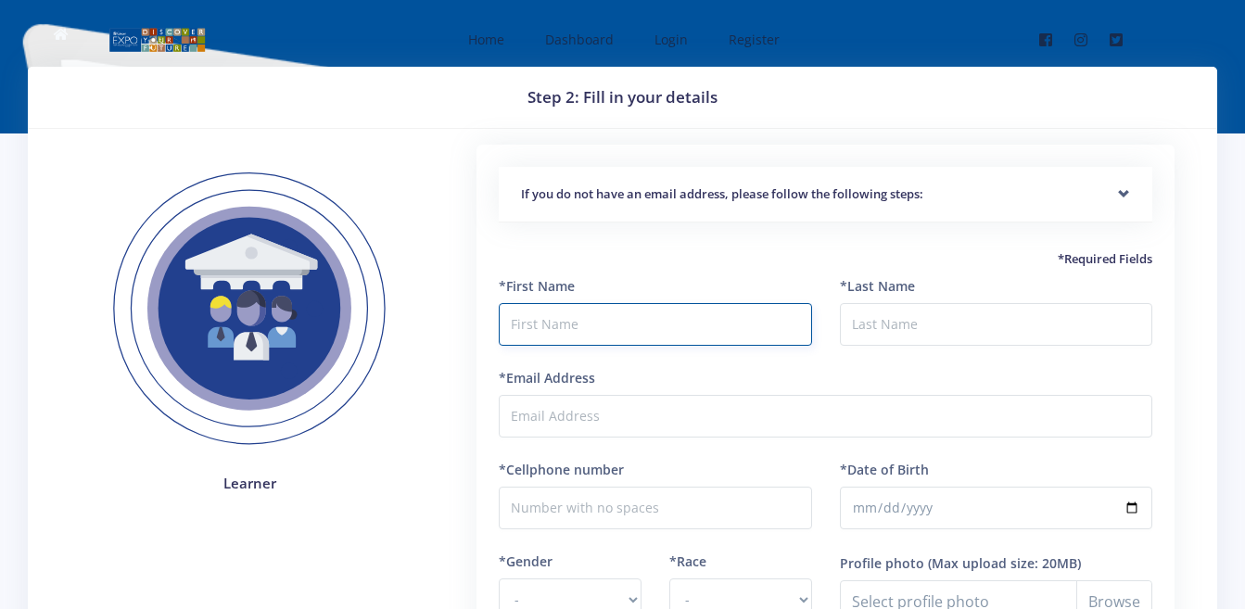
drag, startPoint x: 0, startPoint y: 0, endPoint x: 627, endPoint y: 322, distance: 705.4
click at [627, 322] on input "text" at bounding box center [655, 324] width 312 height 43
type input "Nthabiseng"
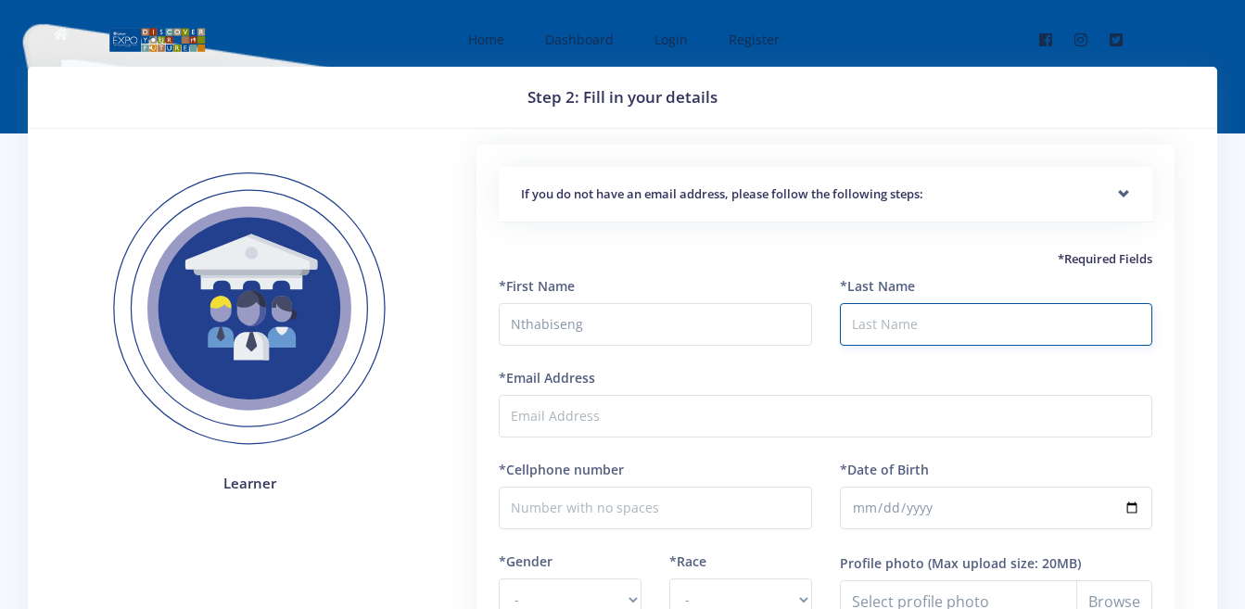
click at [849, 327] on input "*Last Name" at bounding box center [996, 324] width 312 height 43
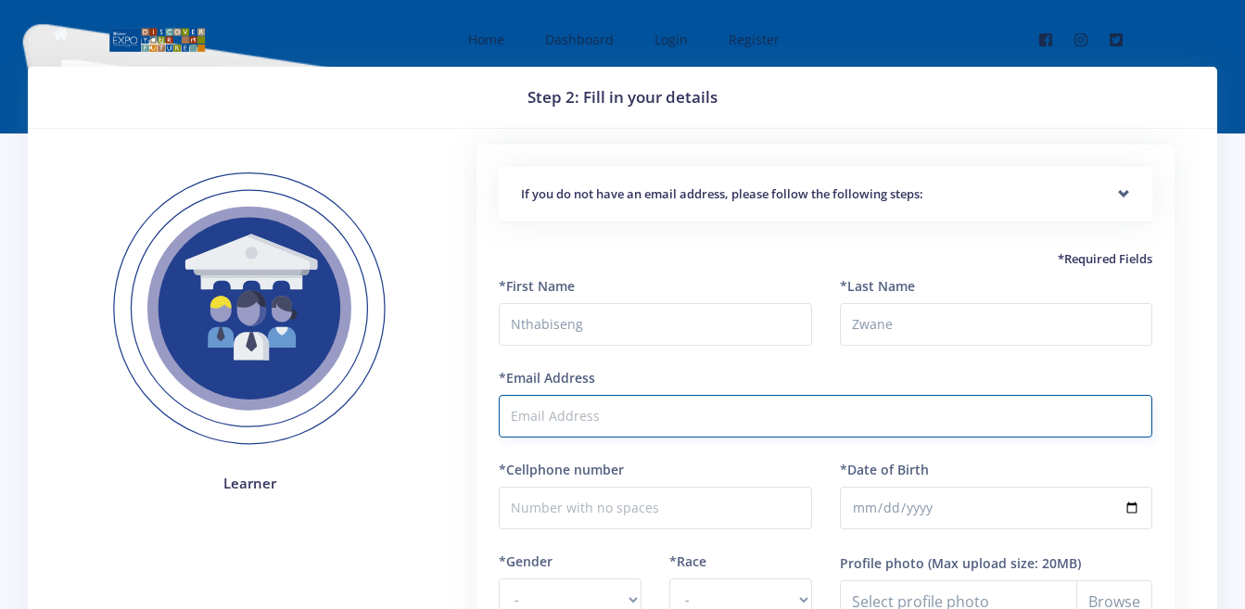
click at [730, 400] on input "*Email Address" at bounding box center [825, 416] width 653 height 43
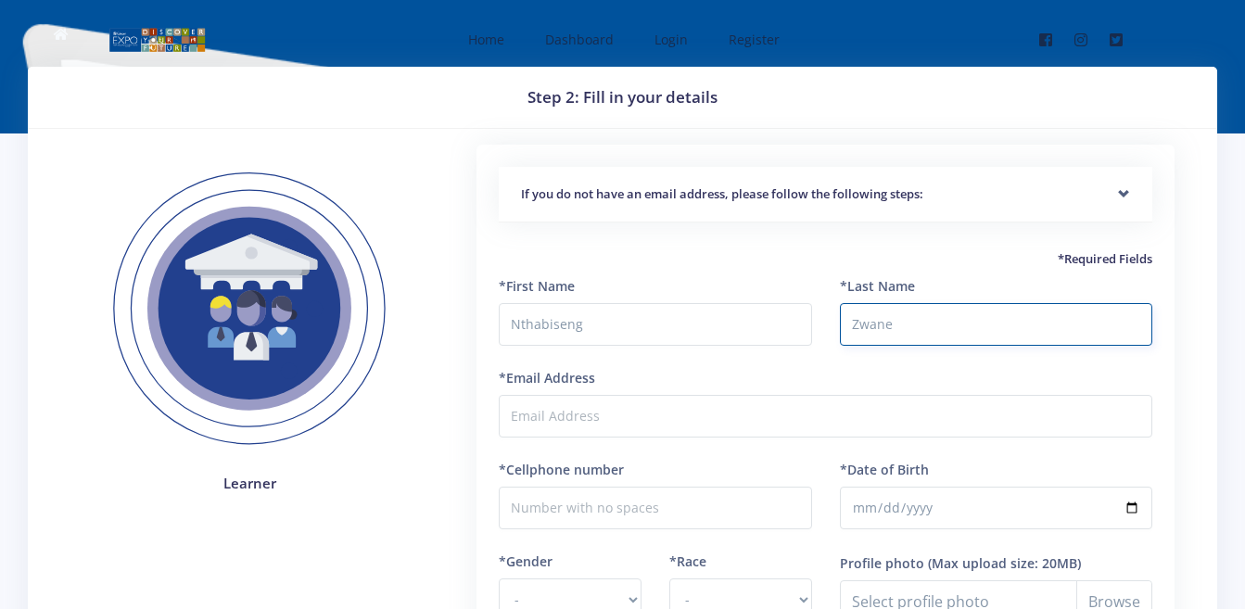
click at [1031, 315] on input "Zwane" at bounding box center [996, 324] width 312 height 43
type input "Z"
type input "Nkosi"
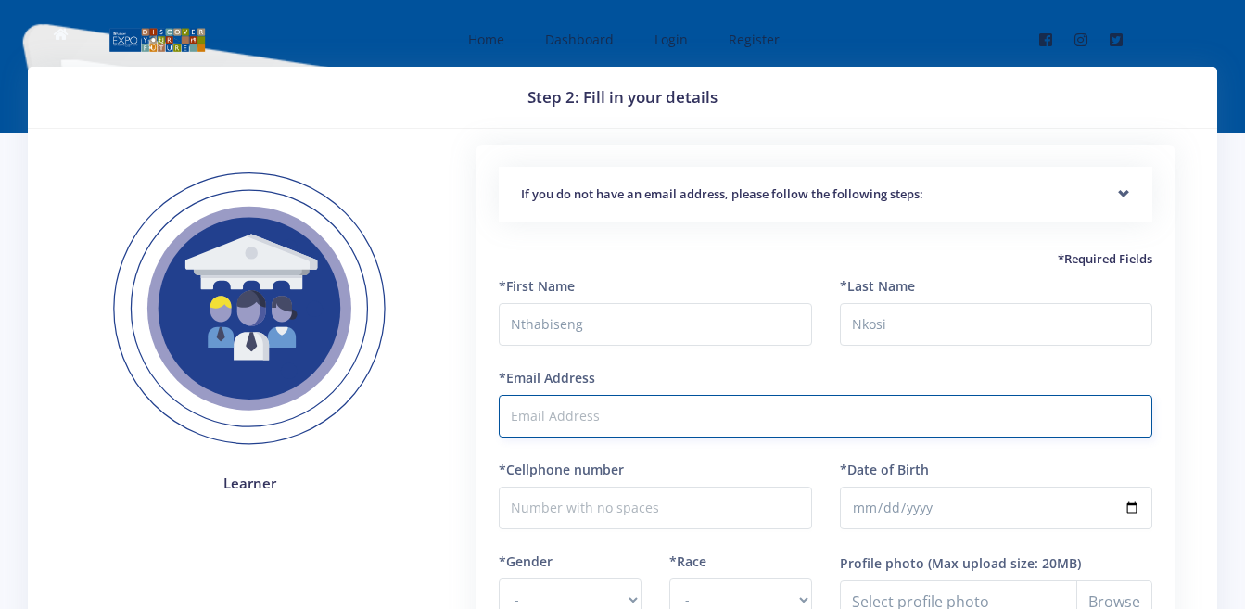
click at [550, 428] on input "*Email Address" at bounding box center [825, 416] width 653 height 43
type input "m"
type input "Mashudu.Mkhwanazi.@[DOMAIN_NAME]"
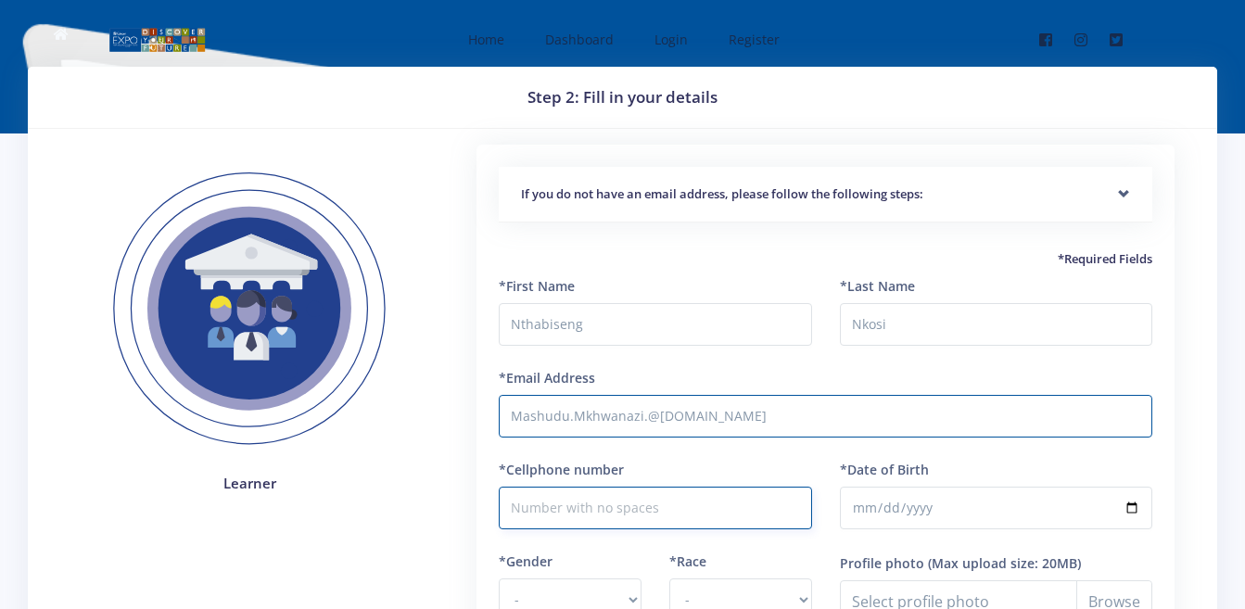
click at [634, 511] on input "*Cellphone number" at bounding box center [655, 508] width 312 height 43
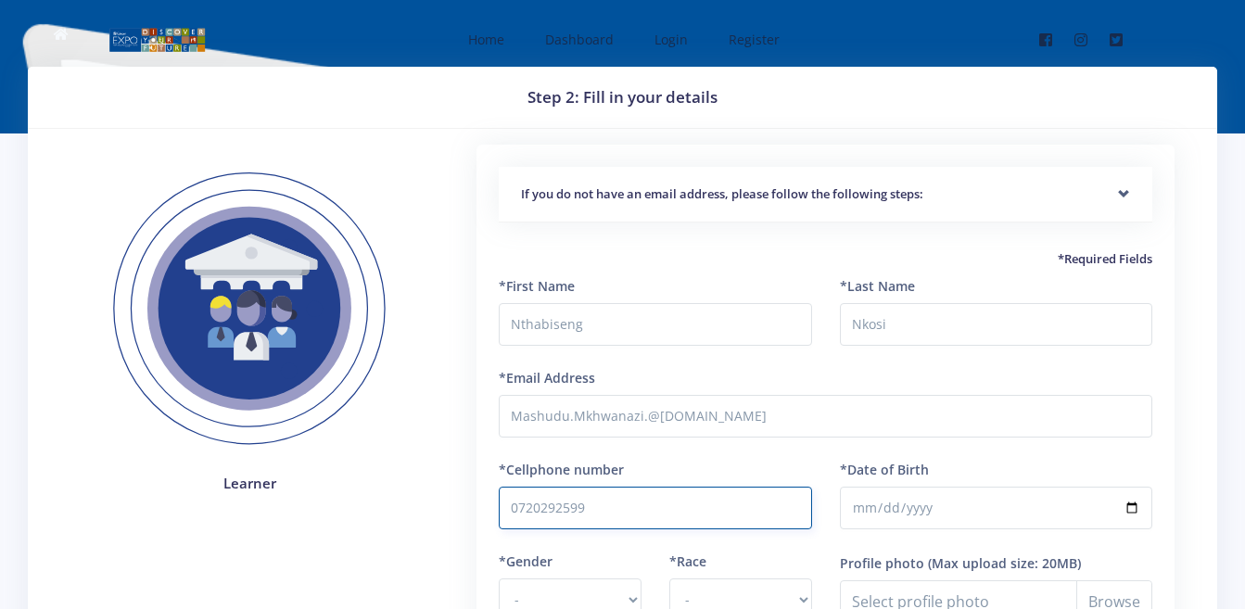
type input "0720292599"
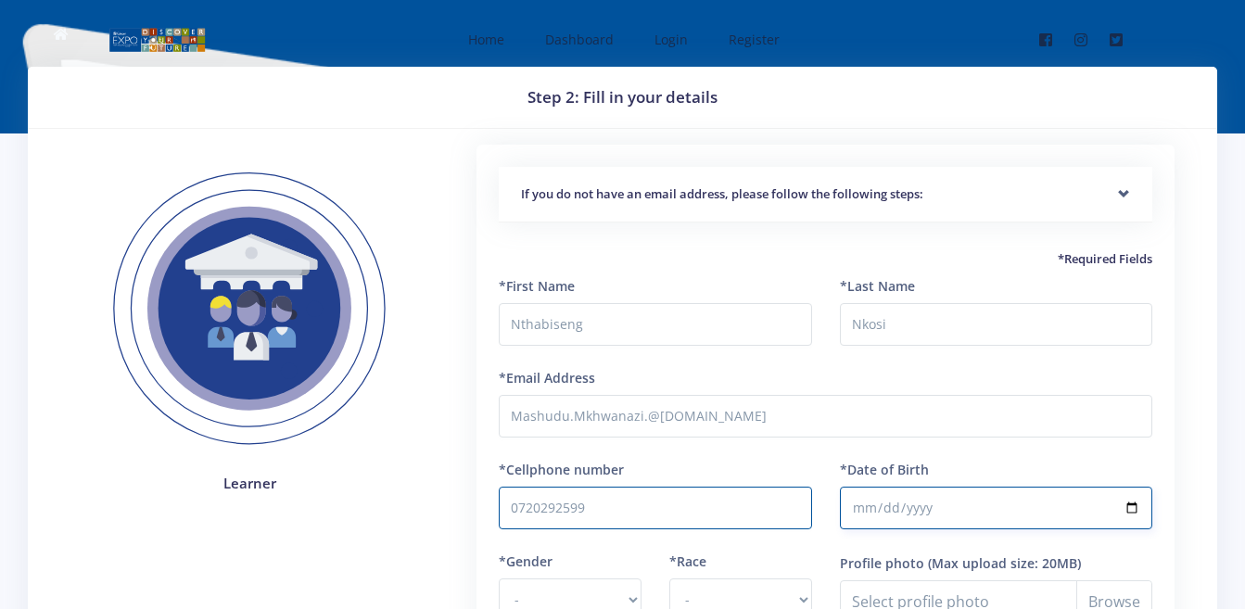
click at [870, 503] on input "*Date of Birth" at bounding box center [996, 508] width 312 height 43
type input "1999-09-11"
type input "2012-09-11"
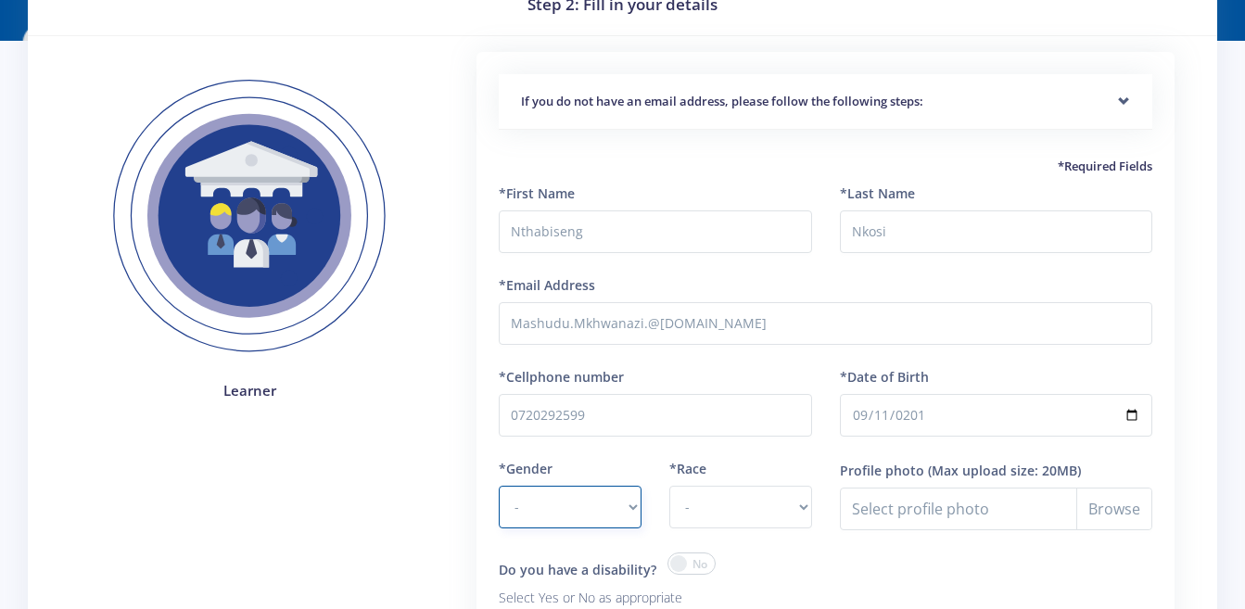
click at [533, 503] on select "- Male Female" at bounding box center [570, 507] width 143 height 43
select select "M"
click at [499, 486] on select "- Male Female" at bounding box center [570, 507] width 143 height 43
click at [692, 500] on select "- African Asian Coloured Indian White Other" at bounding box center [740, 507] width 143 height 43
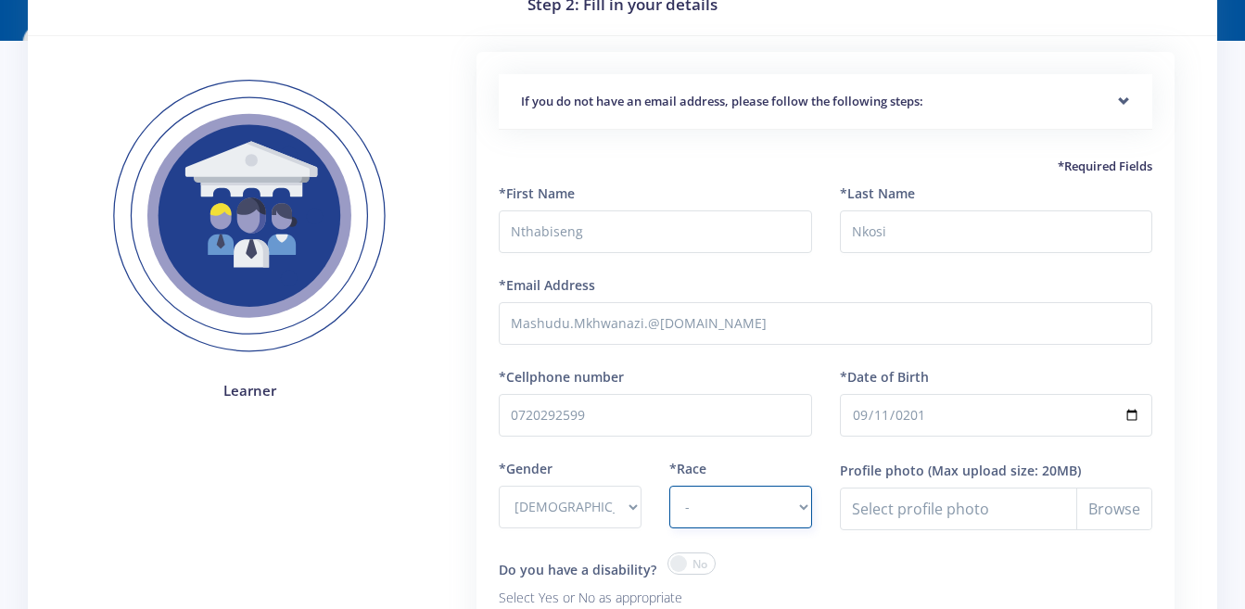
select select "Indian"
click at [669, 486] on select "- African Asian Coloured Indian White Other" at bounding box center [740, 507] width 143 height 43
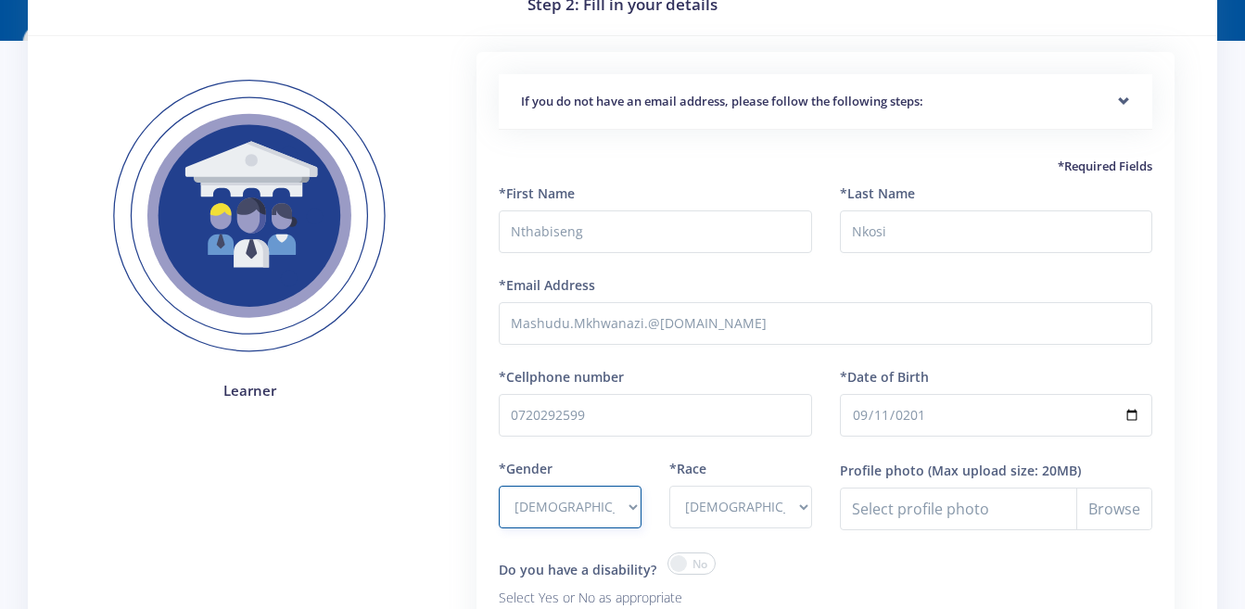
click at [608, 512] on select "- Male Female" at bounding box center [570, 507] width 143 height 43
select select "F"
click at [499, 486] on select "- [DEMOGRAPHIC_DATA] [DEMOGRAPHIC_DATA]" at bounding box center [570, 507] width 143 height 43
click at [758, 500] on select "- [DEMOGRAPHIC_DATA] Coloured Indian White Other" at bounding box center [740, 507] width 143 height 43
select select "[DEMOGRAPHIC_DATA]"
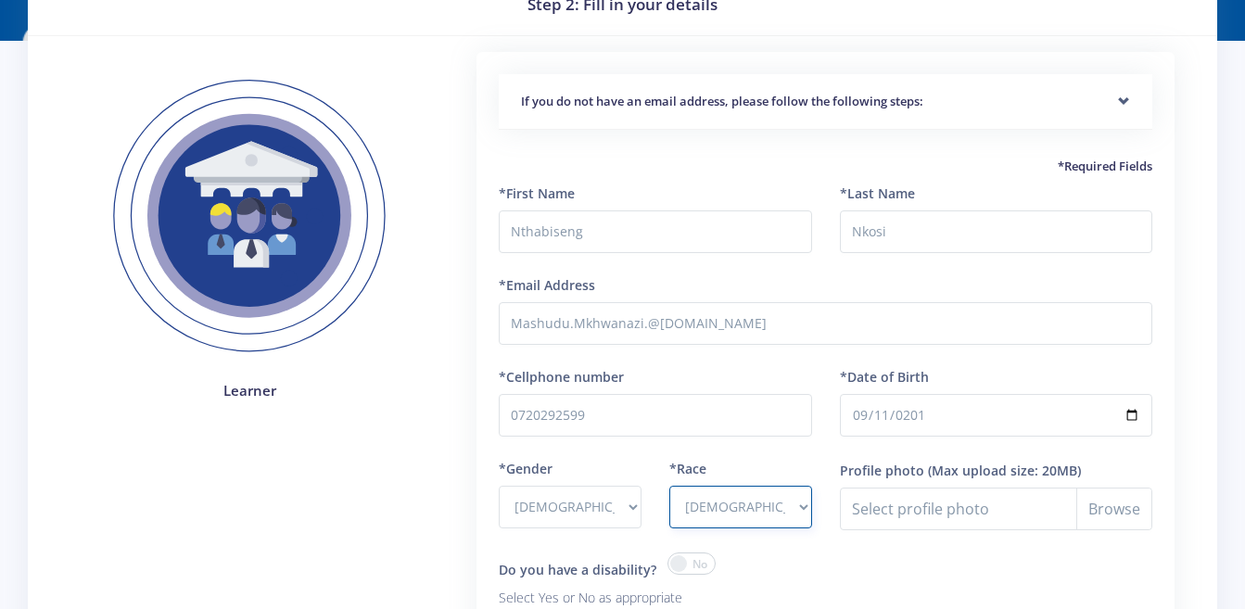
click at [669, 486] on select "- African Asian Coloured Indian White Other" at bounding box center [740, 507] width 143 height 43
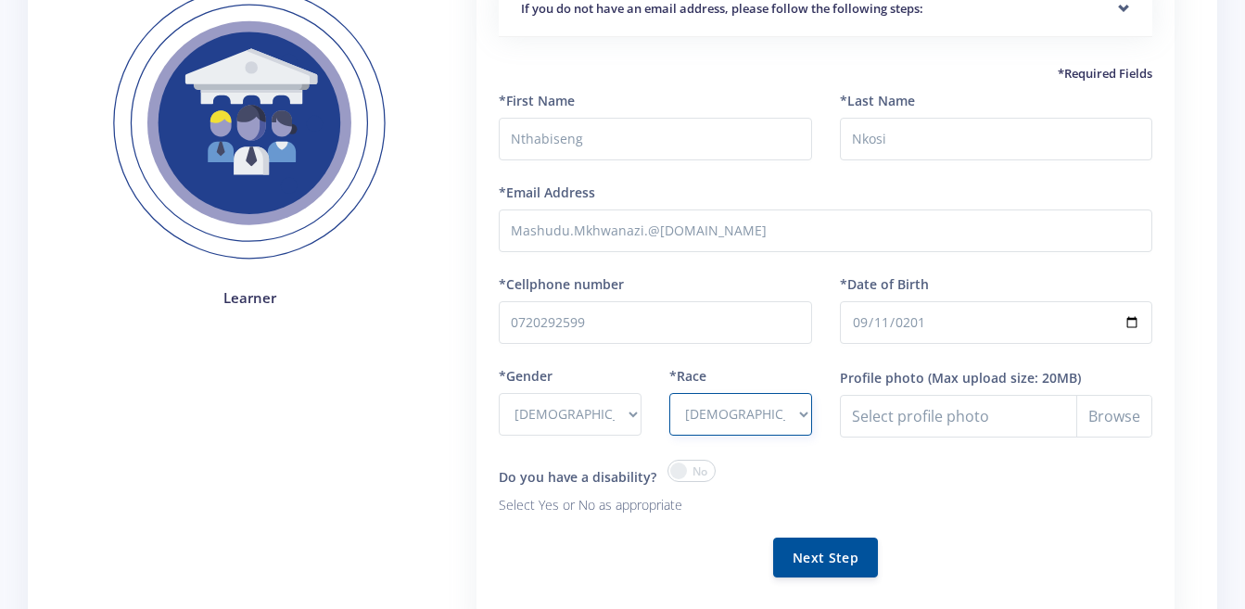
scroll to position [278, 0]
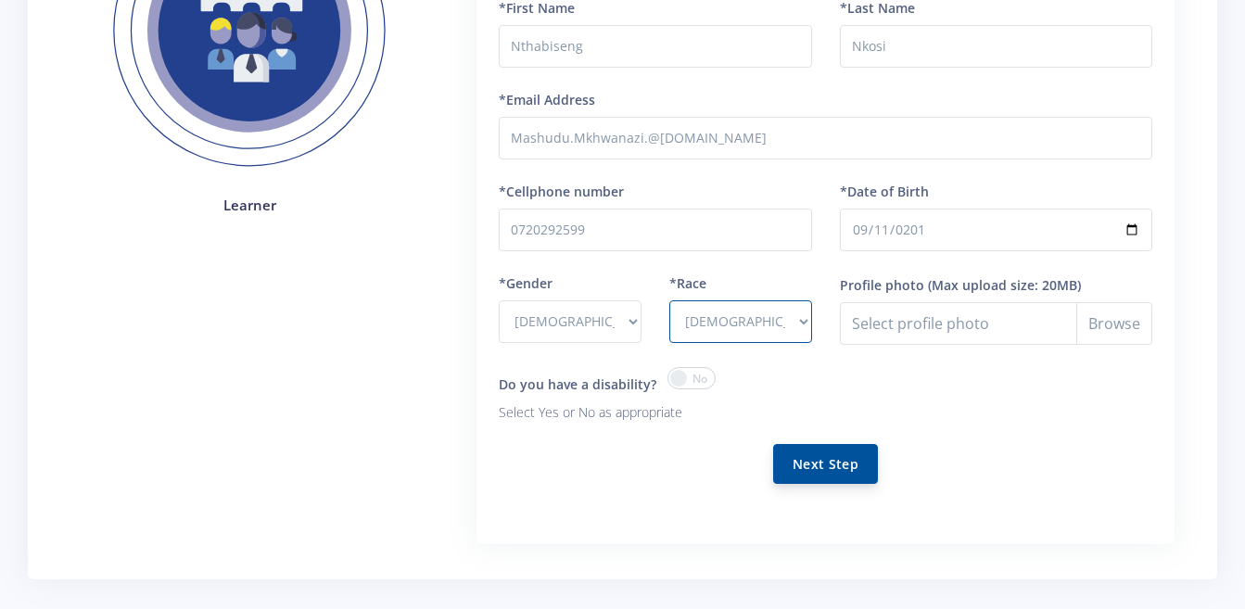
click at [796, 477] on button "Next Step" at bounding box center [825, 464] width 105 height 40
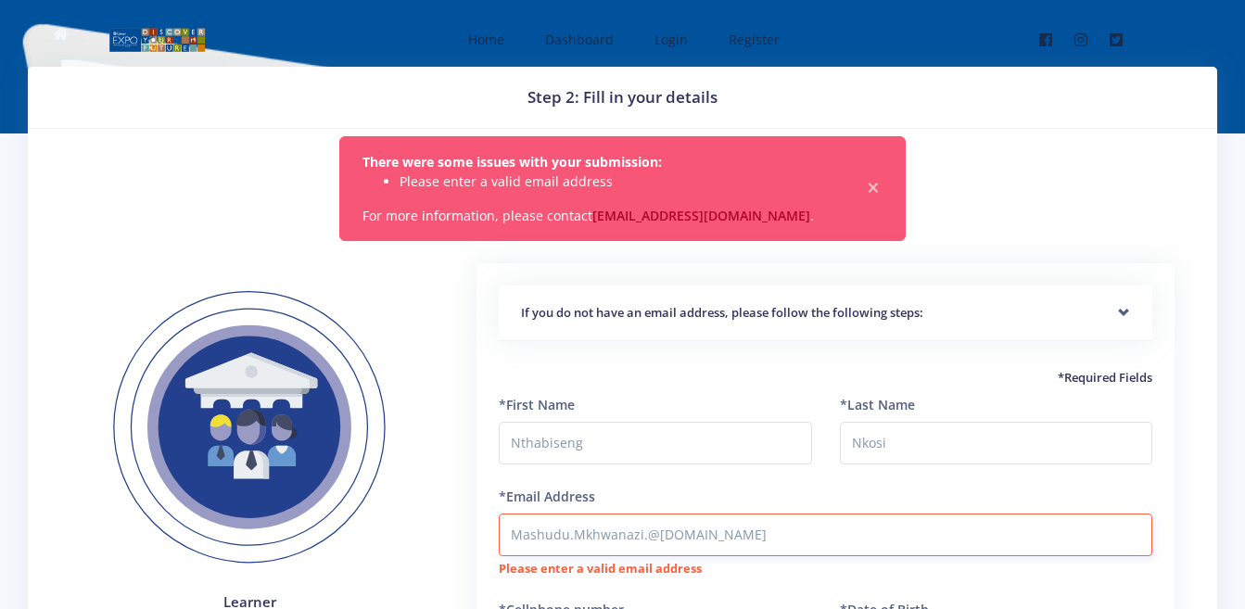
click at [574, 539] on input "Mashudu.Mkhwanazi.@[DOMAIN_NAME]" at bounding box center [825, 534] width 653 height 43
click at [647, 543] on input "MashuduMkhwanazi.@[DOMAIN_NAME]" at bounding box center [825, 534] width 653 height 43
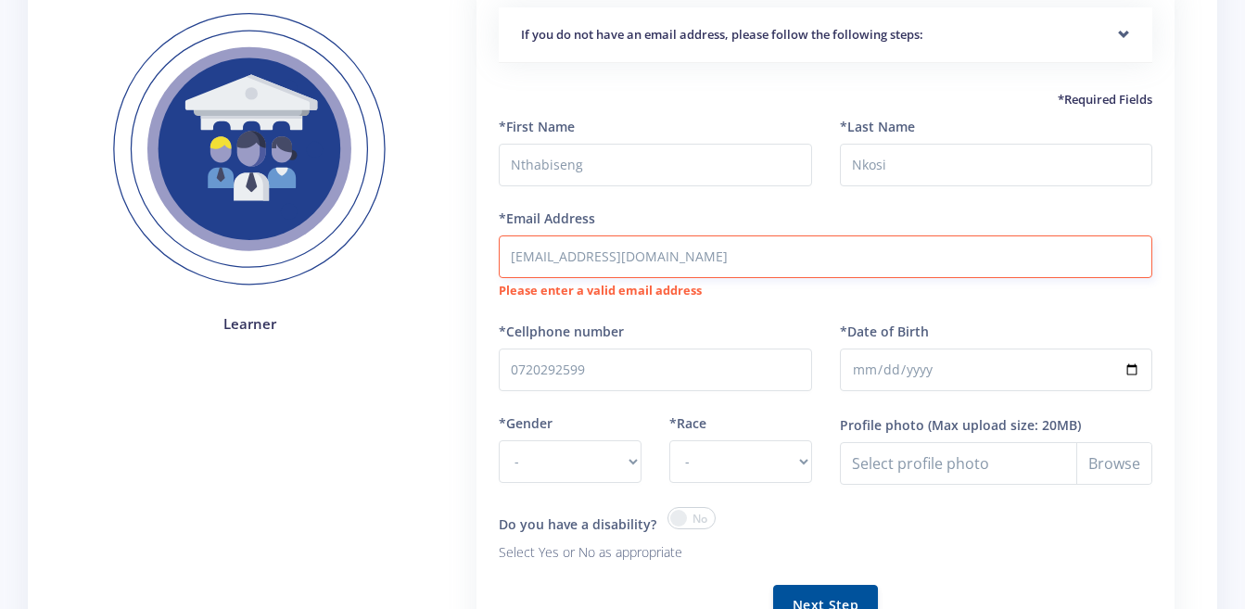
scroll to position [371, 0]
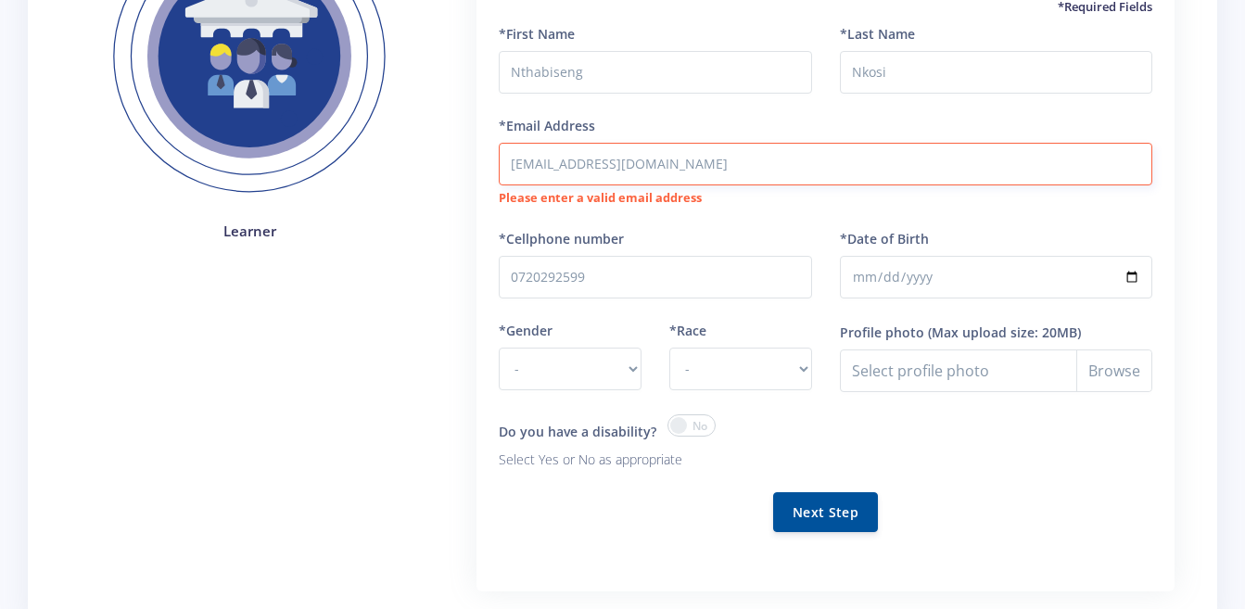
type input "[EMAIL_ADDRESS][DOMAIN_NAME]"
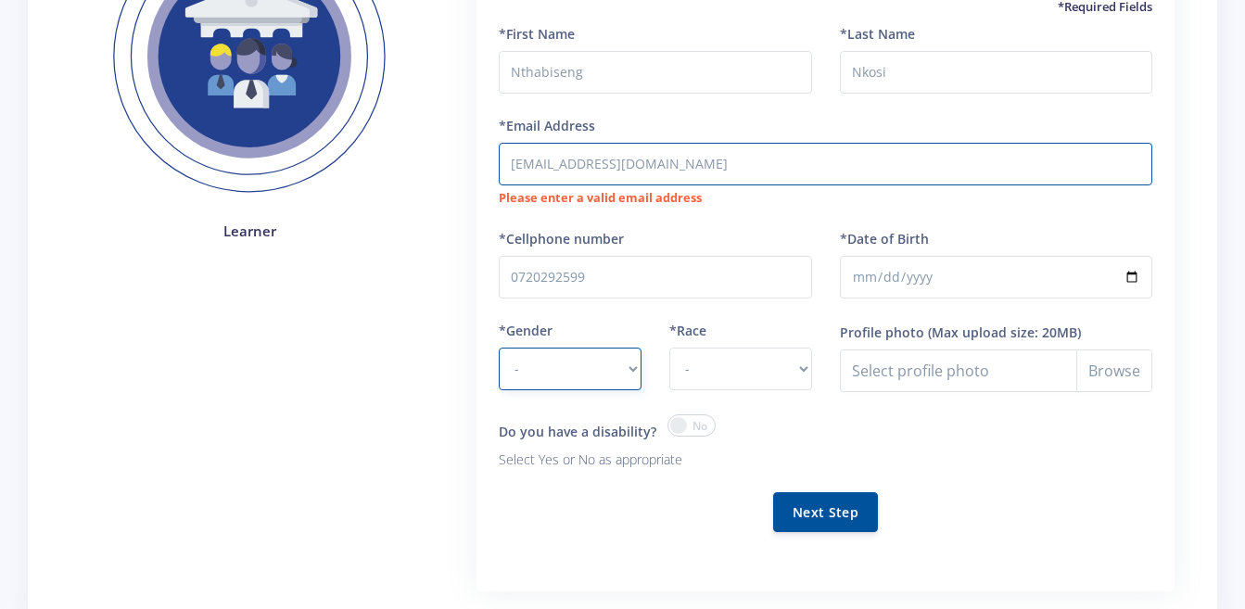
click at [565, 367] on select "- [DEMOGRAPHIC_DATA] [DEMOGRAPHIC_DATA]" at bounding box center [570, 369] width 143 height 43
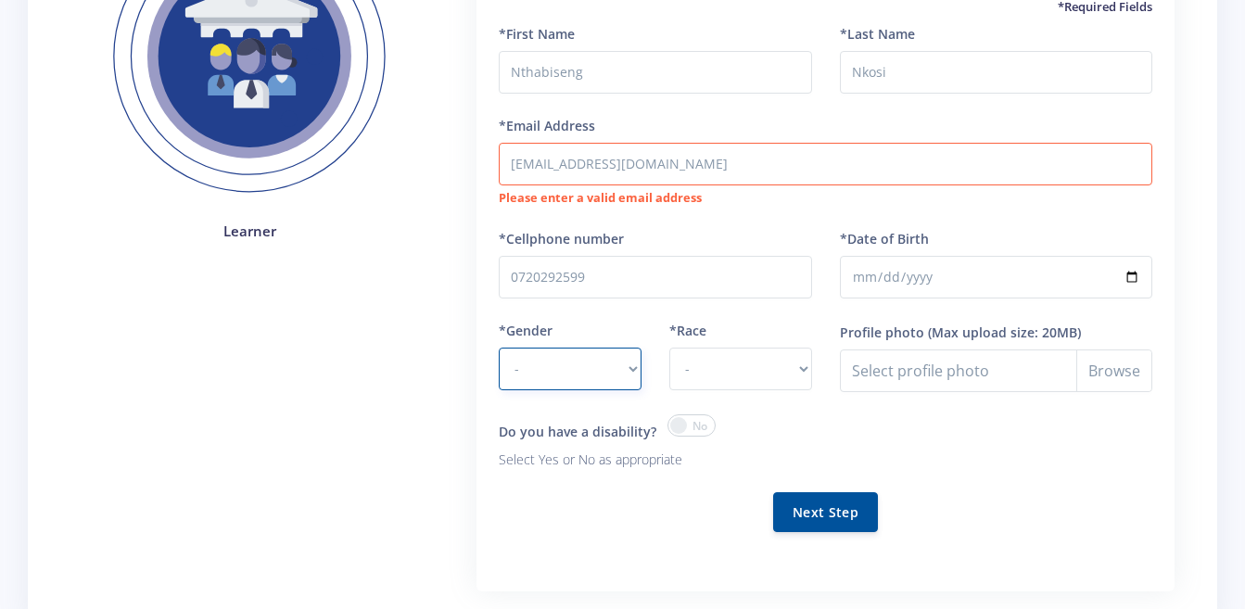
select select "M"
click at [499, 348] on select "- Male Female" at bounding box center [570, 369] width 143 height 43
click at [764, 375] on select "- African Asian Coloured Indian White Other" at bounding box center [740, 369] width 143 height 43
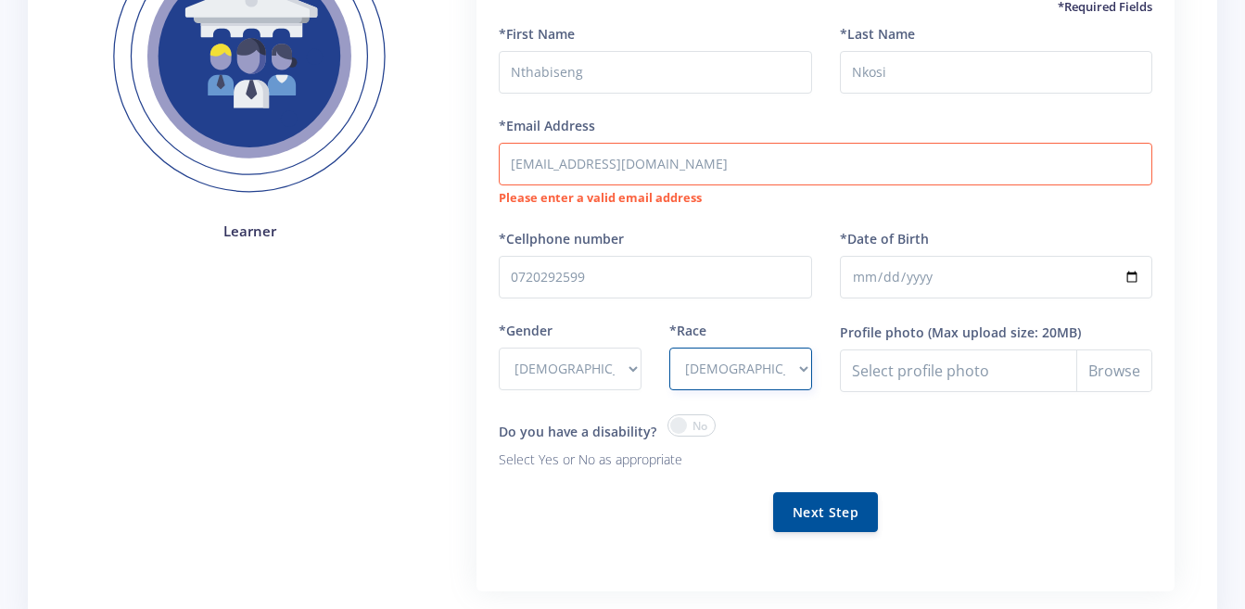
click at [669, 348] on select "- African Asian Coloured Indian White Other" at bounding box center [740, 369] width 143 height 43
click at [780, 360] on select "- African Asian Coloured Indian White Other" at bounding box center [740, 369] width 143 height 43
select select "African"
click at [669, 348] on select "- African Asian Coloured Indian White Other" at bounding box center [740, 369] width 143 height 43
click at [538, 370] on select "- Male Female" at bounding box center [570, 369] width 143 height 43
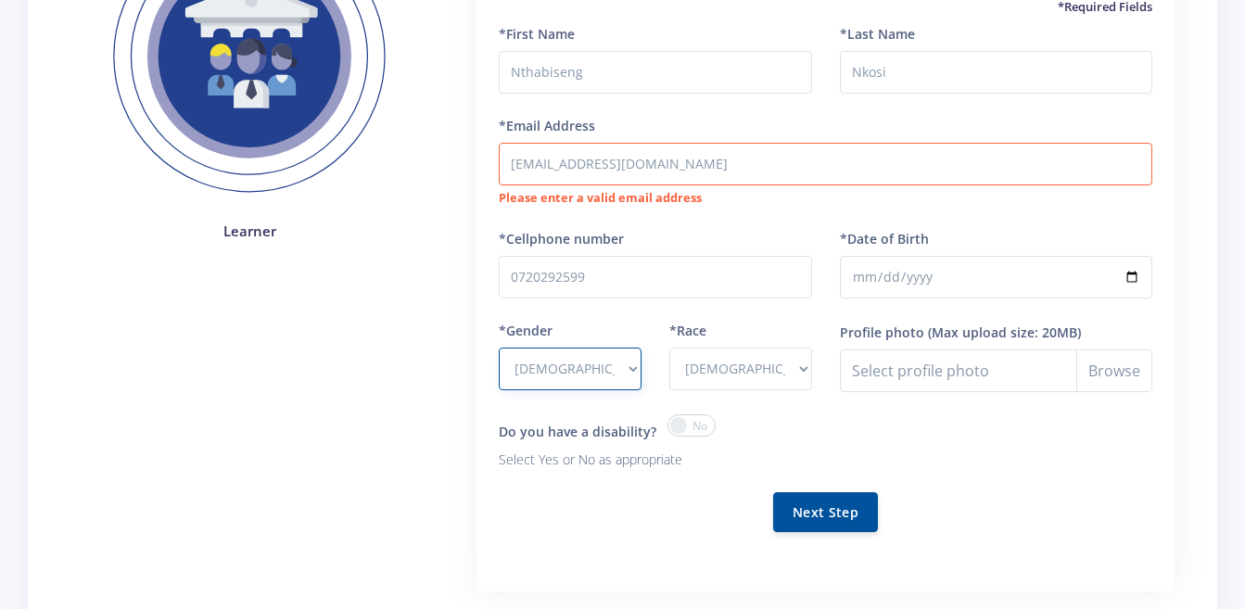
select select "F"
click at [499, 348] on select "- Male Female" at bounding box center [570, 369] width 143 height 43
click at [807, 517] on button "Next Step" at bounding box center [825, 511] width 105 height 40
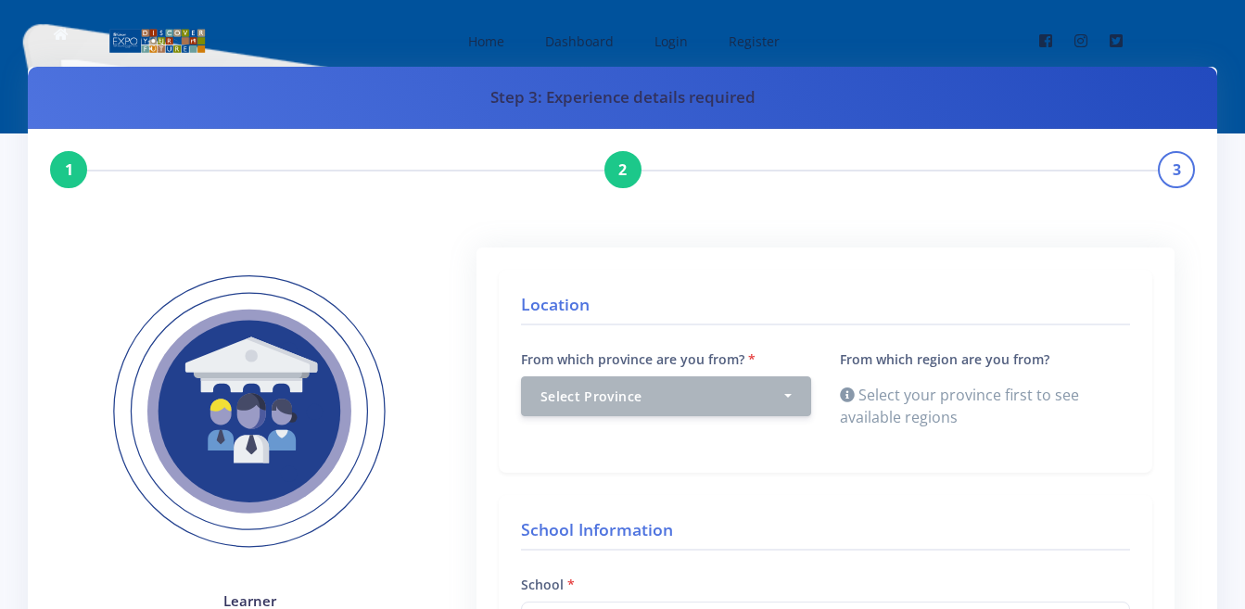
click at [654, 360] on label "From which province are you from?" at bounding box center [638, 358] width 234 height 19
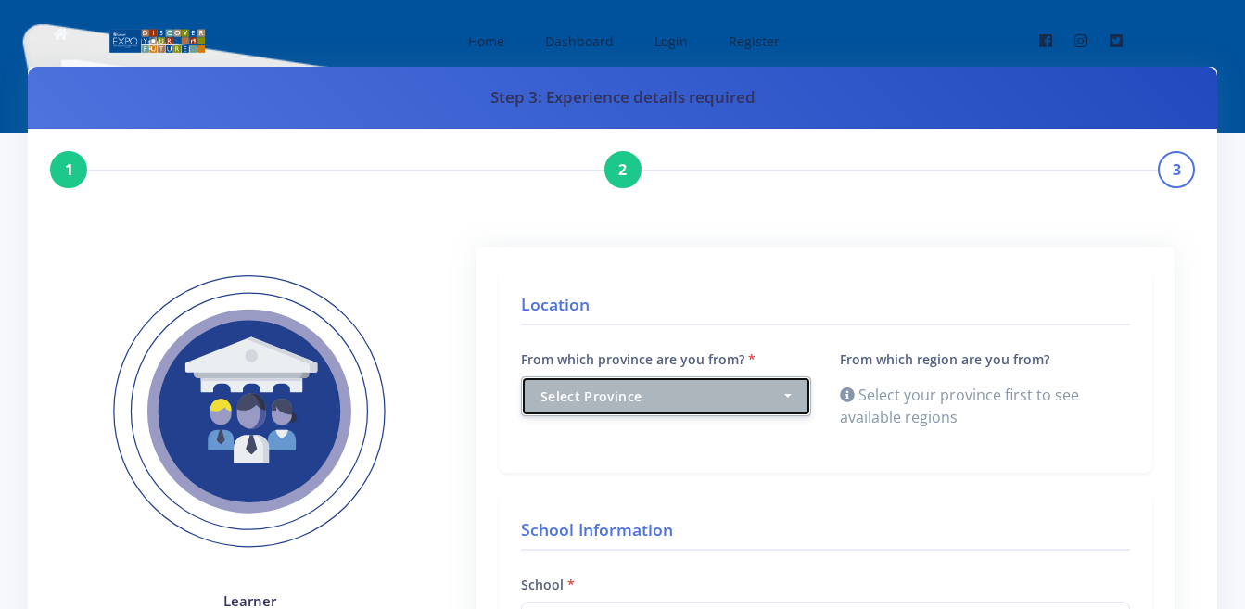
click at [666, 376] on select "Select Province [GEOGRAPHIC_DATA] [GEOGRAPHIC_DATA] [GEOGRAPHIC_DATA] [GEOGRAPH…" at bounding box center [666, 396] width 1 height 40
click at [638, 393] on div "Select Province" at bounding box center [660, 395] width 241 height 19
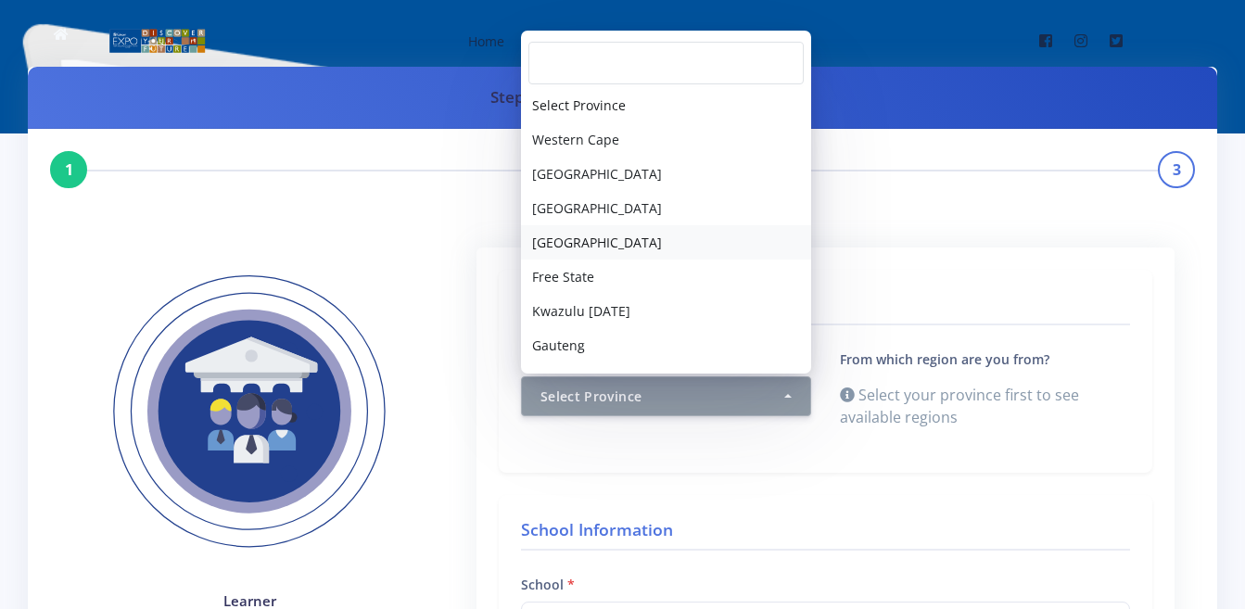
click at [615, 244] on link "North West" at bounding box center [666, 242] width 290 height 34
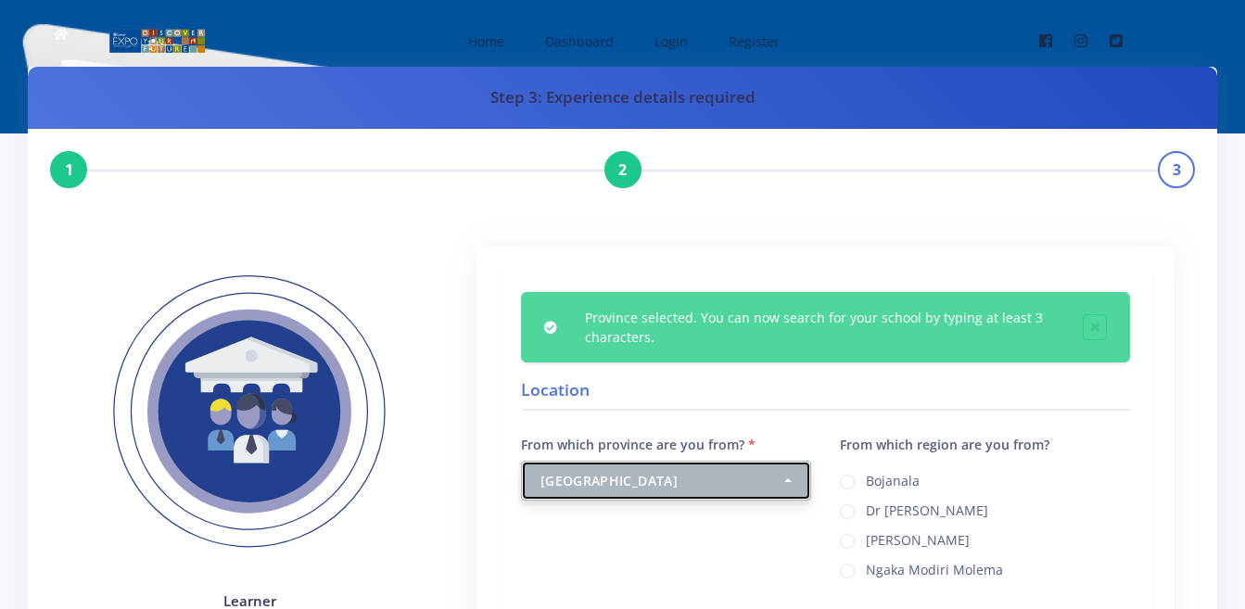
click at [725, 469] on button "North West" at bounding box center [666, 481] width 290 height 40
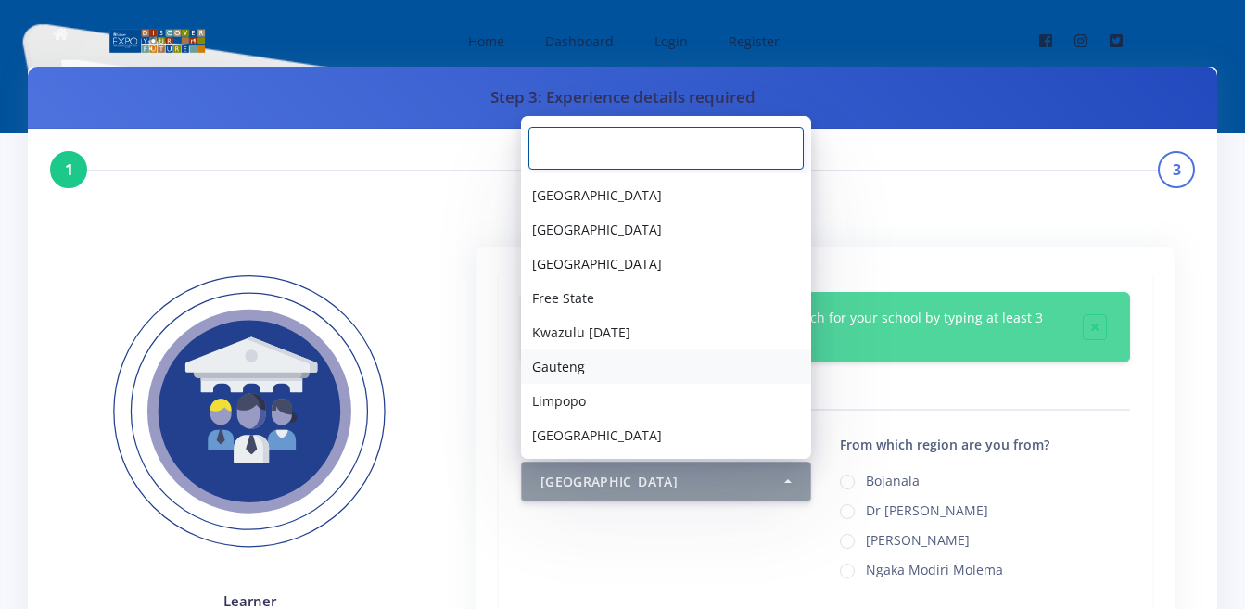
scroll to position [65, 0]
click at [651, 410] on link "Limpopo" at bounding box center [666, 400] width 290 height 34
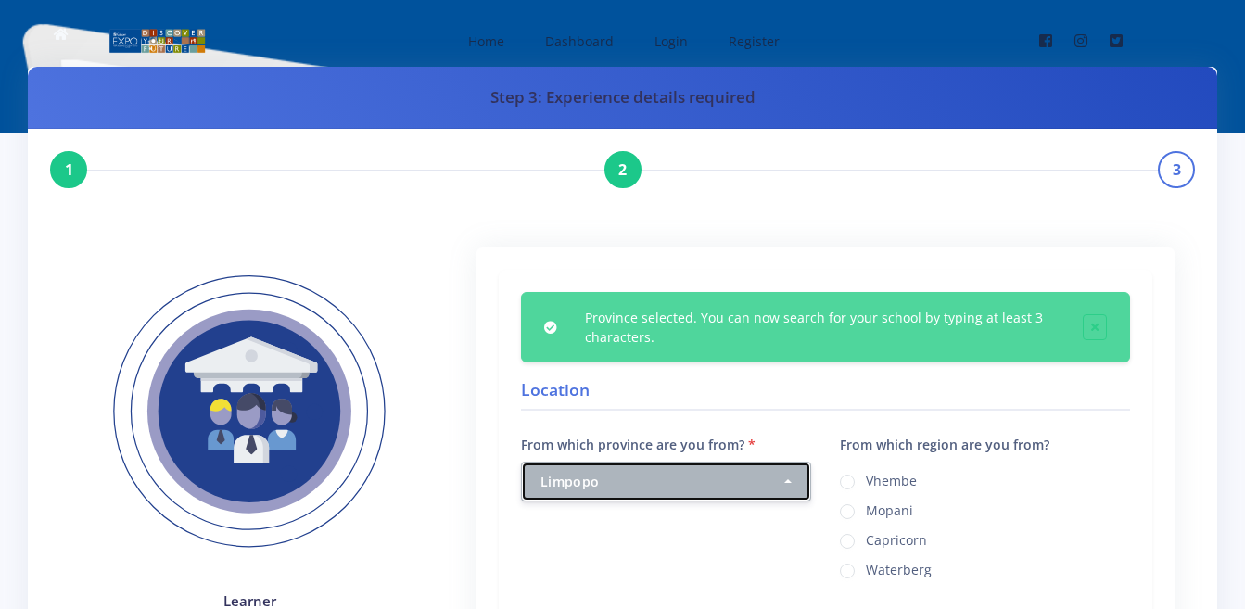
drag, startPoint x: 687, startPoint y: 474, endPoint x: 714, endPoint y: 508, distance: 42.8
click at [689, 475] on div "Limpopo" at bounding box center [660, 481] width 241 height 19
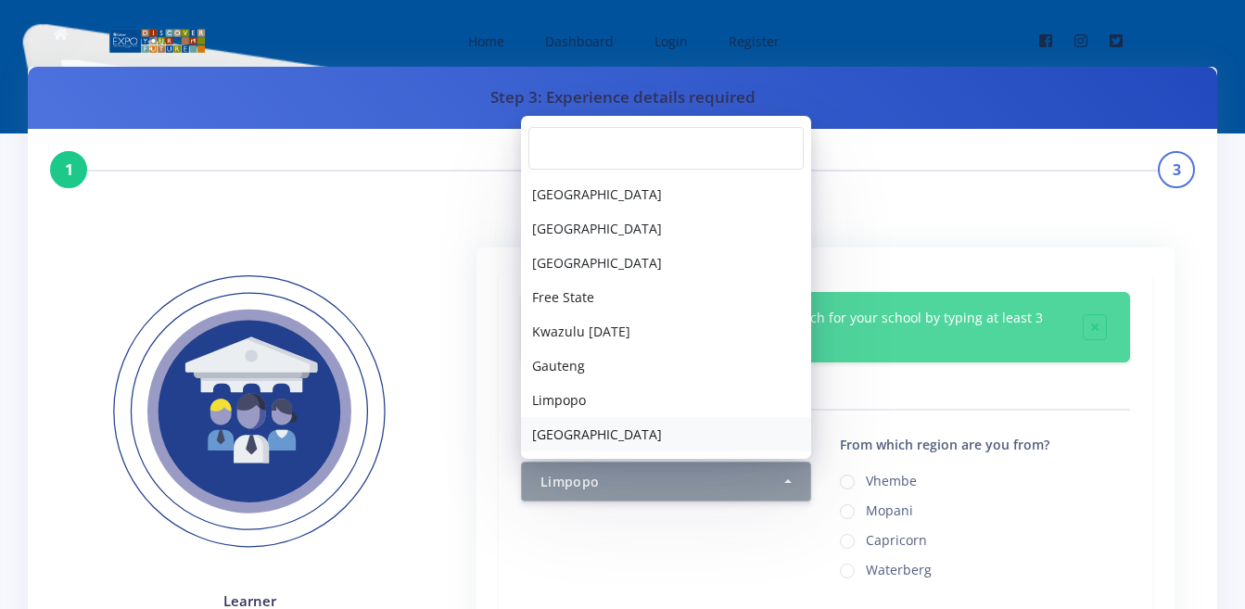
click at [542, 429] on span "Mpumalanga" at bounding box center [597, 433] width 130 height 19
select select "9"
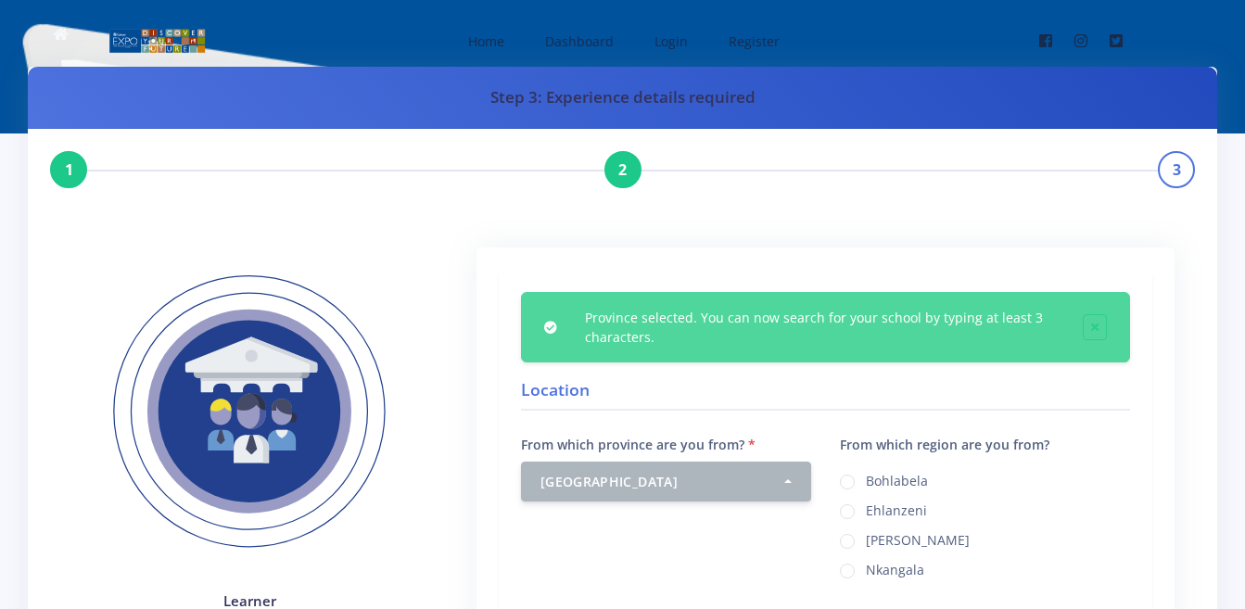
click at [878, 515] on label "Ehlanzeni" at bounding box center [896, 507] width 61 height 15
click at [878, 511] on input "Ehlanzeni" at bounding box center [872, 505] width 12 height 12
radio input "true"
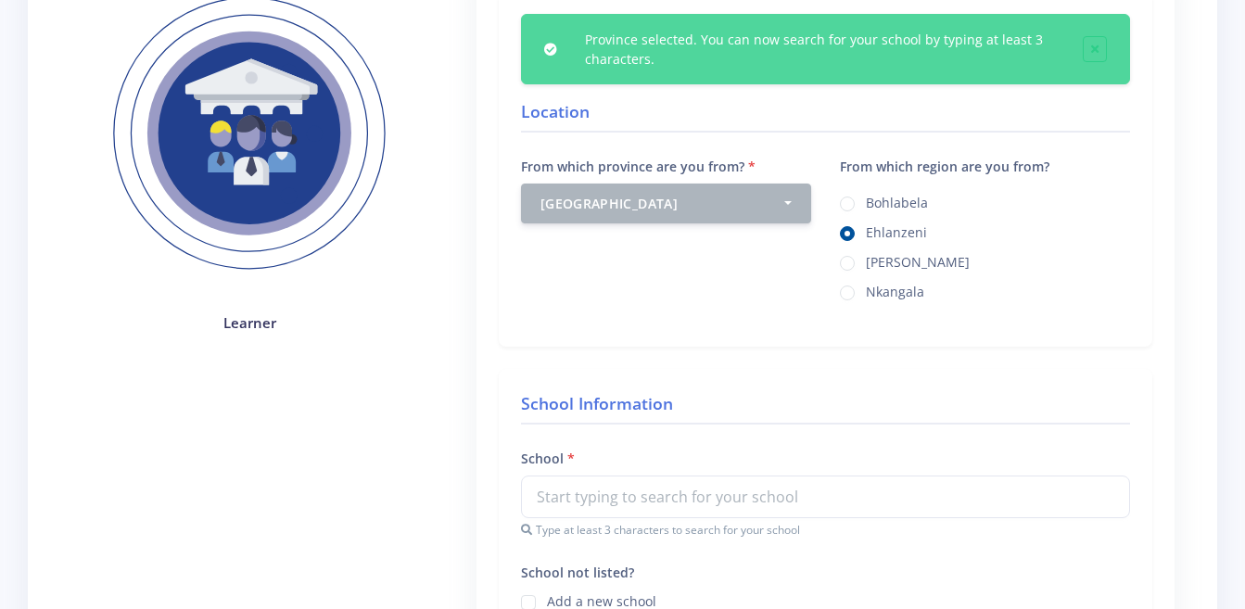
scroll to position [371, 0]
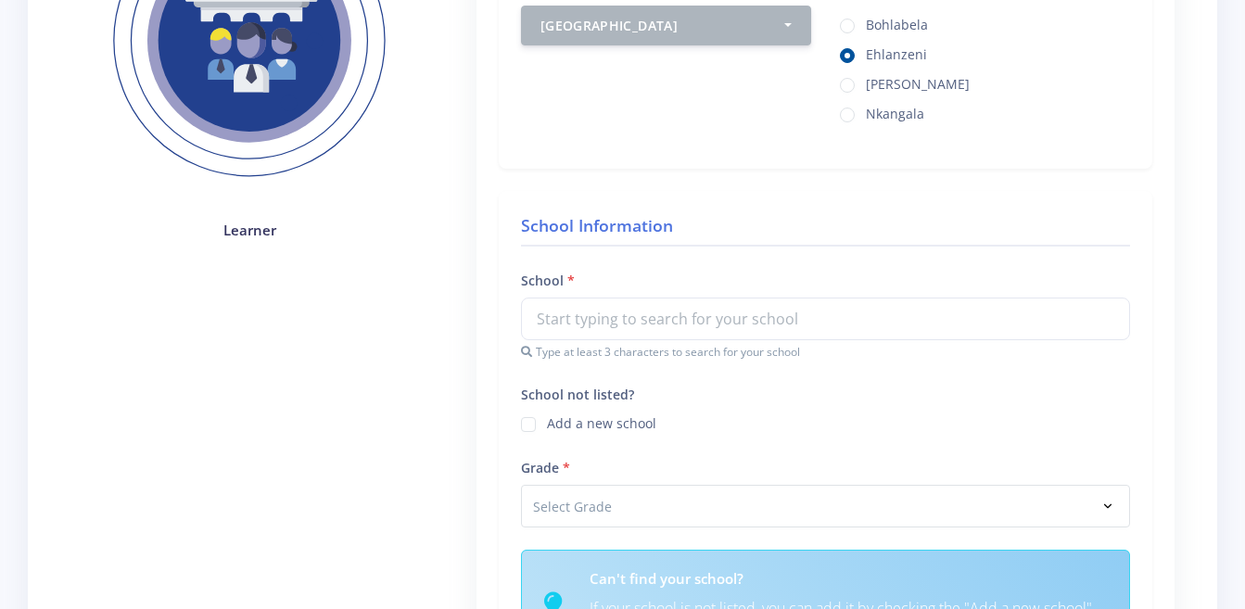
click at [765, 400] on div "School not listed? Add a new school" at bounding box center [825, 408] width 609 height 51
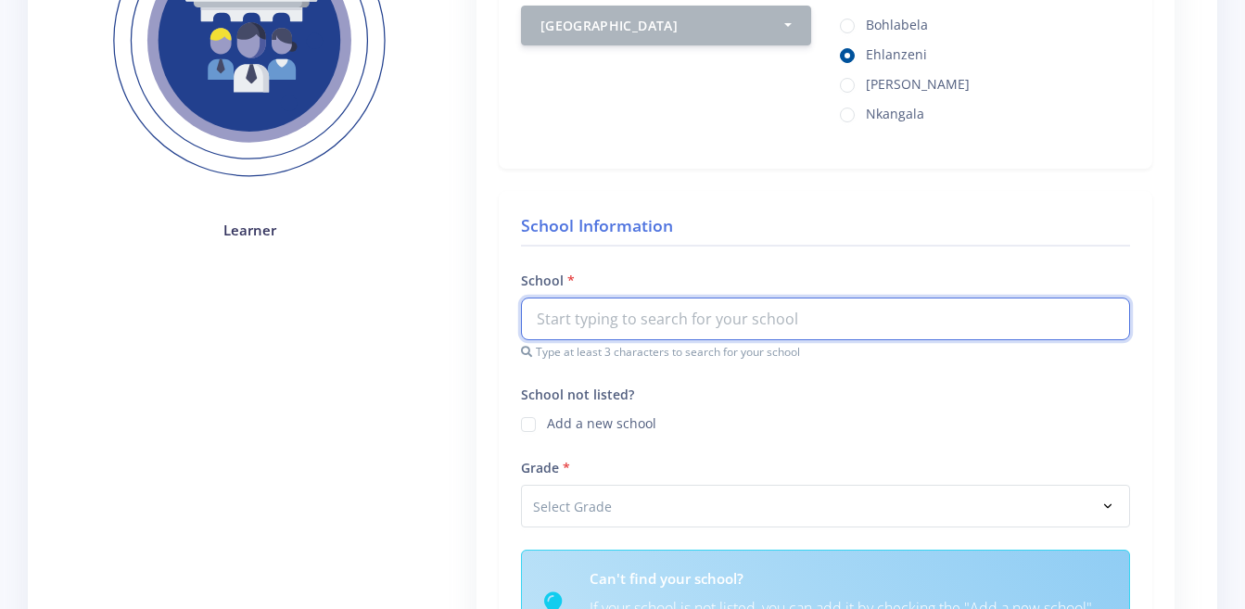
click at [788, 317] on input "text" at bounding box center [825, 318] width 609 height 43
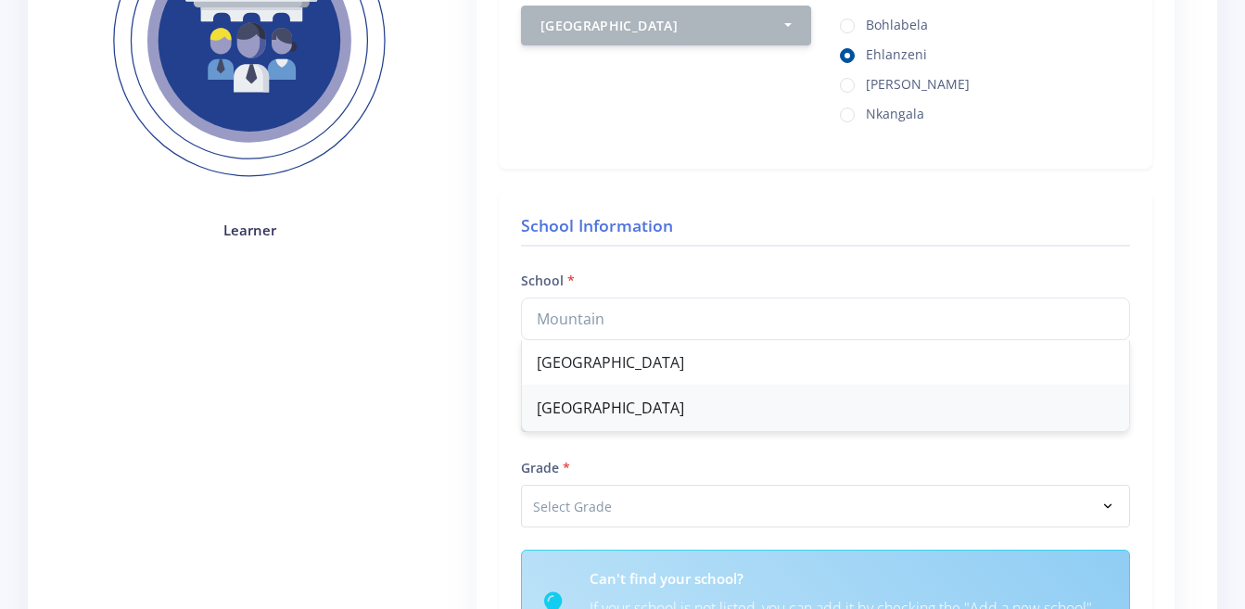
click at [678, 414] on div "Mountain View School" at bounding box center [825, 408] width 607 height 45
type input "Mountain View School"
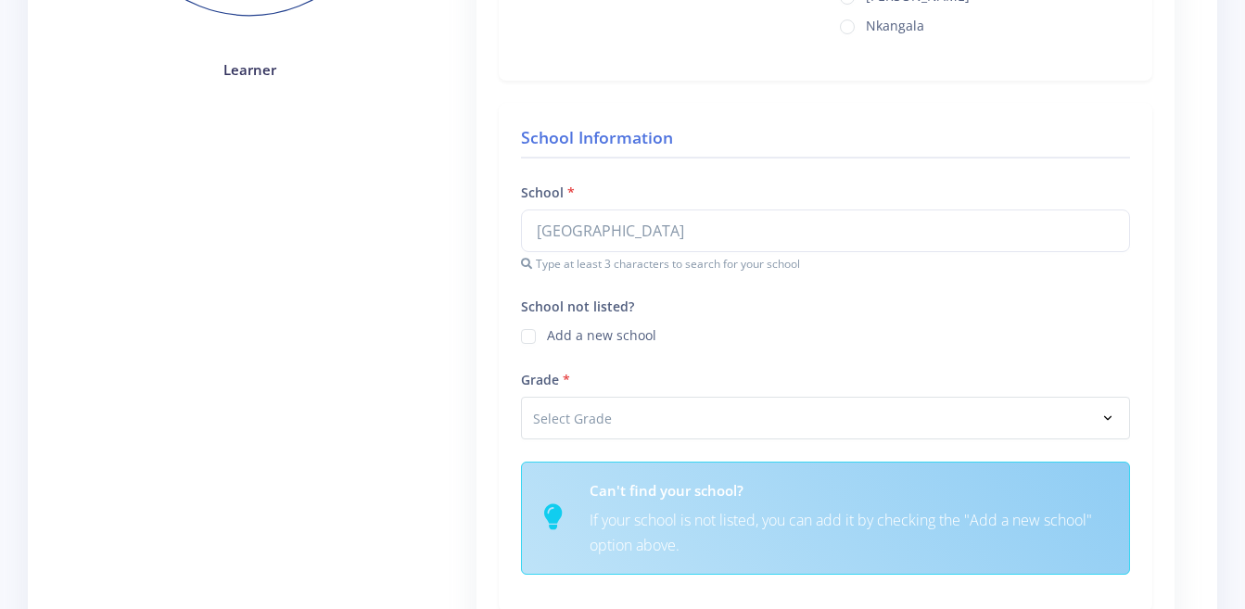
scroll to position [556, 0]
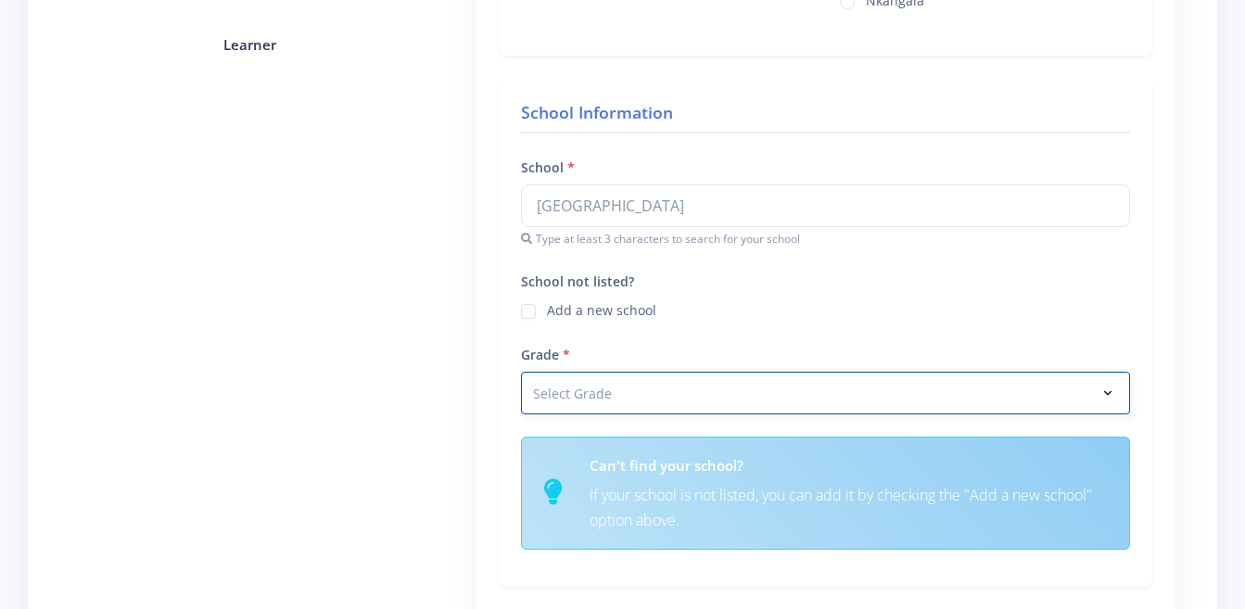
click at [635, 398] on select "Select Grade Grade 4 Grade 5 Grade 6 Grade 7" at bounding box center [825, 393] width 609 height 43
click at [521, 372] on select "Select Grade Grade 4 Grade 5 Grade 6 Grade 7" at bounding box center [825, 393] width 609 height 43
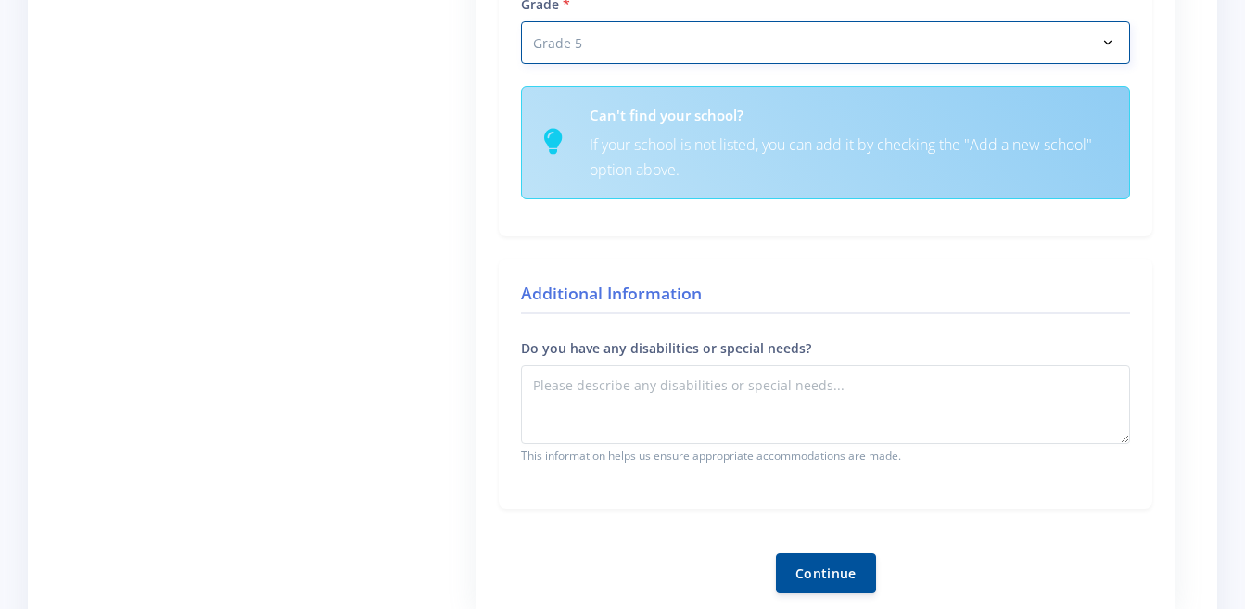
scroll to position [649, 0]
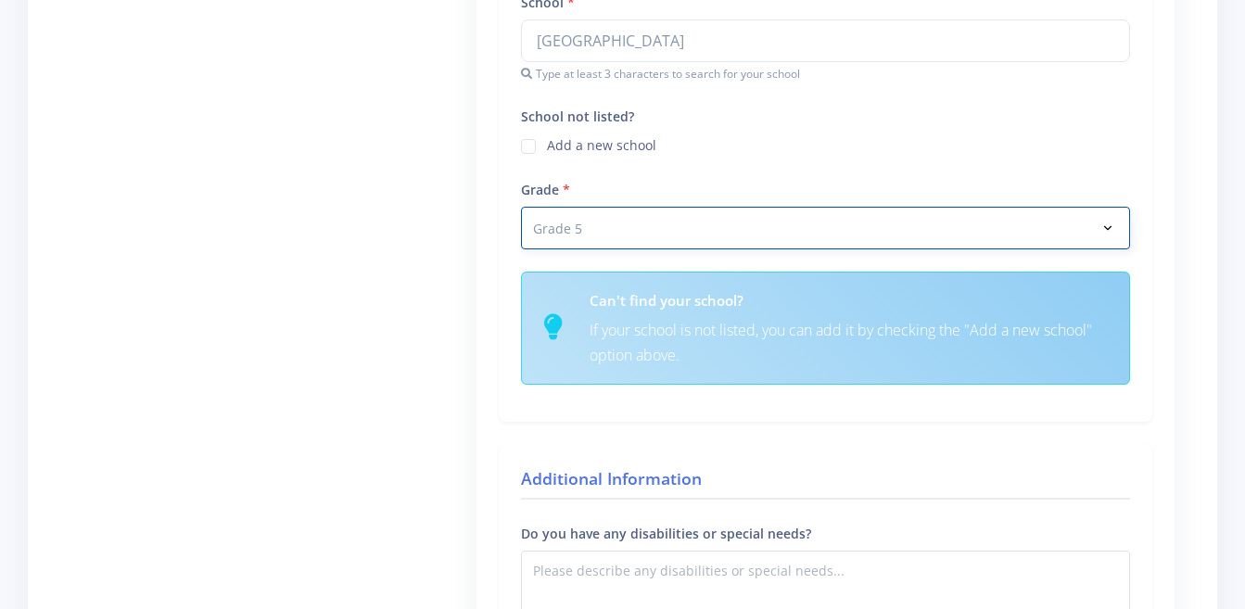
click at [696, 222] on select "Select Grade Grade 4 Grade 5 Grade 6 Grade 7" at bounding box center [825, 228] width 609 height 43
select select "Grade 7"
click at [521, 207] on select "Select Grade Grade 4 Grade 5 Grade 6 Grade 7" at bounding box center [825, 228] width 609 height 43
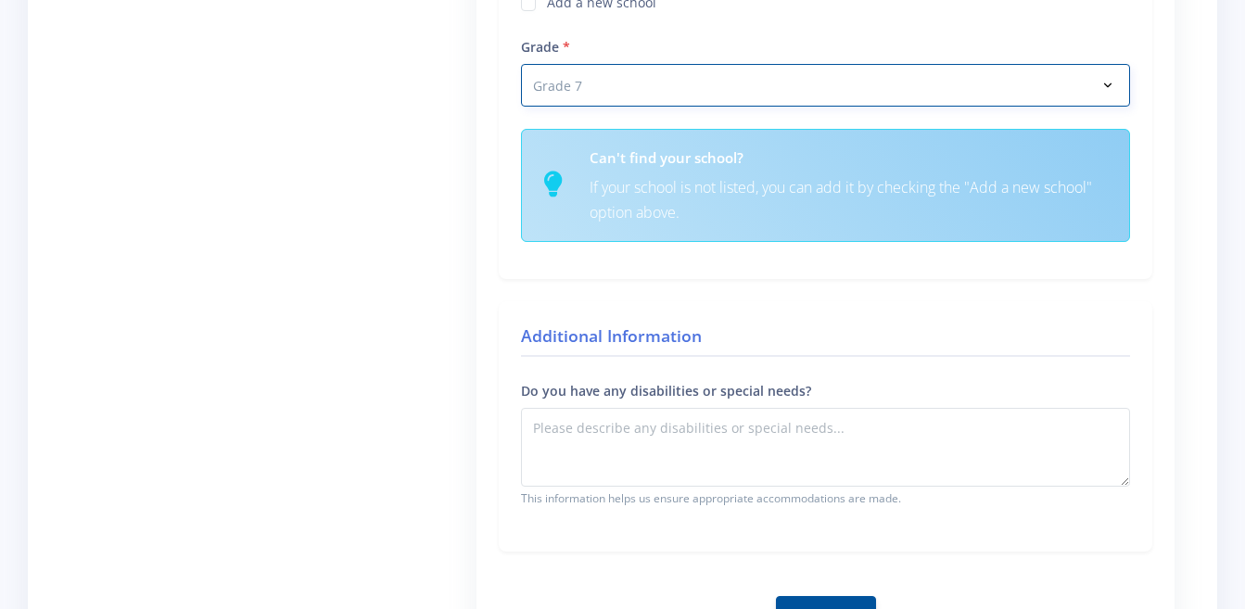
scroll to position [834, 0]
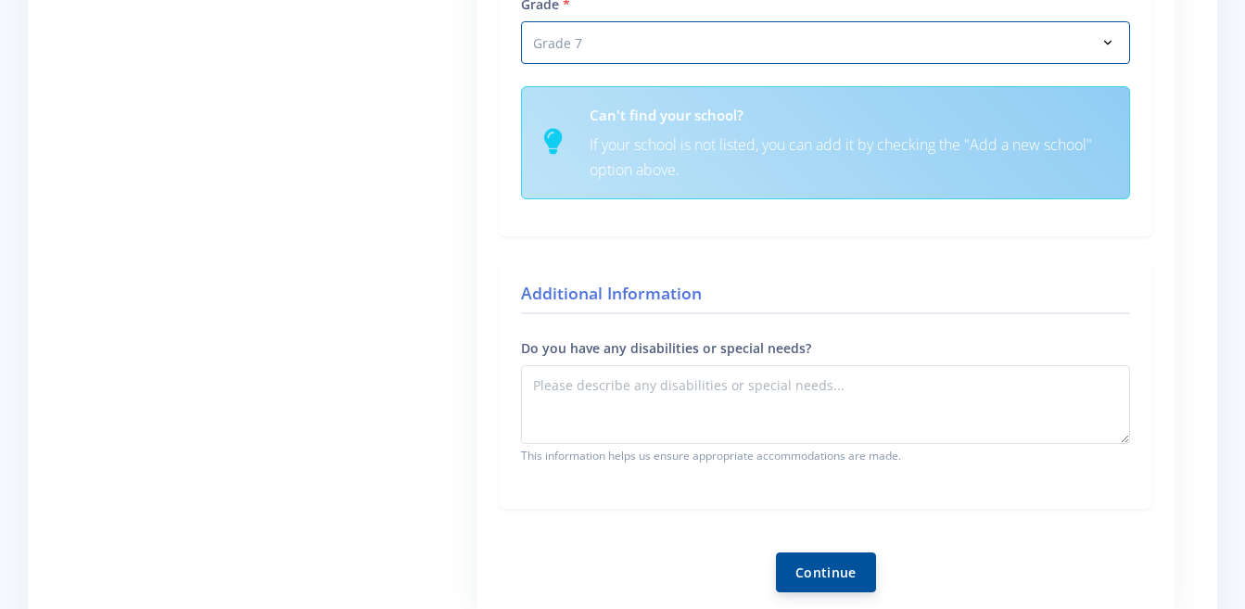
click at [821, 576] on button "Continue" at bounding box center [826, 572] width 100 height 40
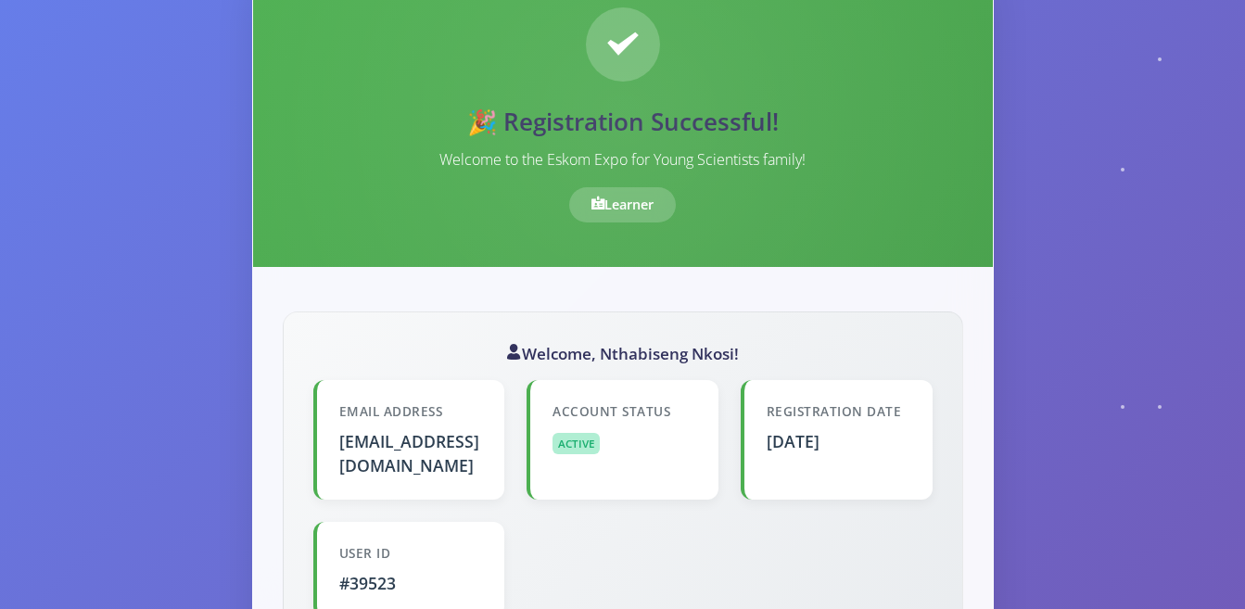
scroll to position [401, 0]
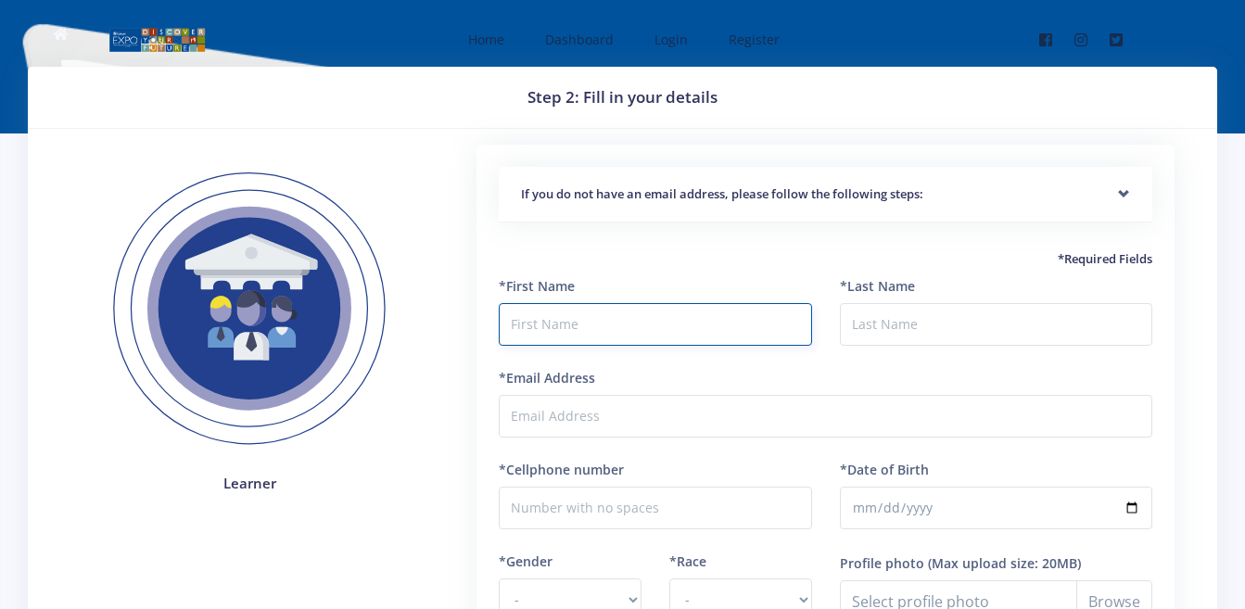
click at [684, 314] on input "text" at bounding box center [655, 324] width 312 height 43
type input "[PERSON_NAME]"
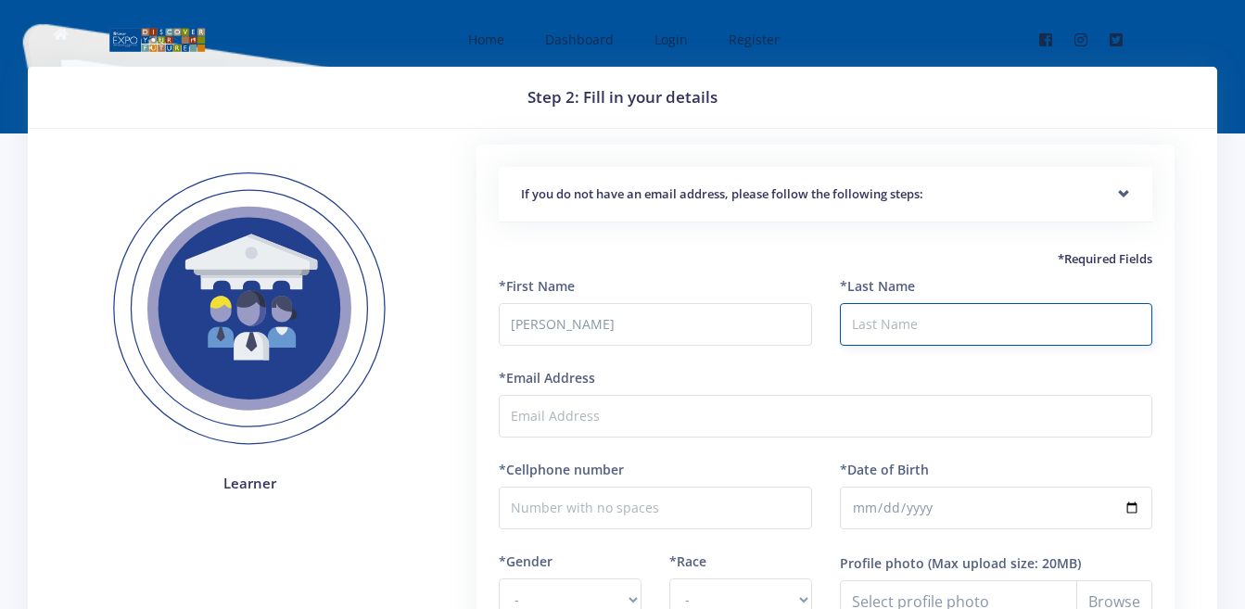
click at [861, 328] on input "*Last Name" at bounding box center [996, 324] width 312 height 43
type input "S"
type input "[PERSON_NAME]"
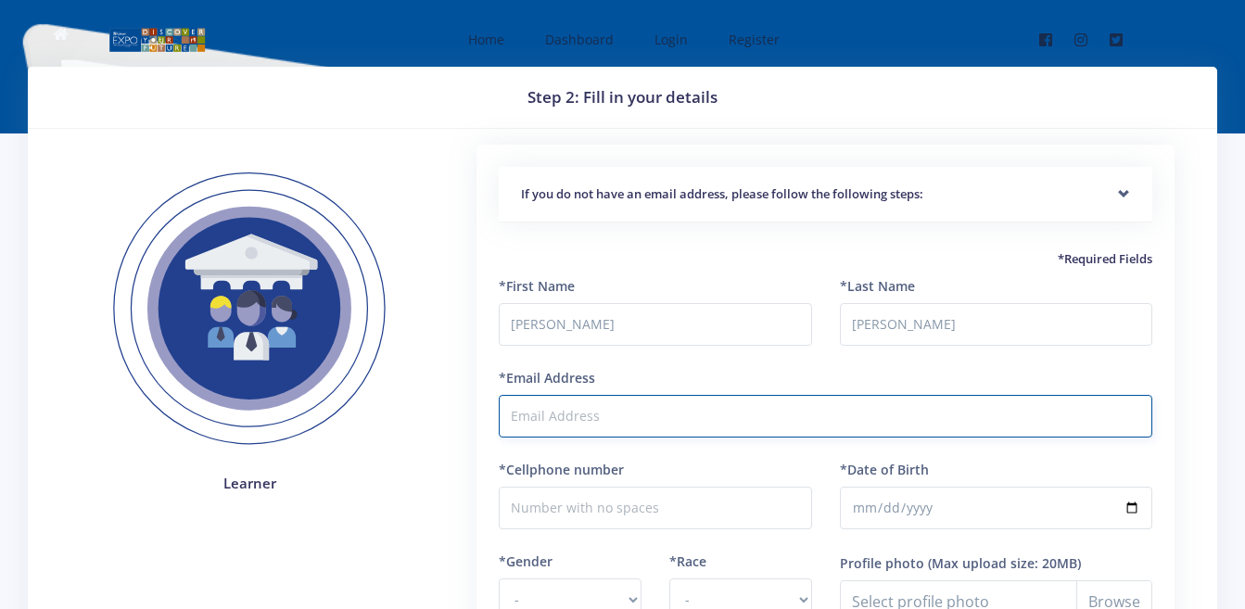
click at [752, 431] on input "*Email Address" at bounding box center [825, 416] width 653 height 43
type input "t"
type input "[EMAIL_ADDRESS][DOMAIN_NAME]"
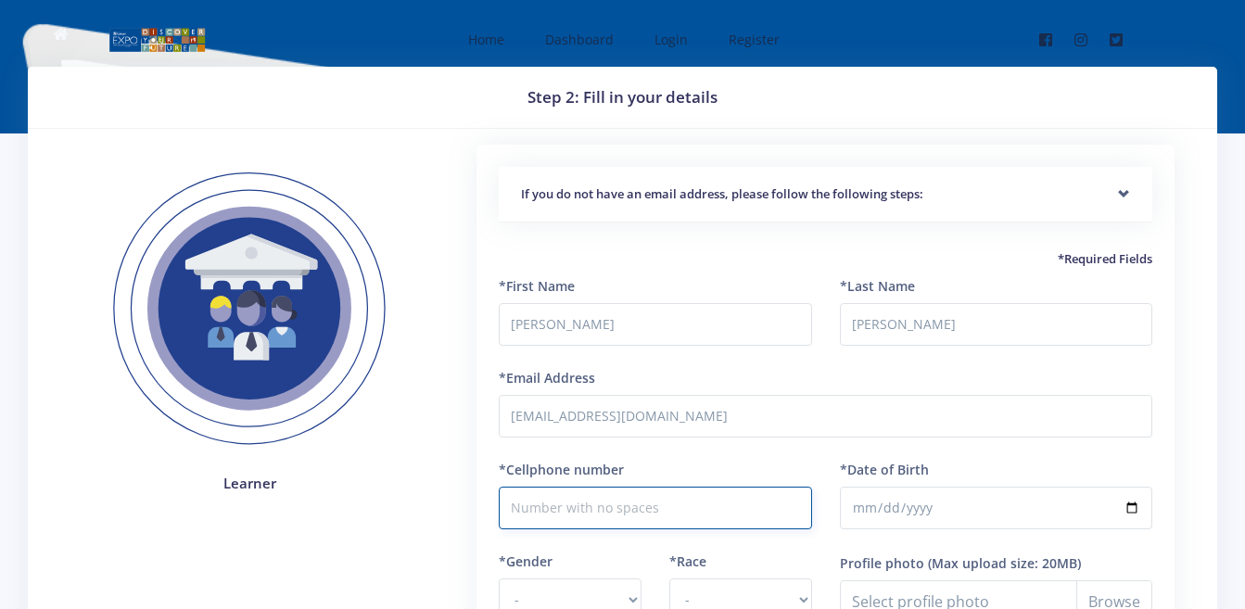
click at [664, 517] on input "*Cellphone number" at bounding box center [655, 508] width 312 height 43
type input "0712640491"
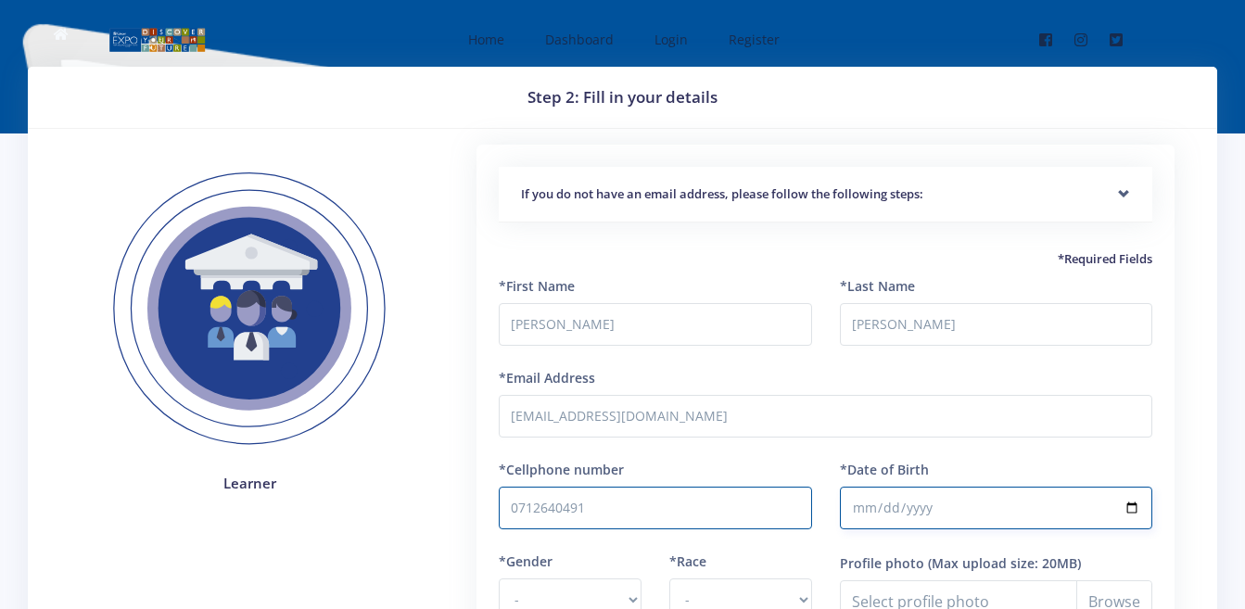
click at [939, 498] on input "*Date of Birth" at bounding box center [996, 508] width 312 height 43
type input "[DATE]"
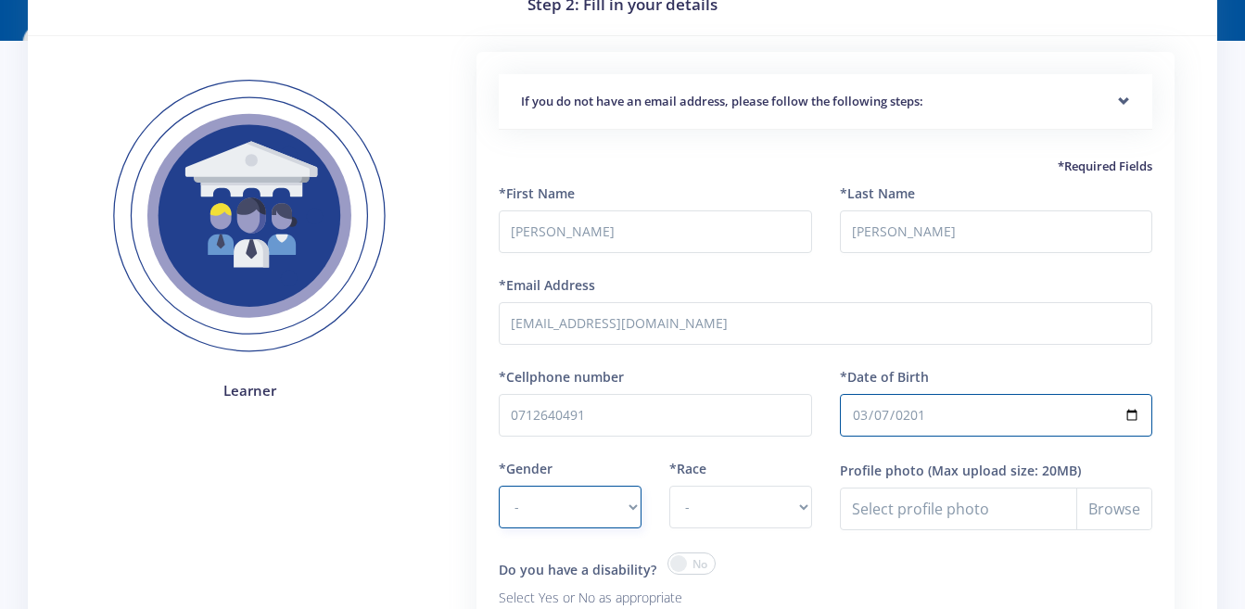
click at [573, 510] on select "- Male Female" at bounding box center [570, 507] width 143 height 43
select select "F"
click at [499, 486] on select "- Male Female" at bounding box center [570, 507] width 143 height 43
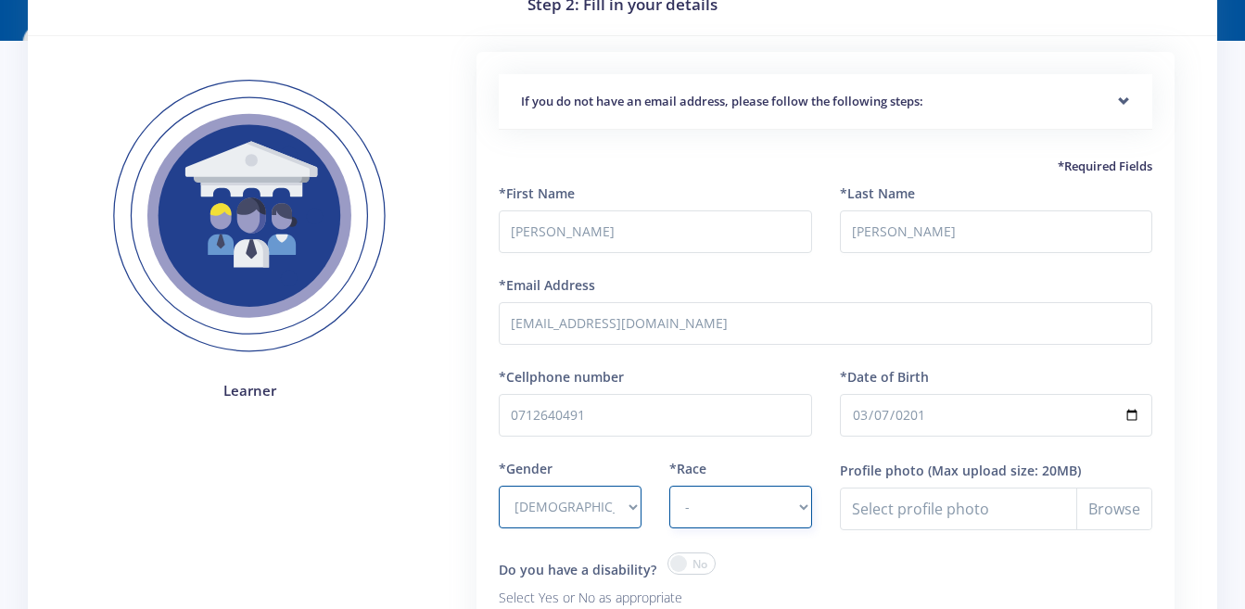
click at [752, 514] on select "- African Asian Coloured Indian White Other" at bounding box center [740, 507] width 143 height 43
click at [669, 486] on select "- African Asian Coloured Indian White Other" at bounding box center [740, 507] width 143 height 43
click at [717, 499] on select "- African Asian Coloured Indian White Other" at bounding box center [740, 507] width 143 height 43
select select "[DEMOGRAPHIC_DATA]"
click at [669, 486] on select "- African Asian Coloured Indian White Other" at bounding box center [740, 507] width 143 height 43
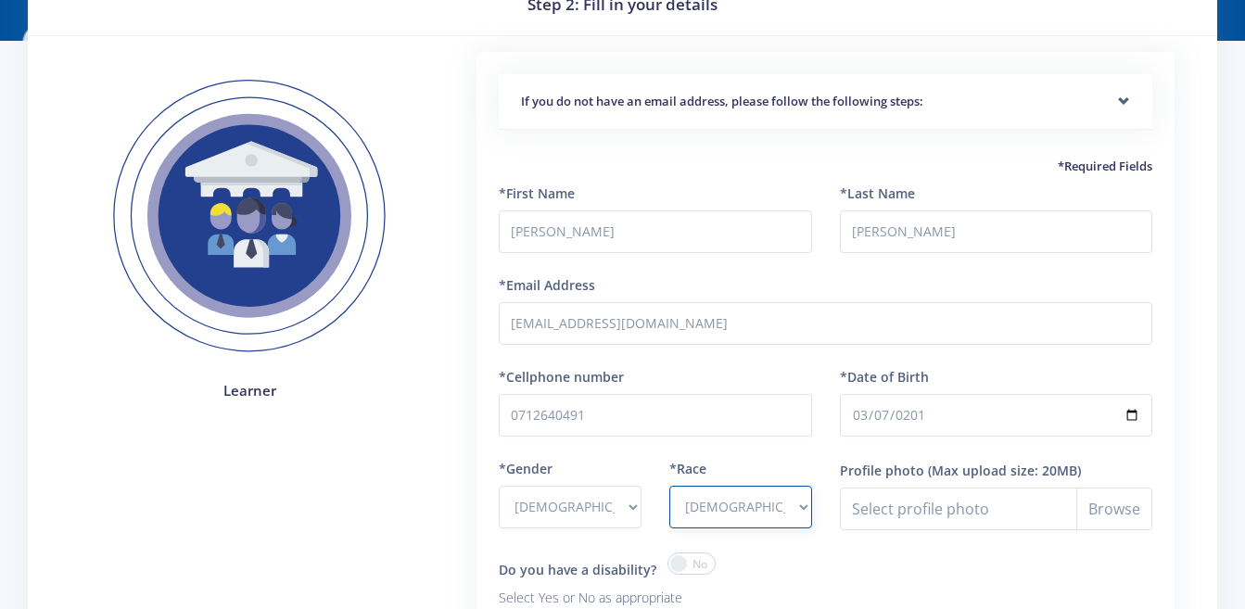
scroll to position [278, 0]
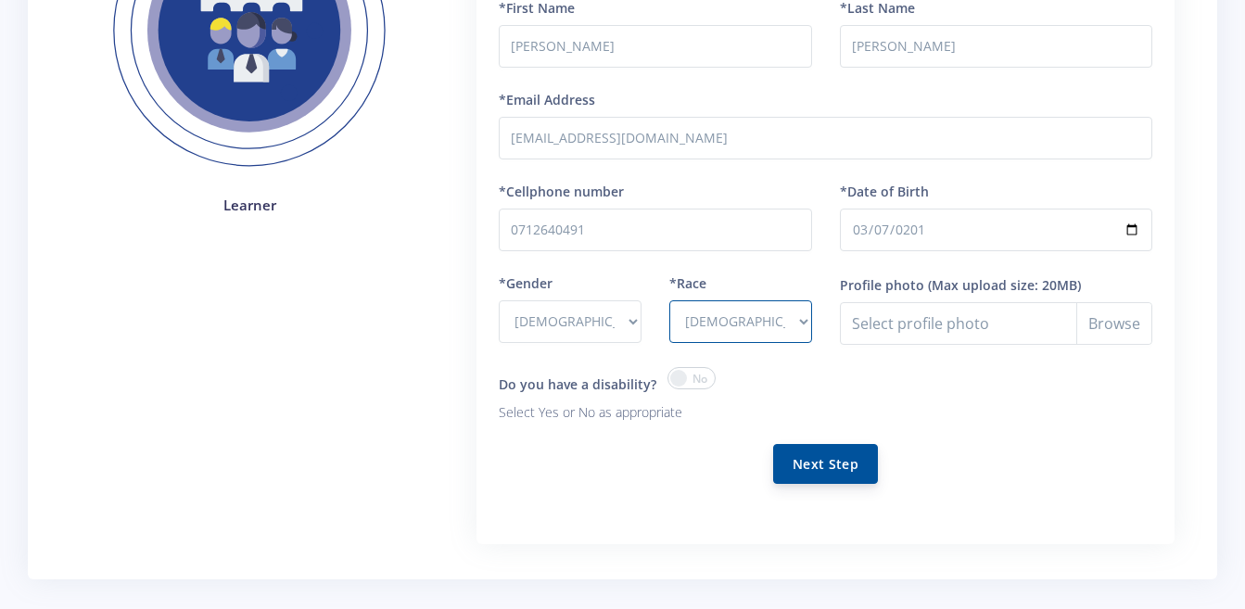
click at [799, 462] on button "Next Step" at bounding box center [825, 464] width 105 height 40
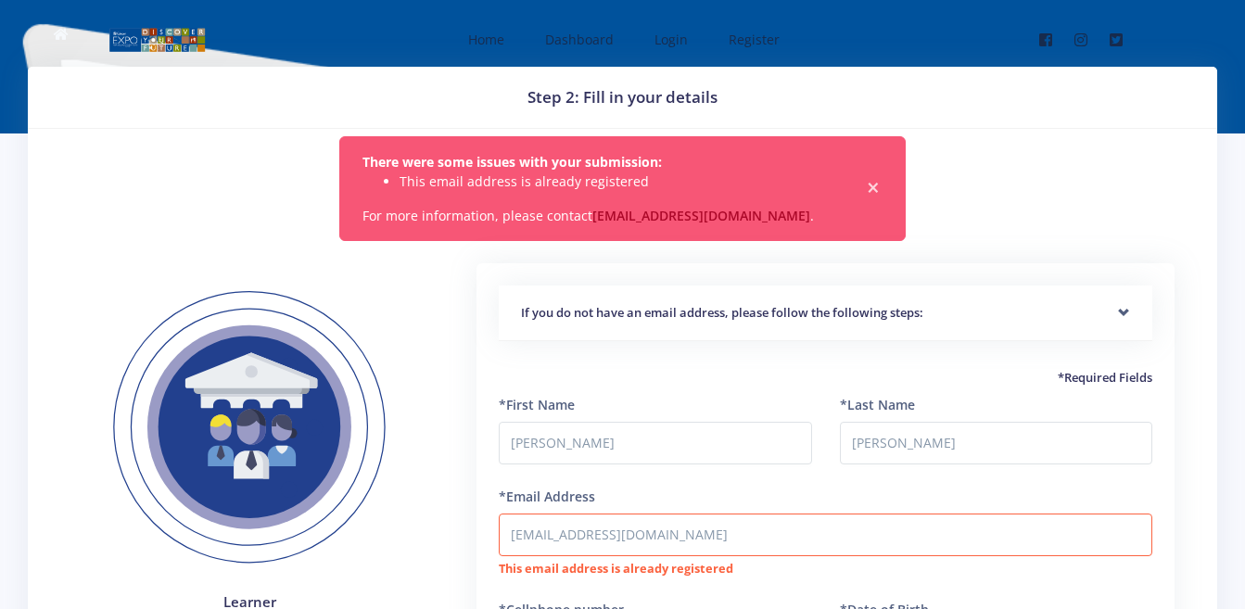
click at [870, 188] on span "×" at bounding box center [873, 188] width 19 height 19
